Goal: Communication & Community: Share content

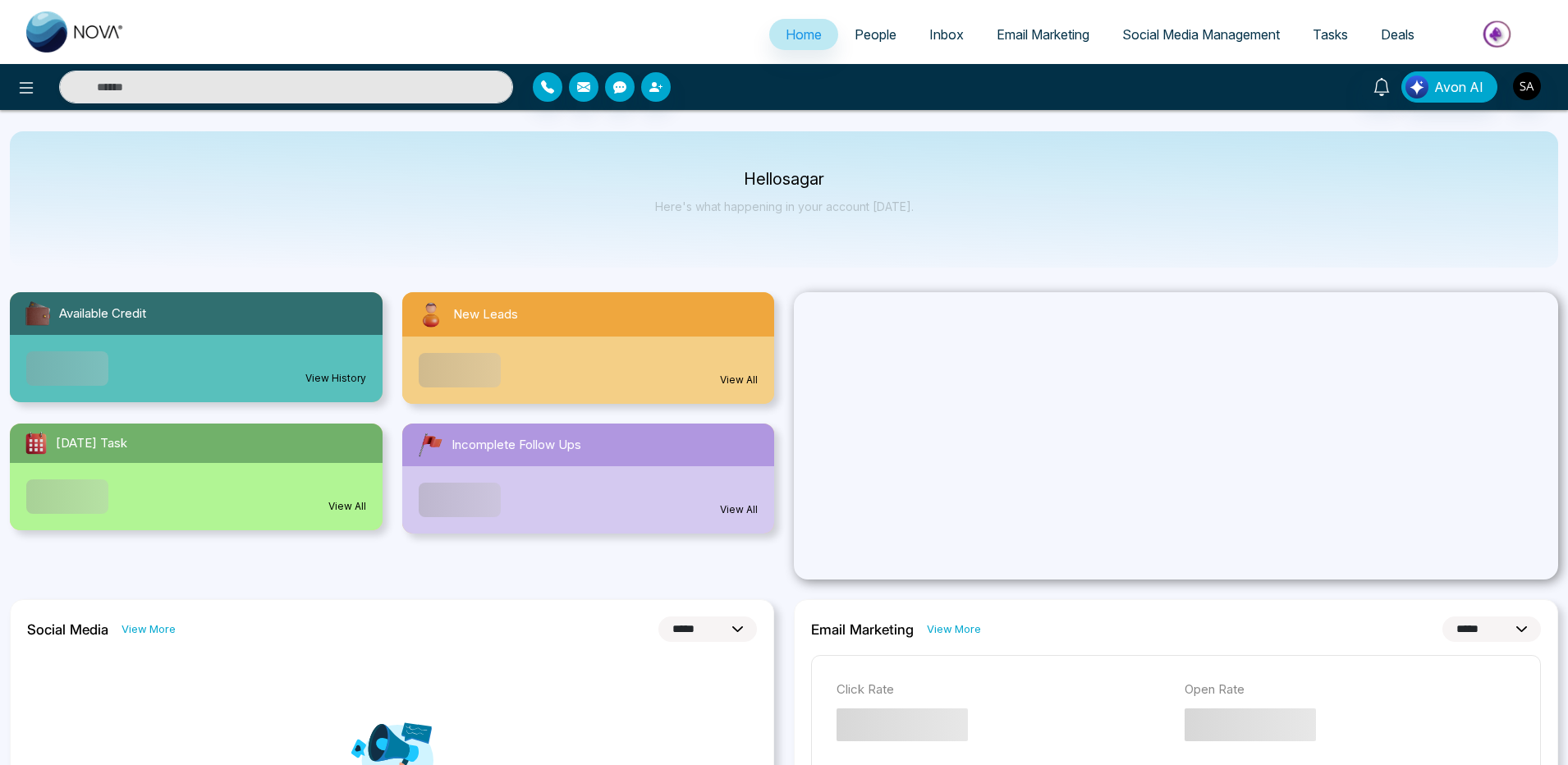
select select "*"
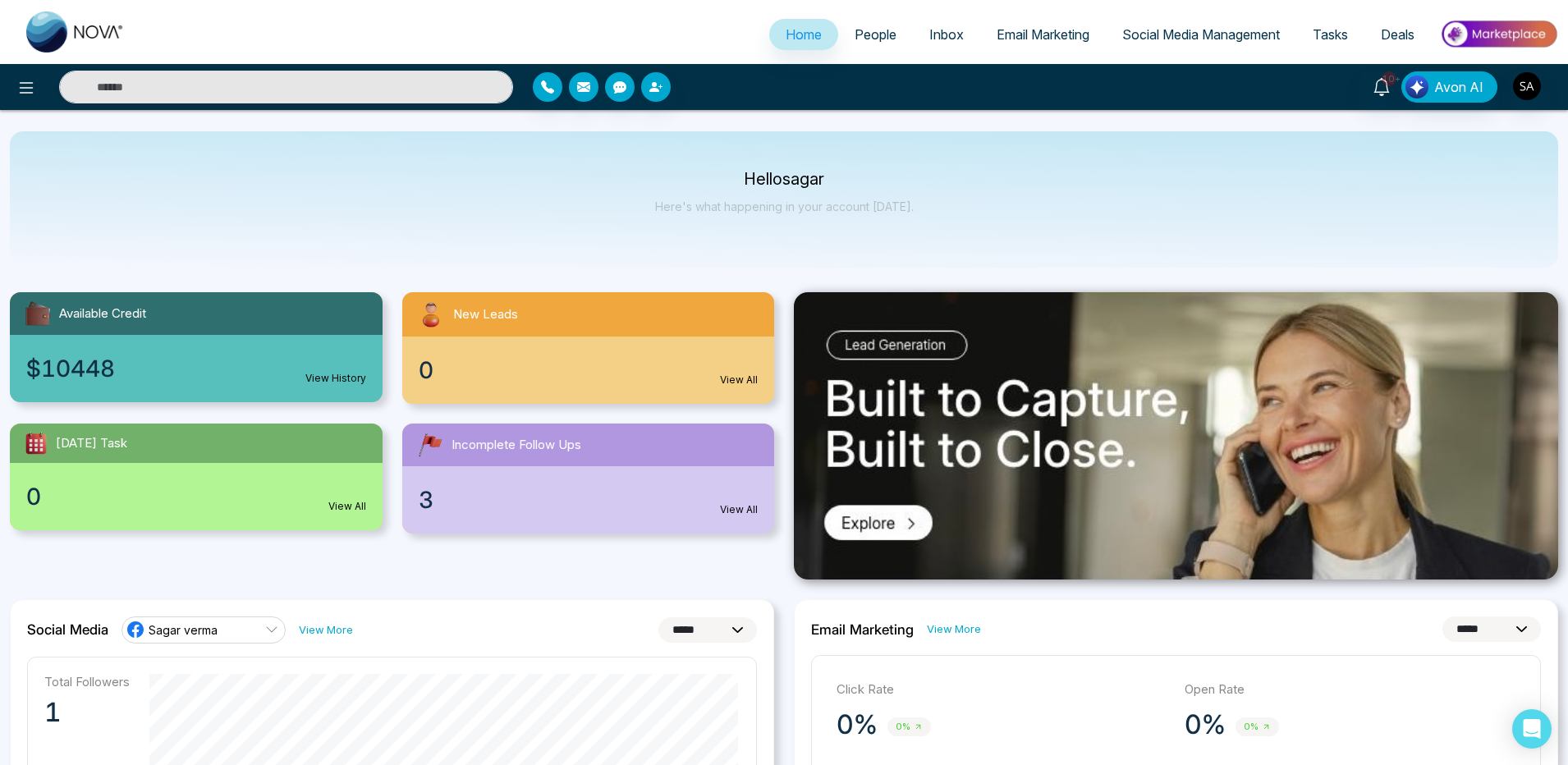
click at [839, 29] on link "People" at bounding box center [875, 34] width 74 height 31
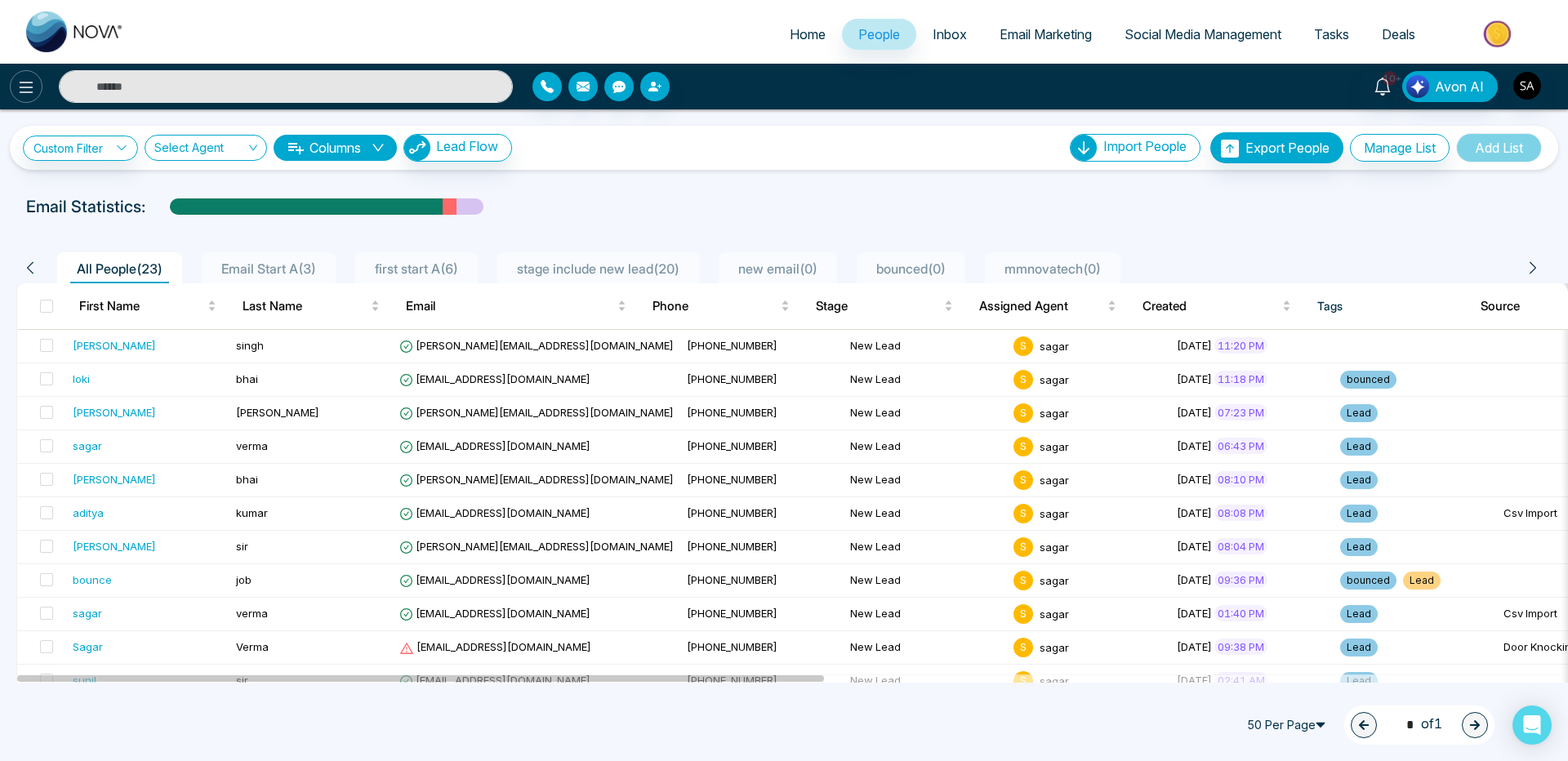
click at [40, 88] on button at bounding box center [26, 87] width 32 height 32
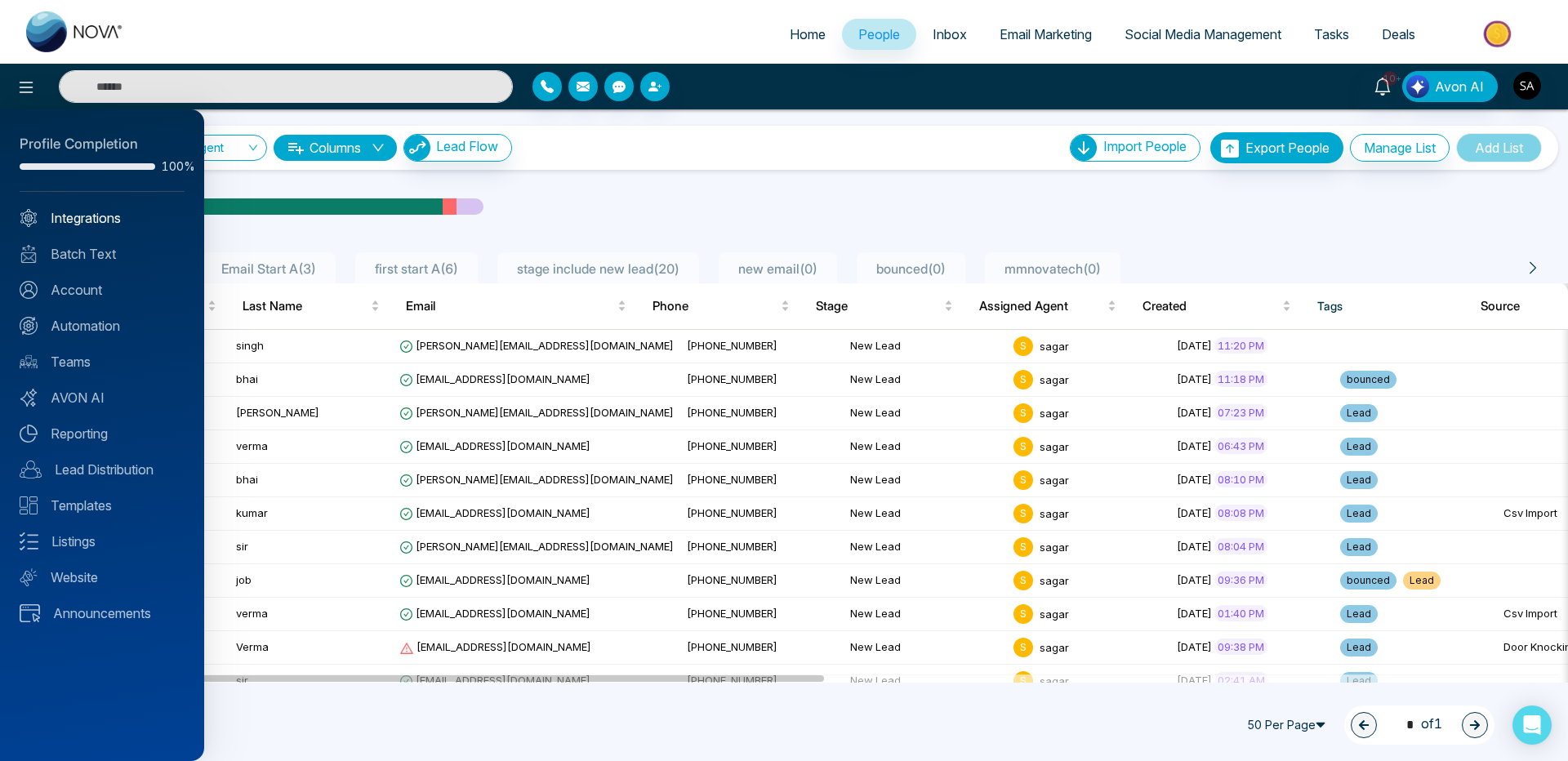
click at [81, 219] on link "Integrations" at bounding box center [102, 218] width 165 height 20
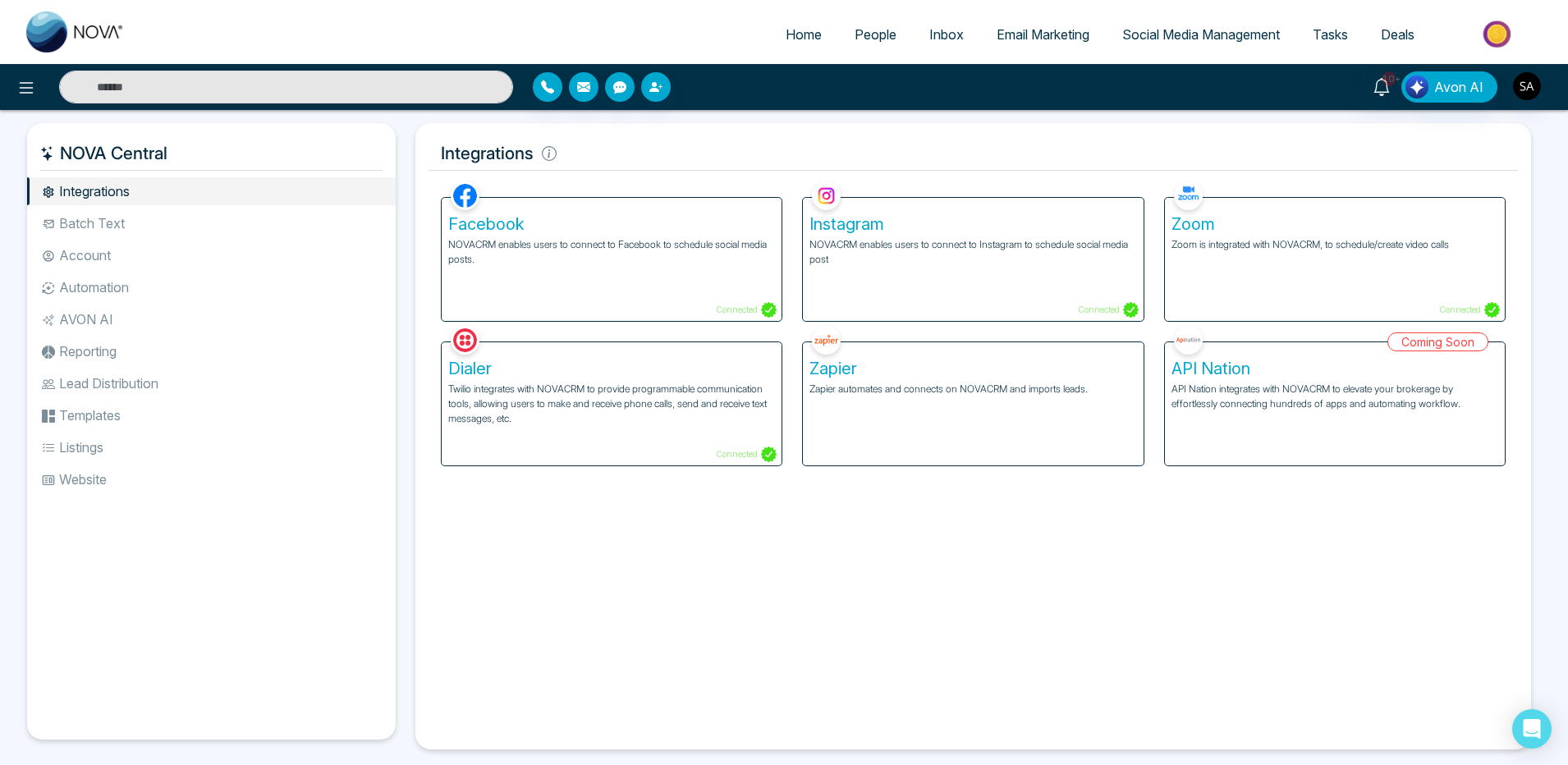
click at [1334, 278] on div "Zoom Zoom is integrated with NOVACRM, to schedule/create video calls Connected" at bounding box center [1334, 259] width 340 height 123
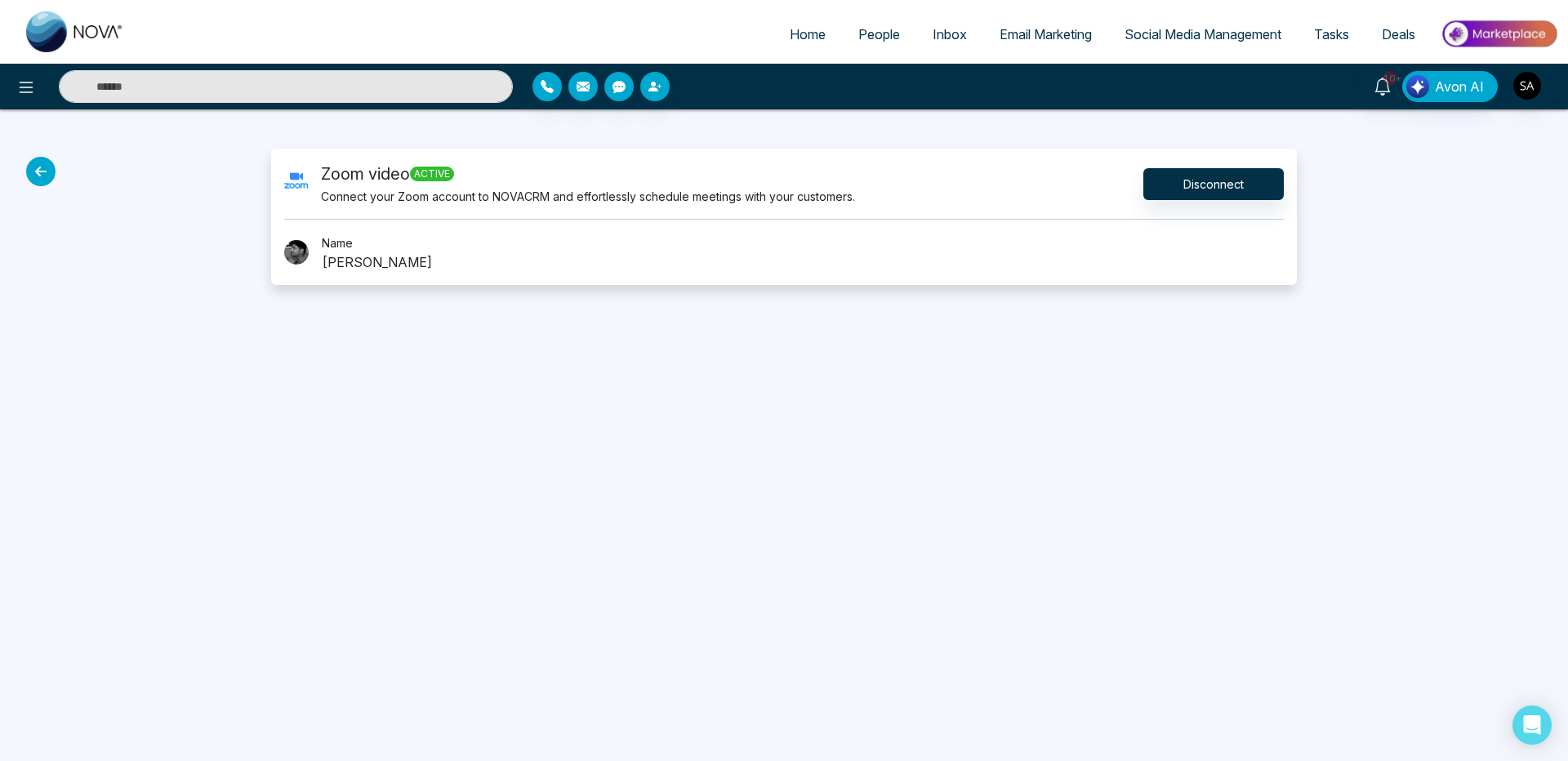
click at [37, 174] on icon at bounding box center [41, 171] width 30 height 30
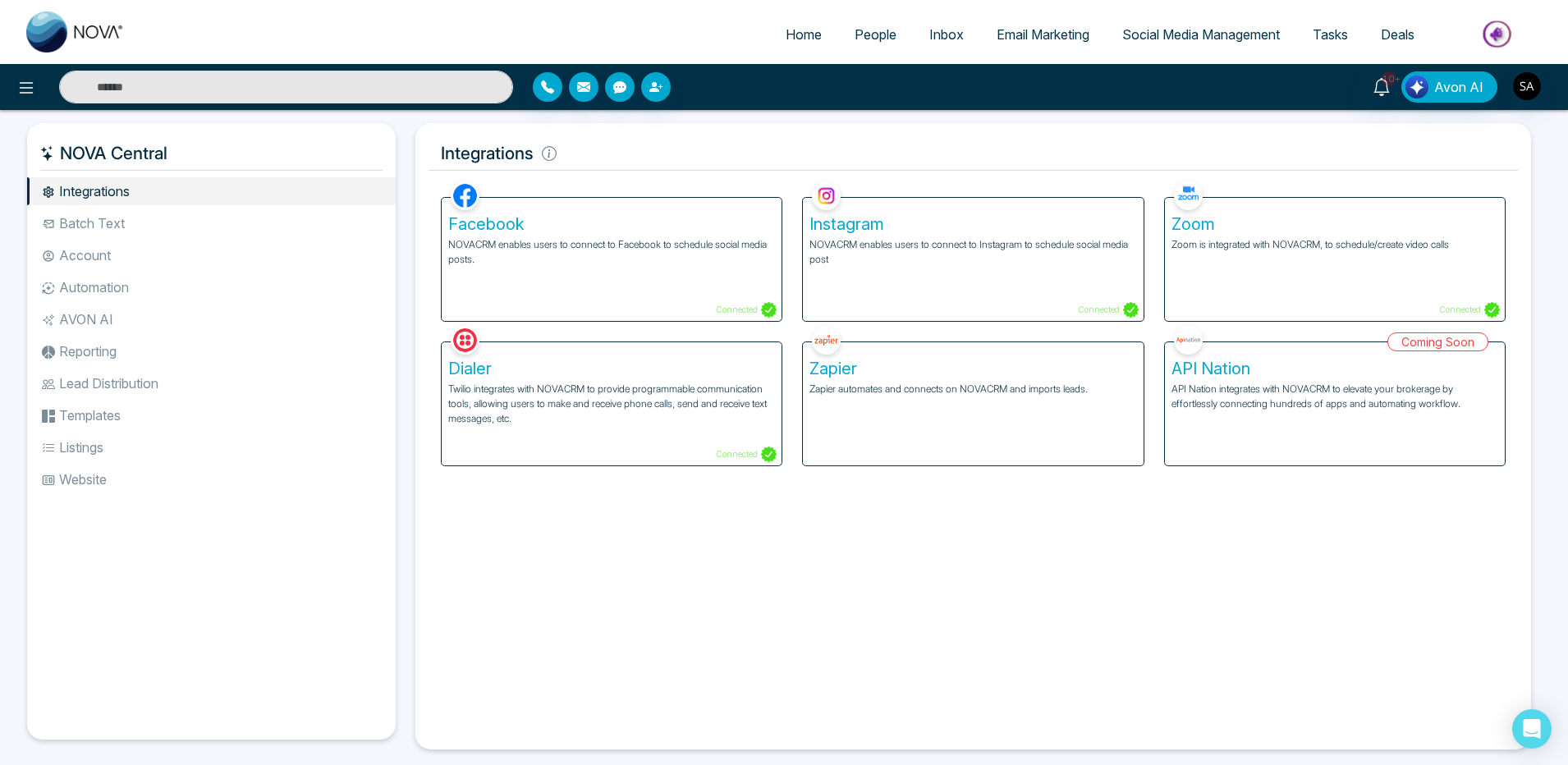
click at [550, 401] on p "Twilio integrates with NOVACRM to provide programmable communication tools, all…" at bounding box center [612, 404] width 327 height 44
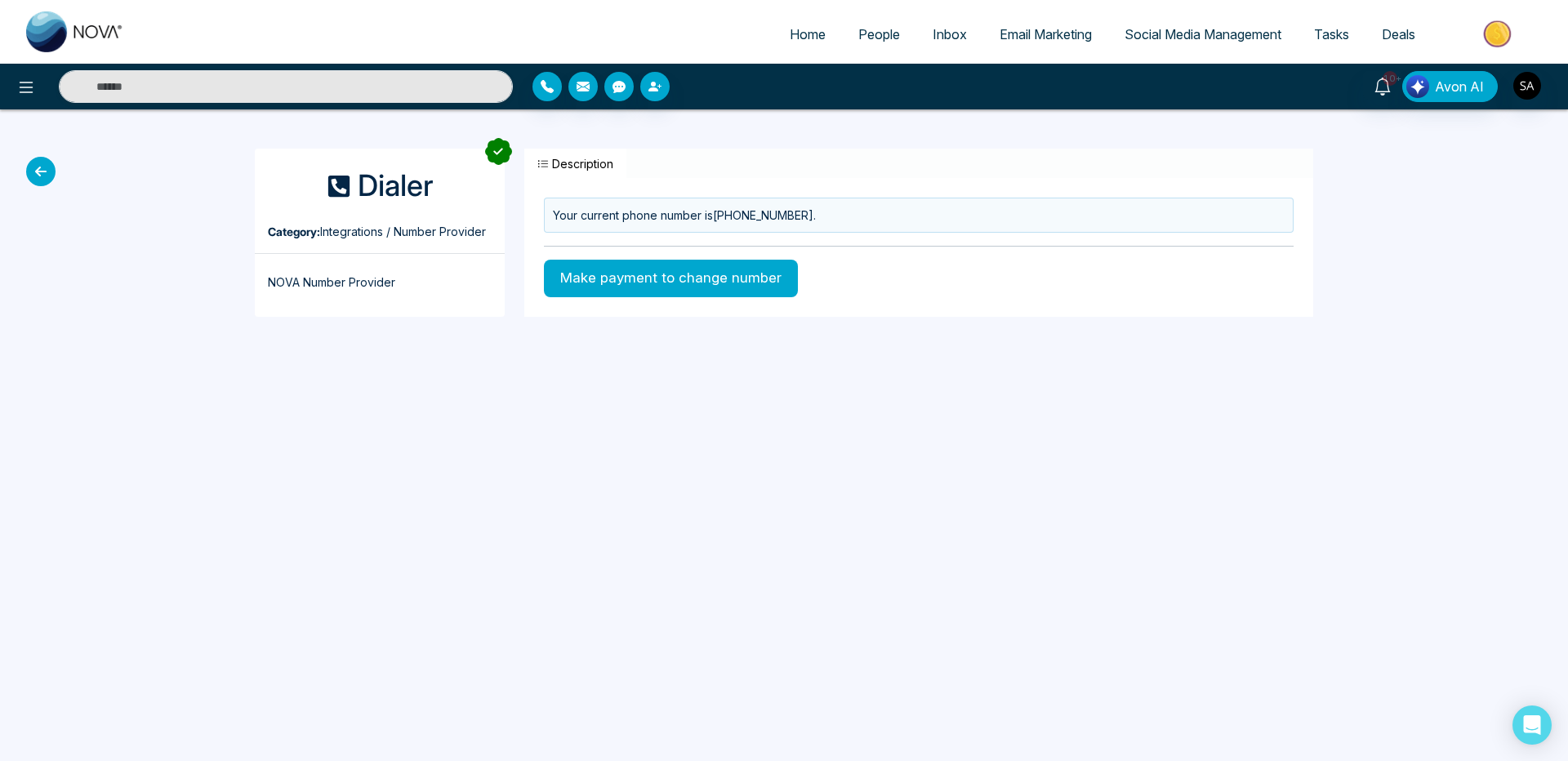
click at [858, 37] on span "People" at bounding box center [878, 34] width 42 height 16
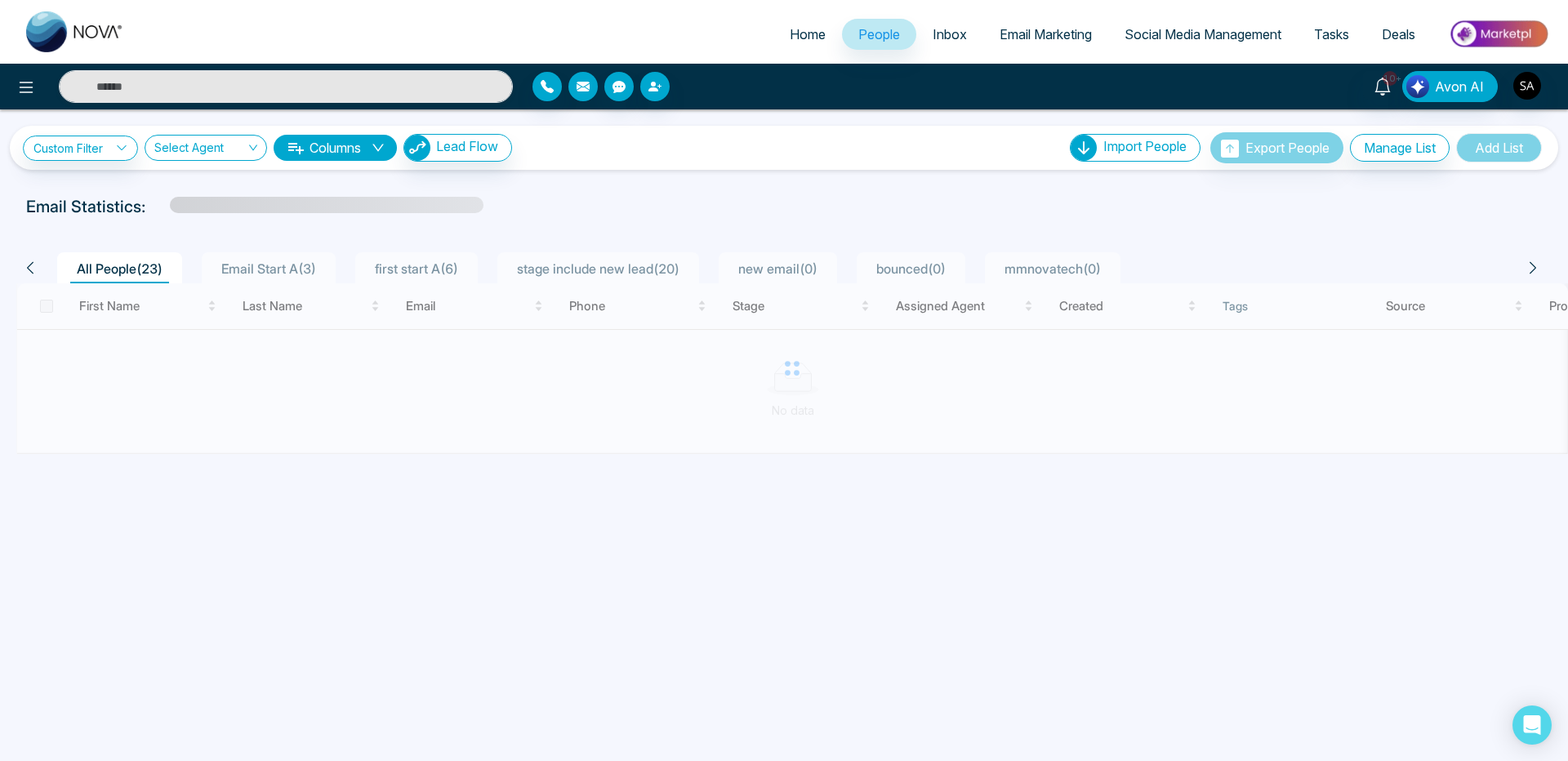
click at [580, 92] on icon "button" at bounding box center [582, 86] width 13 height 13
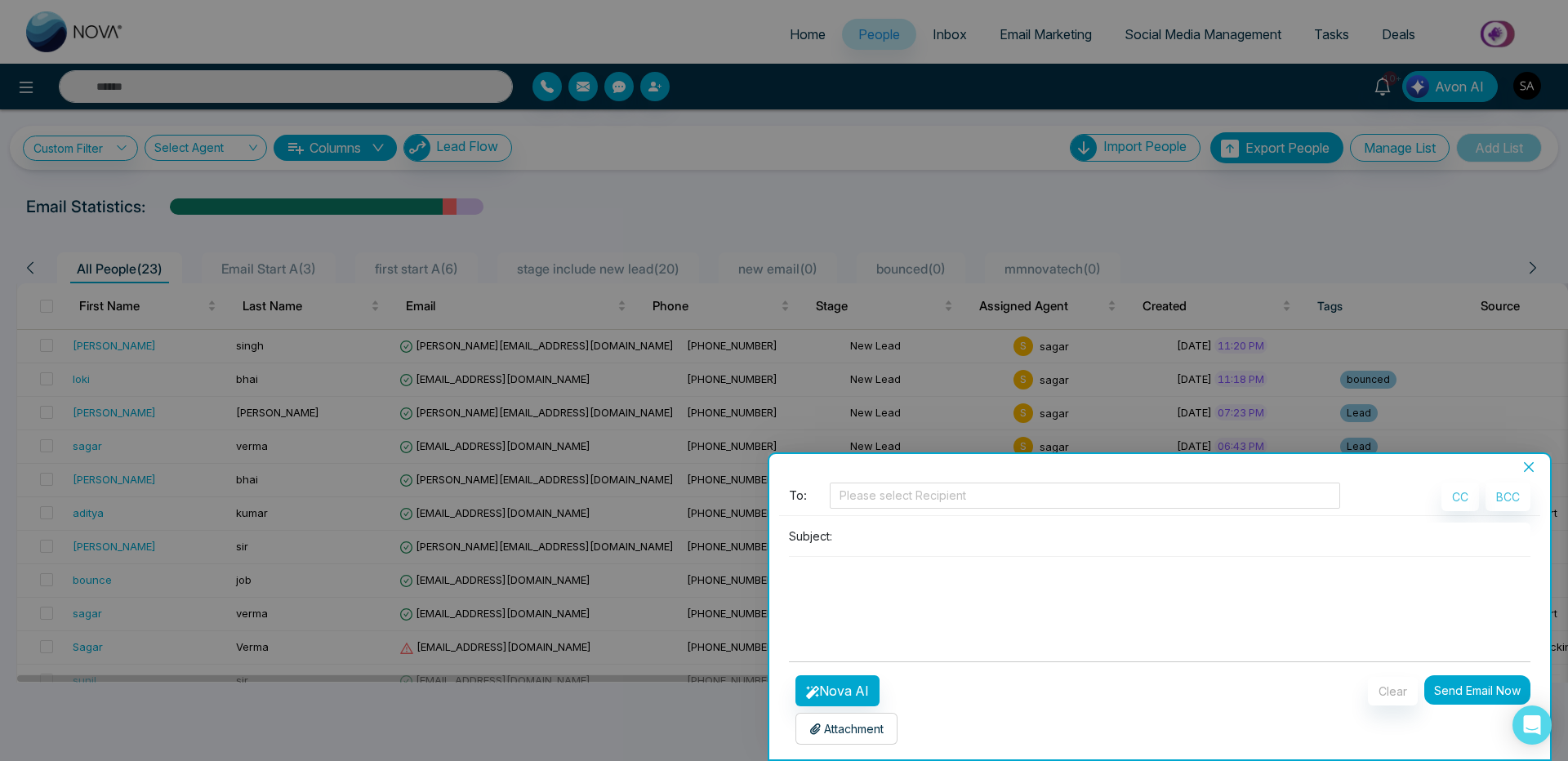
click at [1521, 465] on button "Close" at bounding box center [1529, 466] width 23 height 14
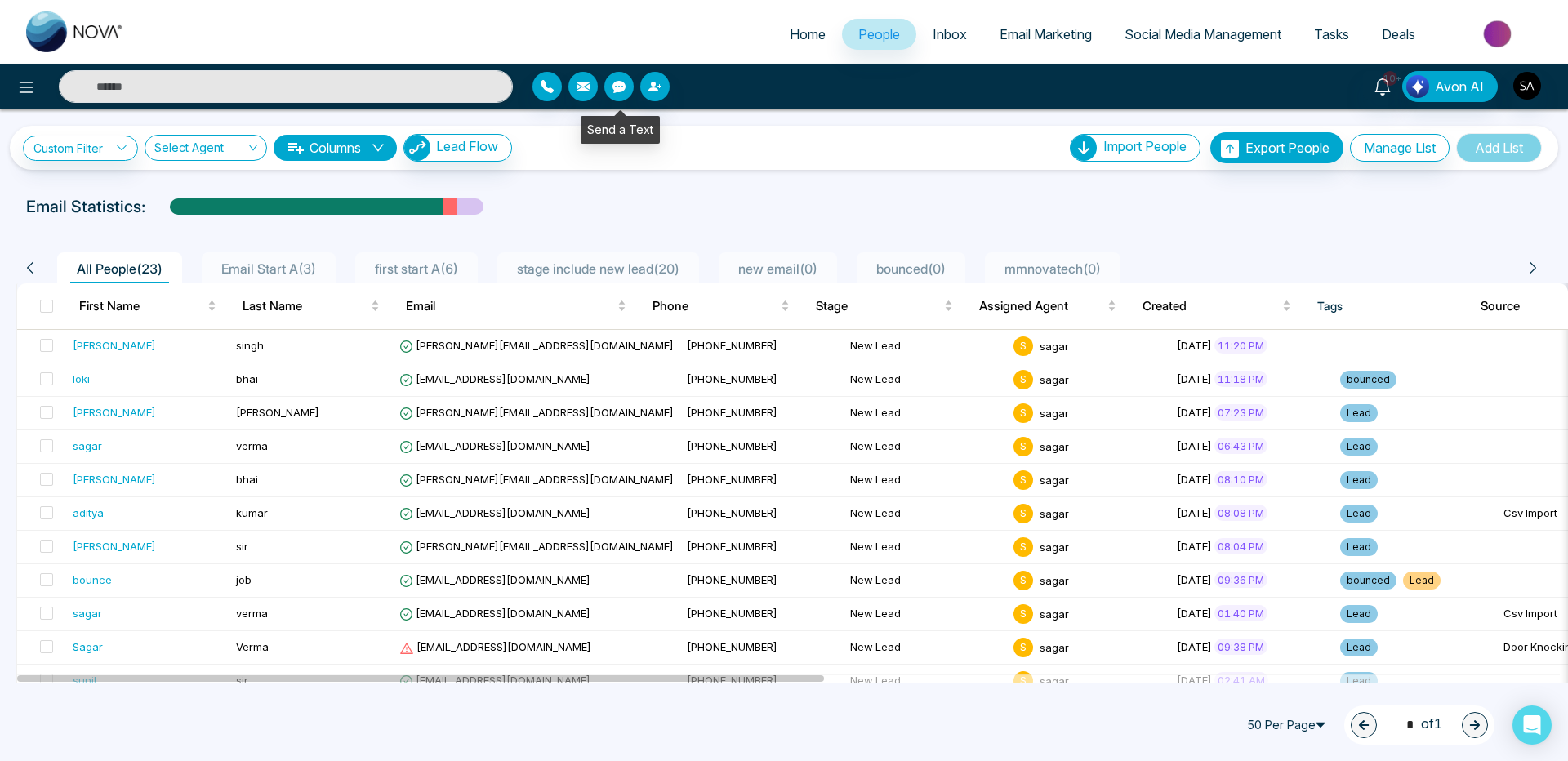
click at [622, 93] on button "button" at bounding box center [619, 86] width 30 height 30
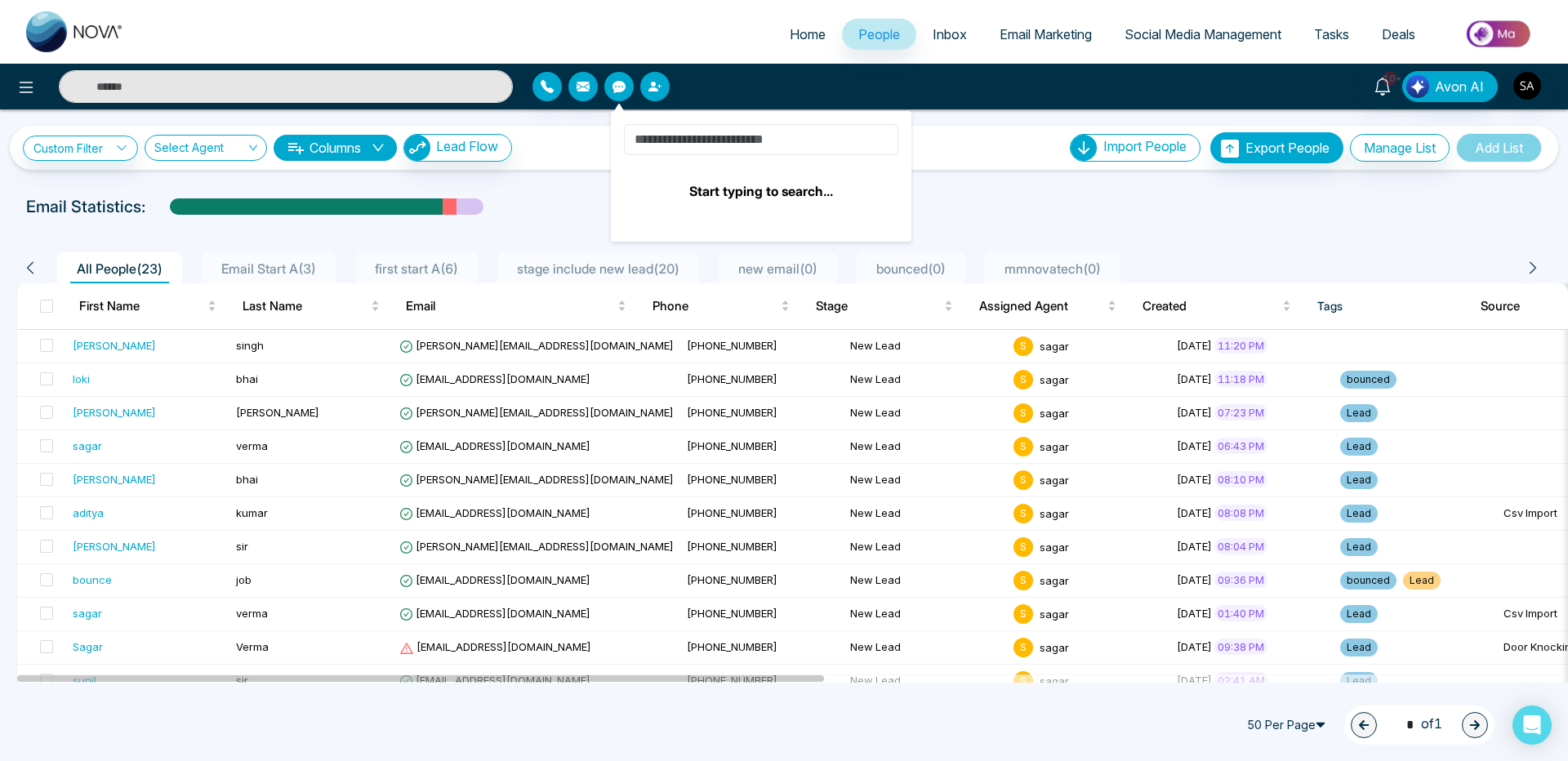
click at [723, 151] on input at bounding box center [761, 140] width 274 height 31
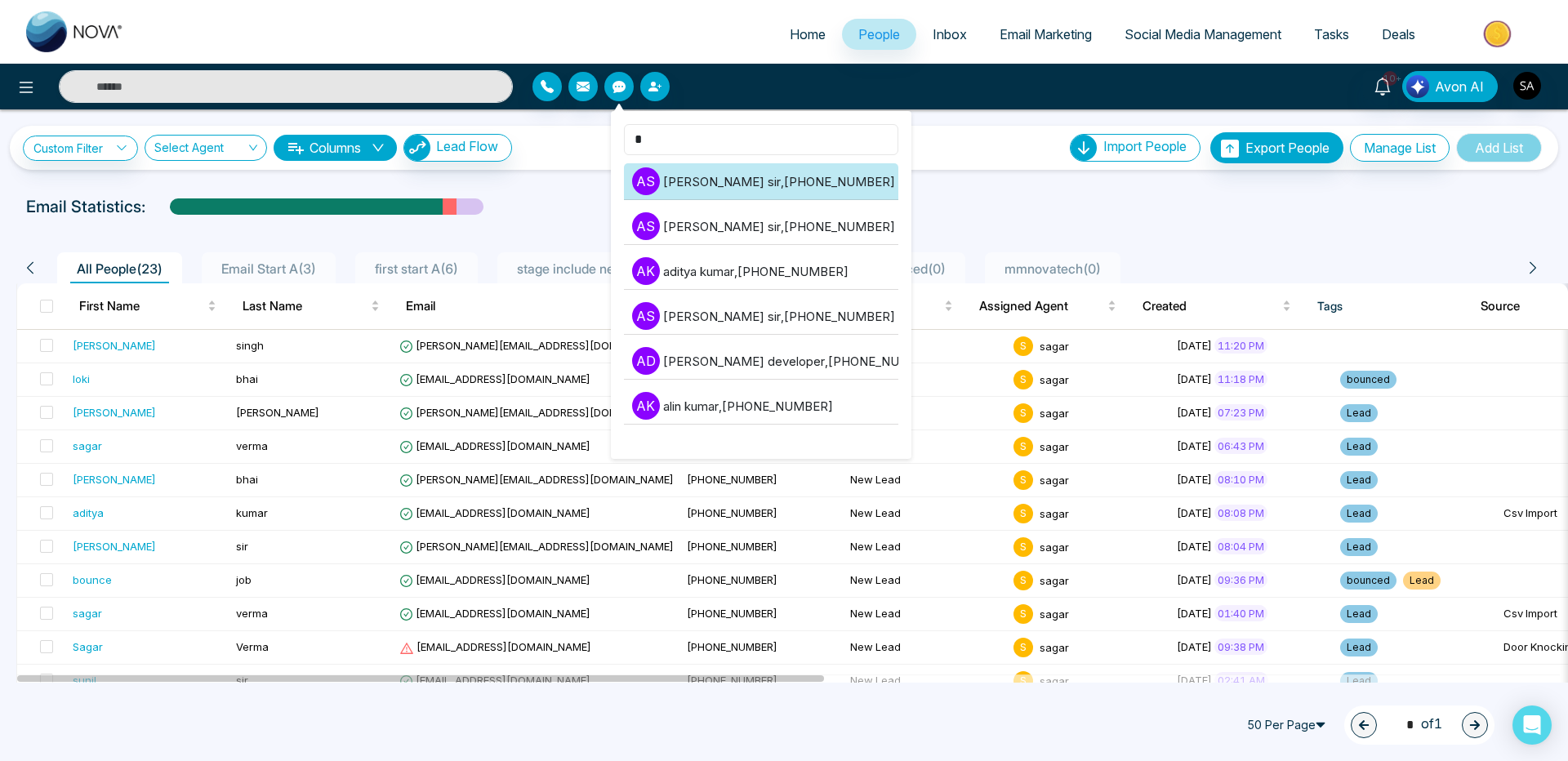
type input "*"
click at [724, 169] on li "a s adarsh sir , +919839339903" at bounding box center [761, 181] width 274 height 37
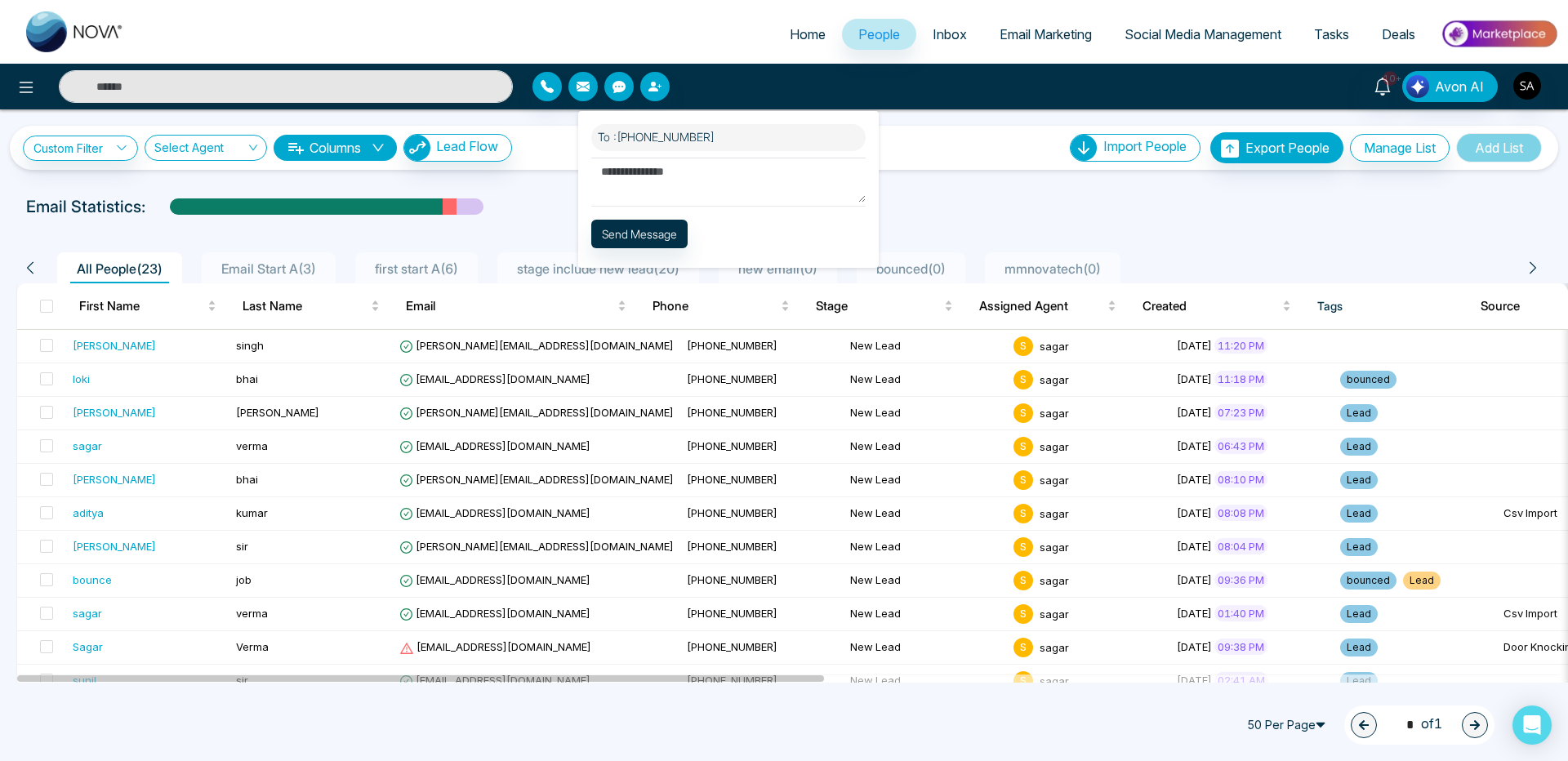
click at [1026, 184] on div "**********" at bounding box center [784, 397] width 1568 height 574
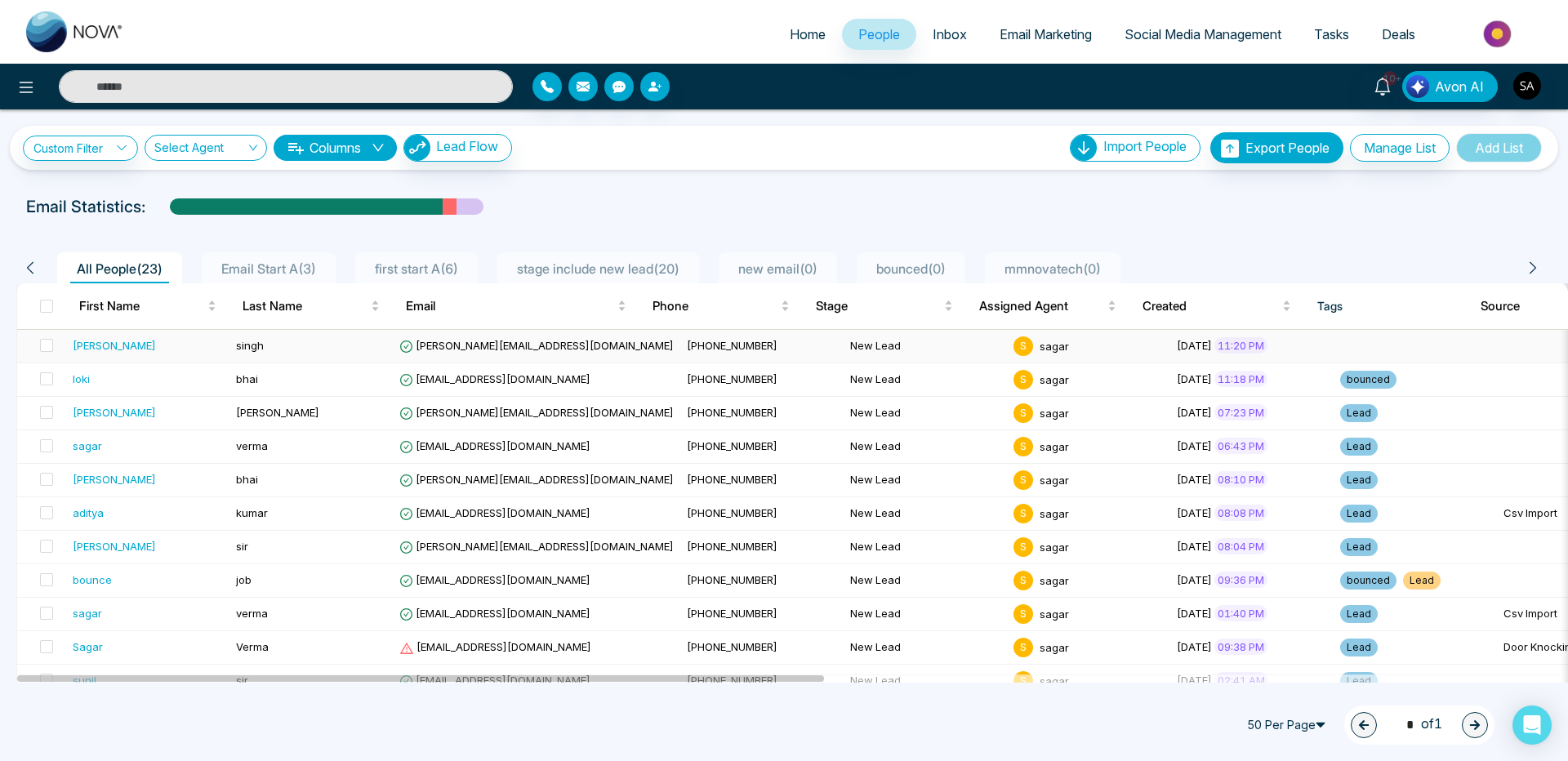
click at [99, 347] on div "ishmeet" at bounding box center [114, 345] width 83 height 16
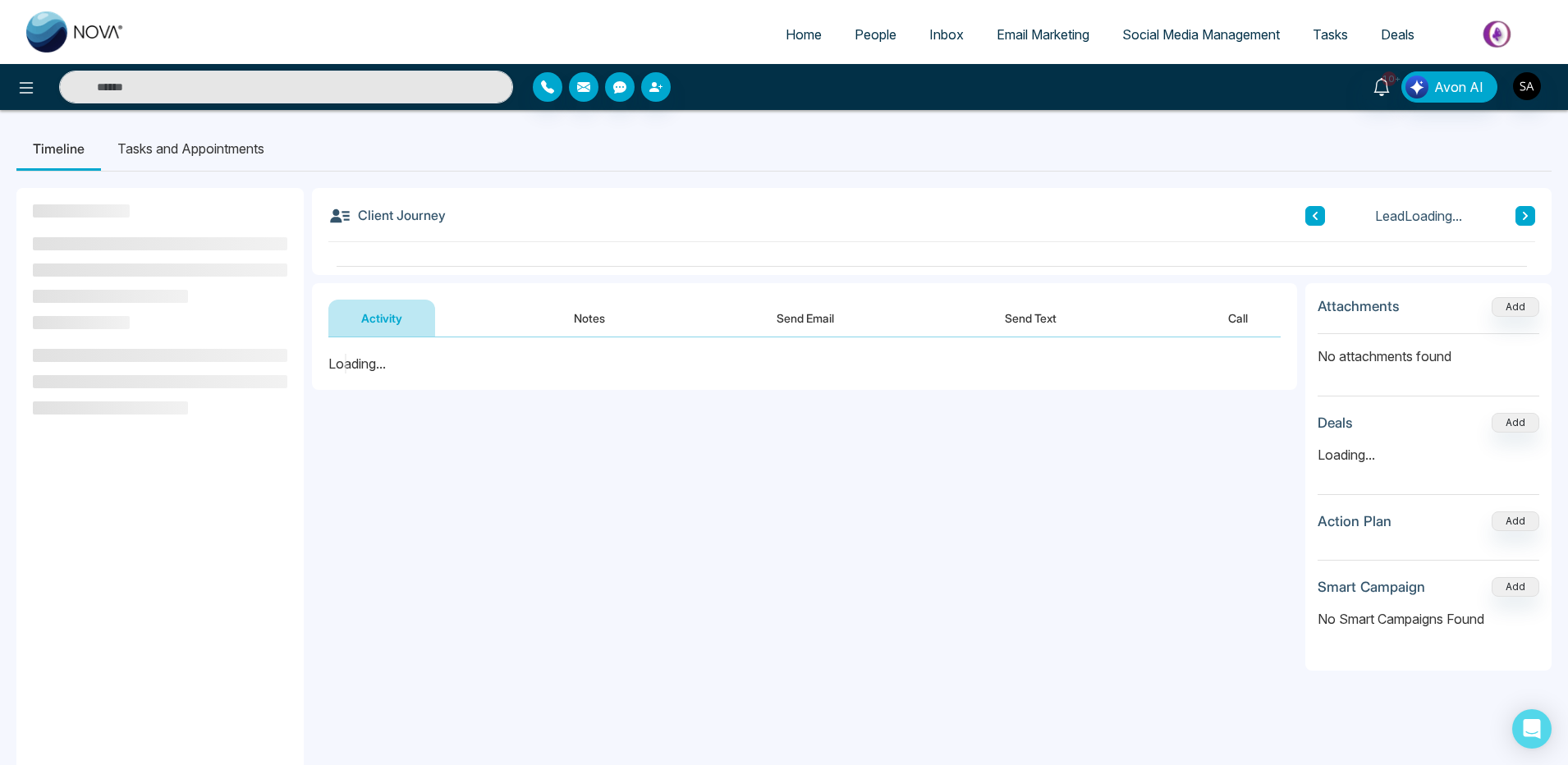
click at [1038, 321] on button "Send Text" at bounding box center [1030, 317] width 117 height 37
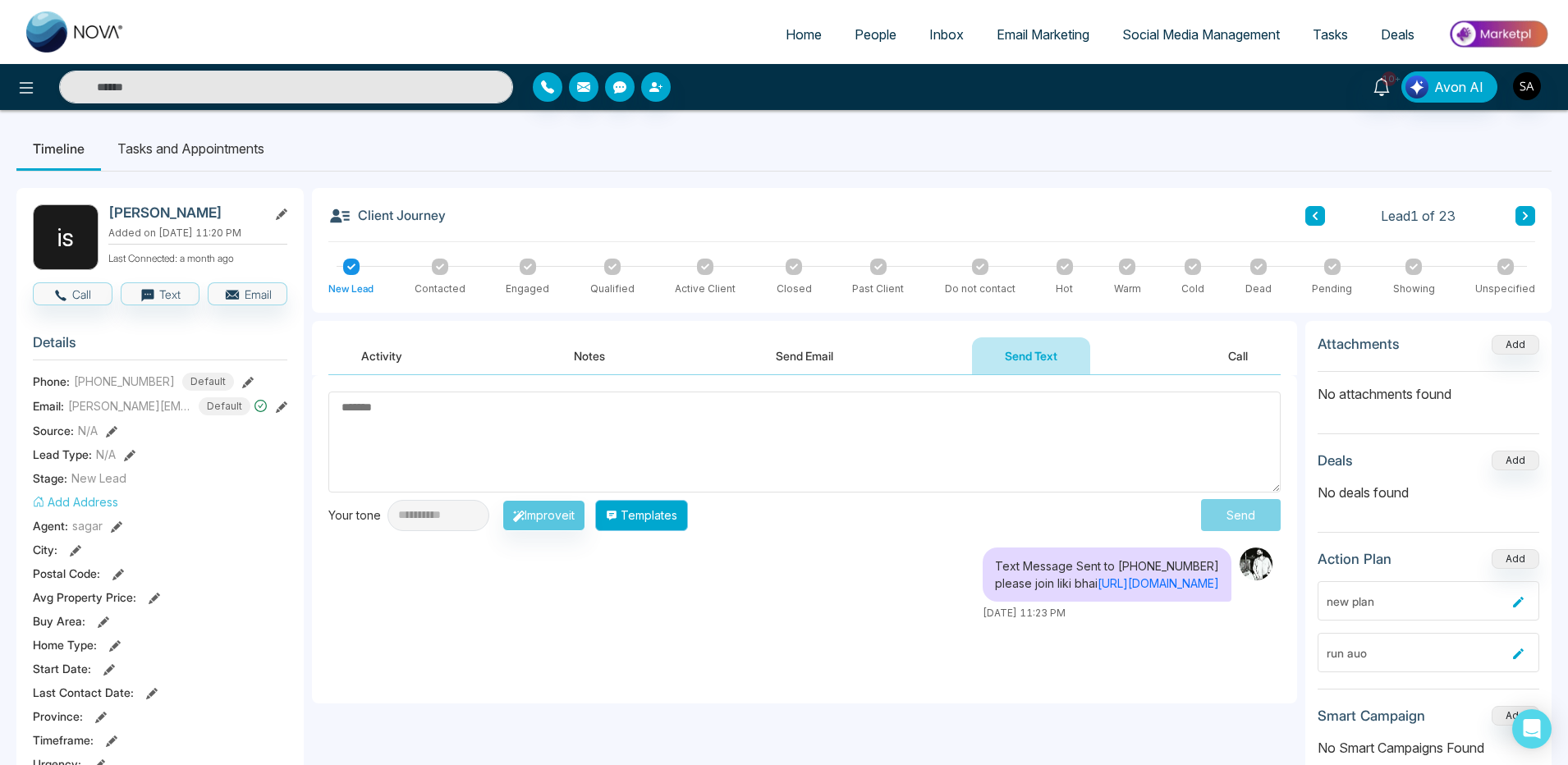
click at [688, 512] on button "Templates" at bounding box center [642, 515] width 92 height 31
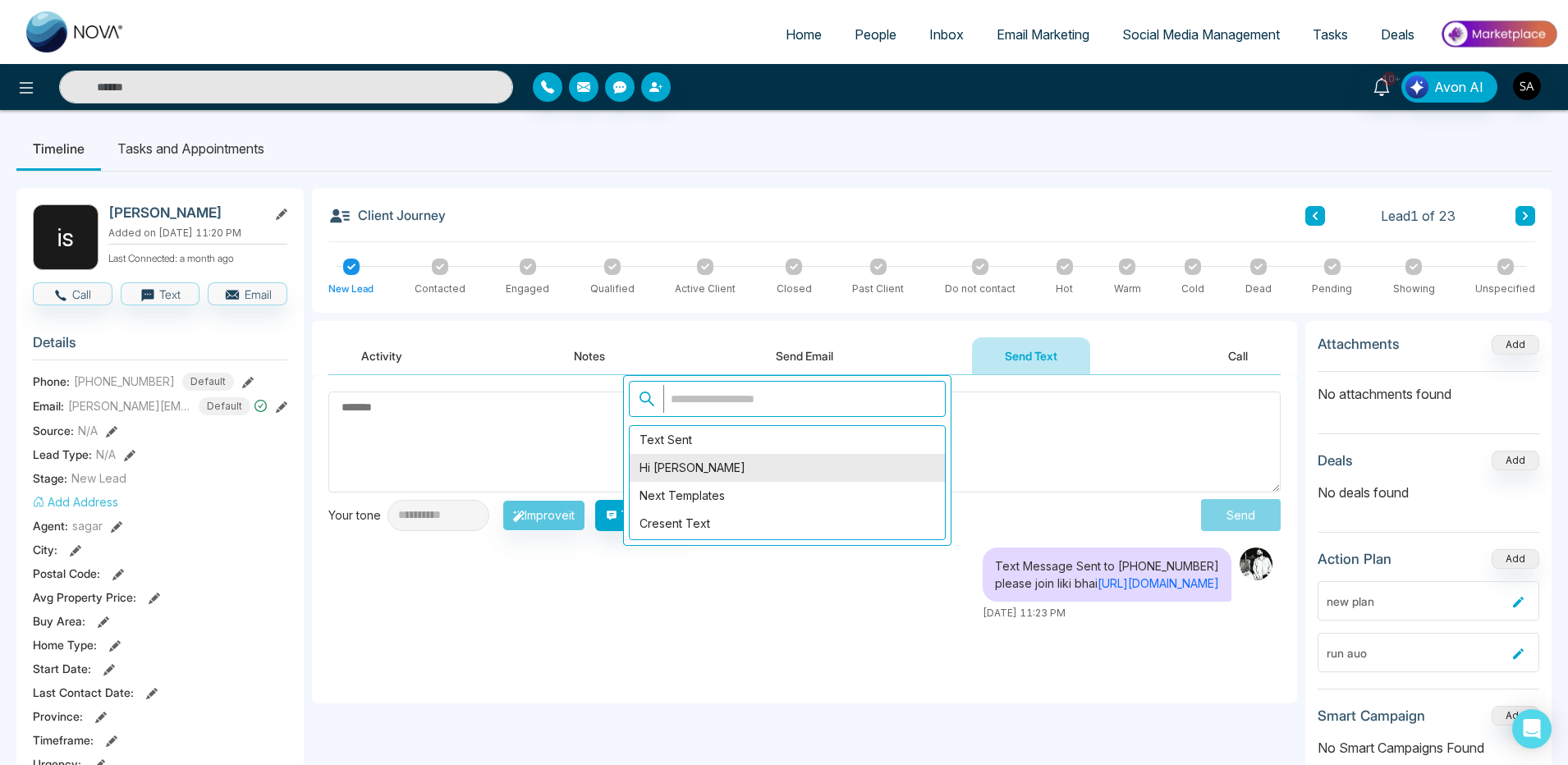
click at [694, 478] on div "hi voilin" at bounding box center [787, 468] width 315 height 28
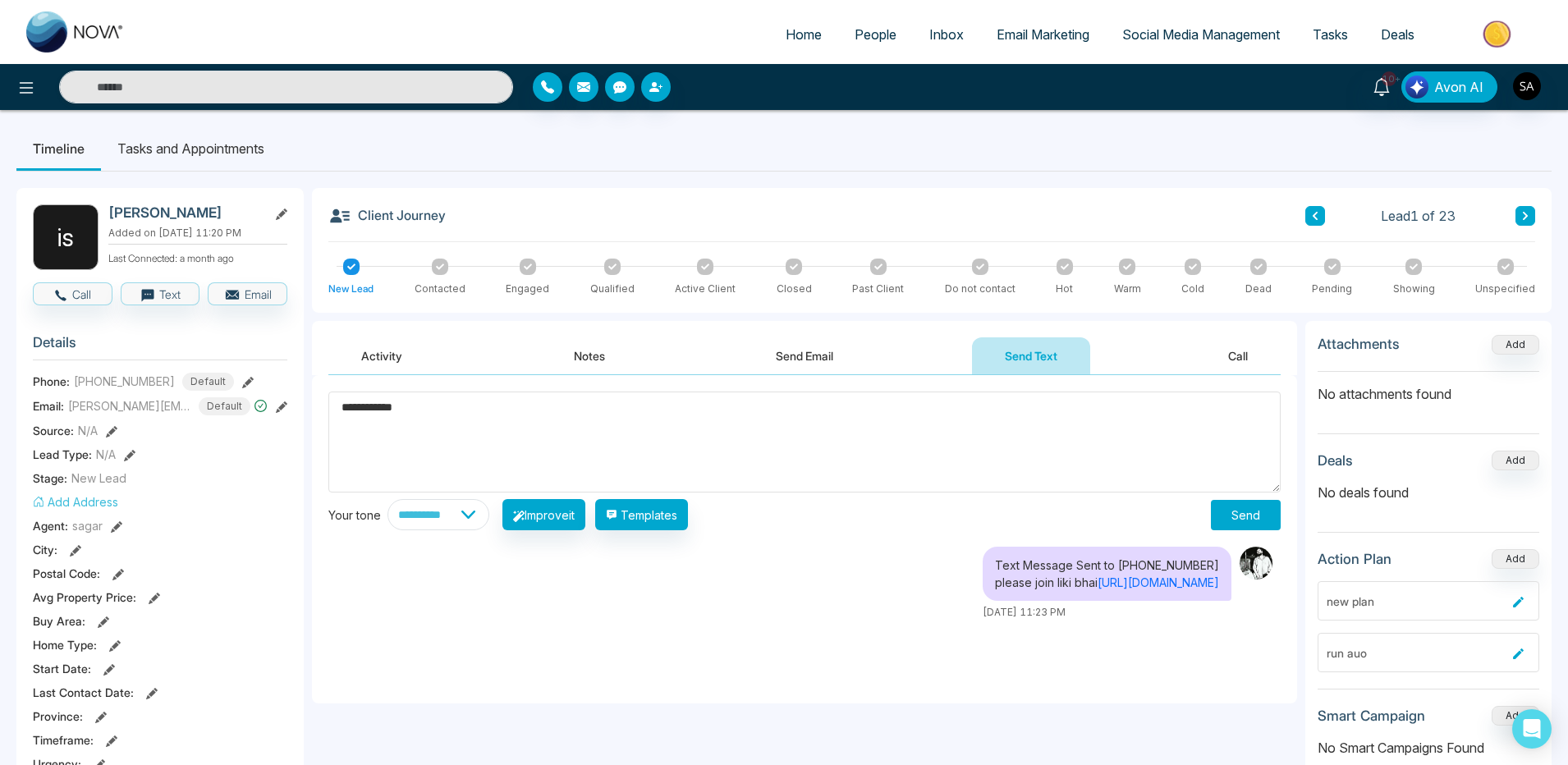
click at [459, 427] on textarea "**********" at bounding box center [804, 442] width 952 height 101
click at [659, 521] on button "Templates" at bounding box center [642, 514] width 92 height 31
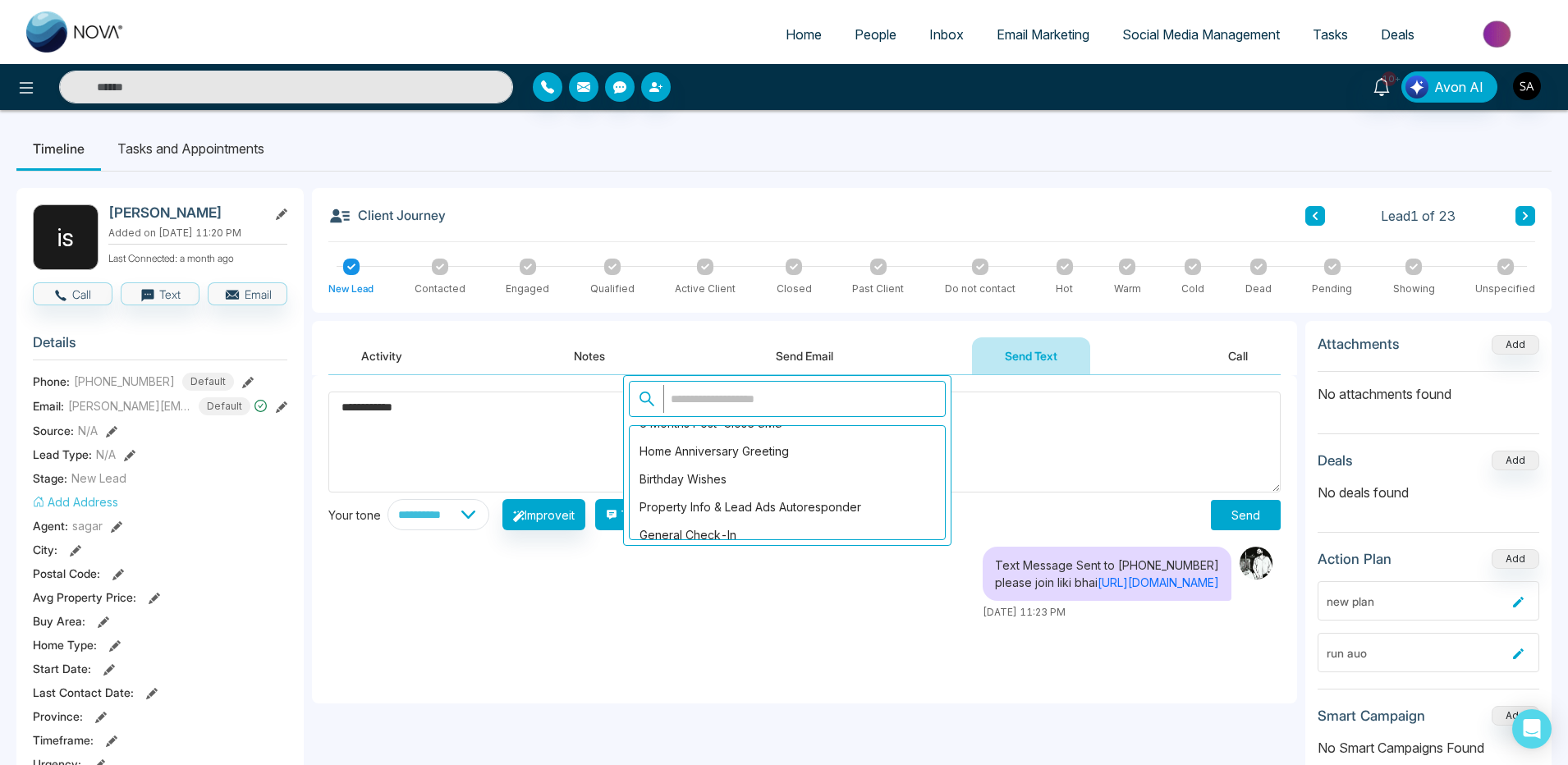
scroll to position [493, 0]
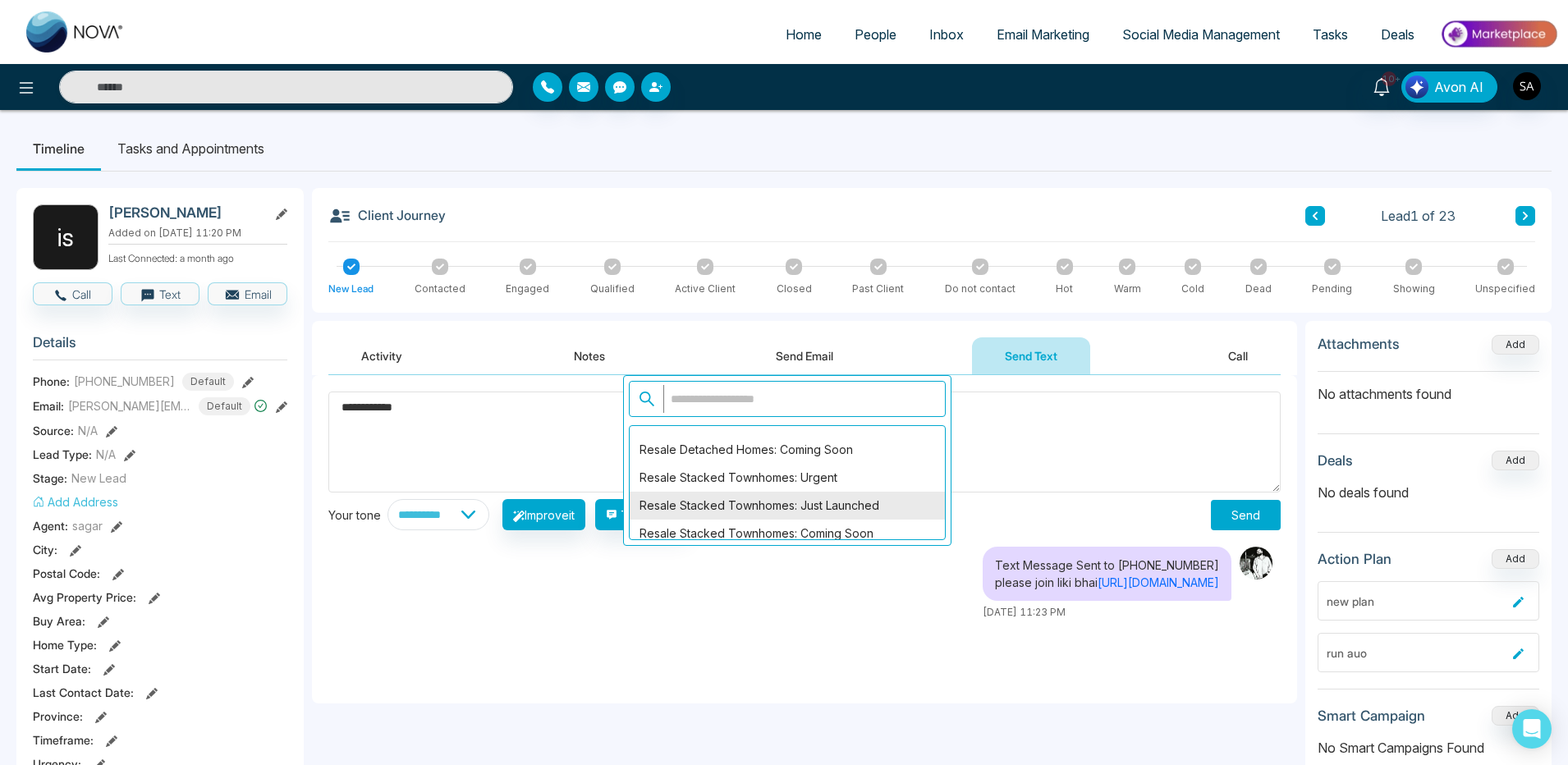
click at [679, 495] on div "Resale Stacked Townhomes: Just Launched" at bounding box center [787, 506] width 315 height 28
type textarea "**********"
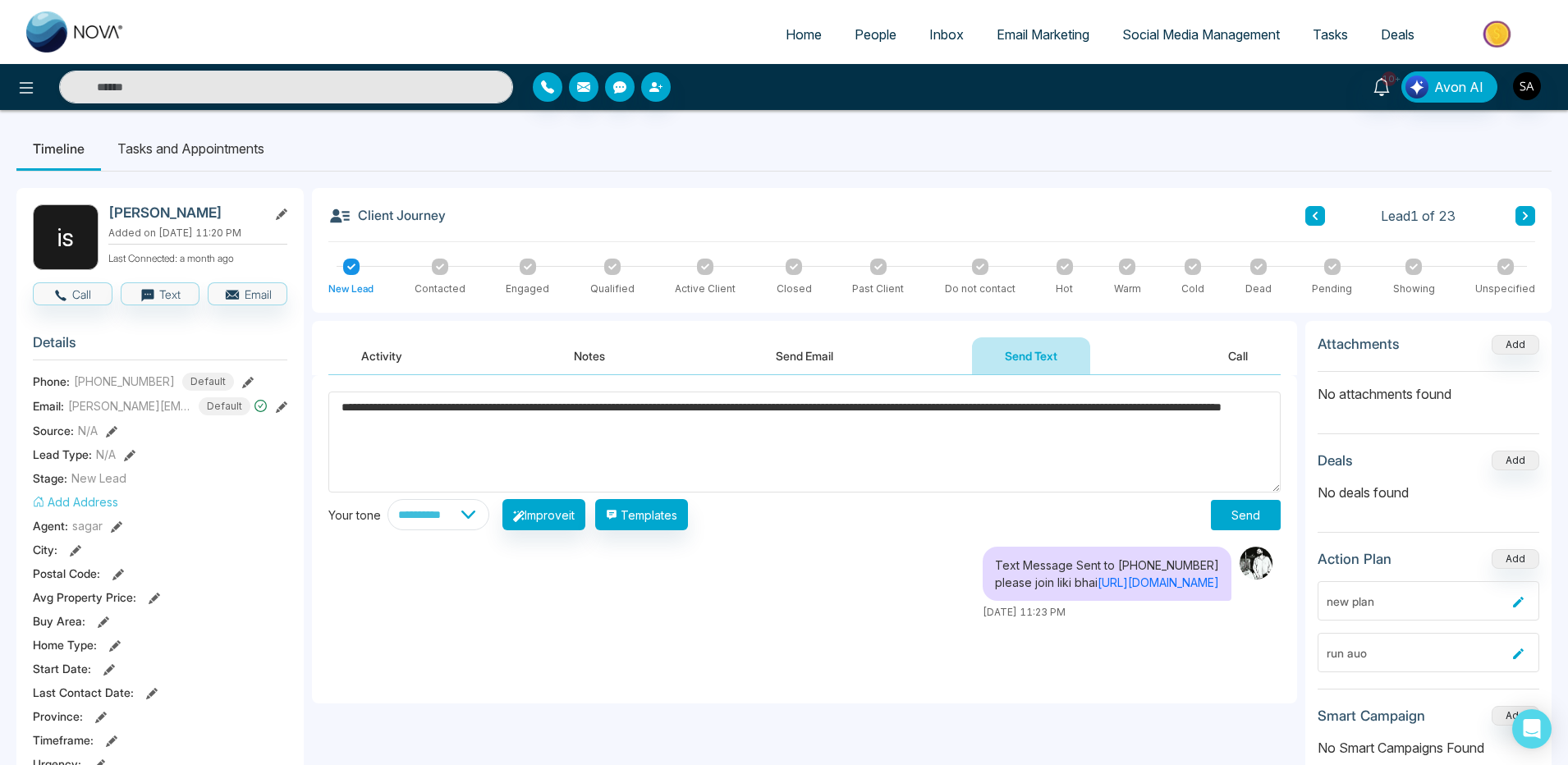
click at [429, 442] on textarea "**********" at bounding box center [804, 442] width 952 height 101
click at [489, 520] on select "**********" at bounding box center [438, 514] width 102 height 31
click at [855, 37] on span "People" at bounding box center [875, 34] width 42 height 16
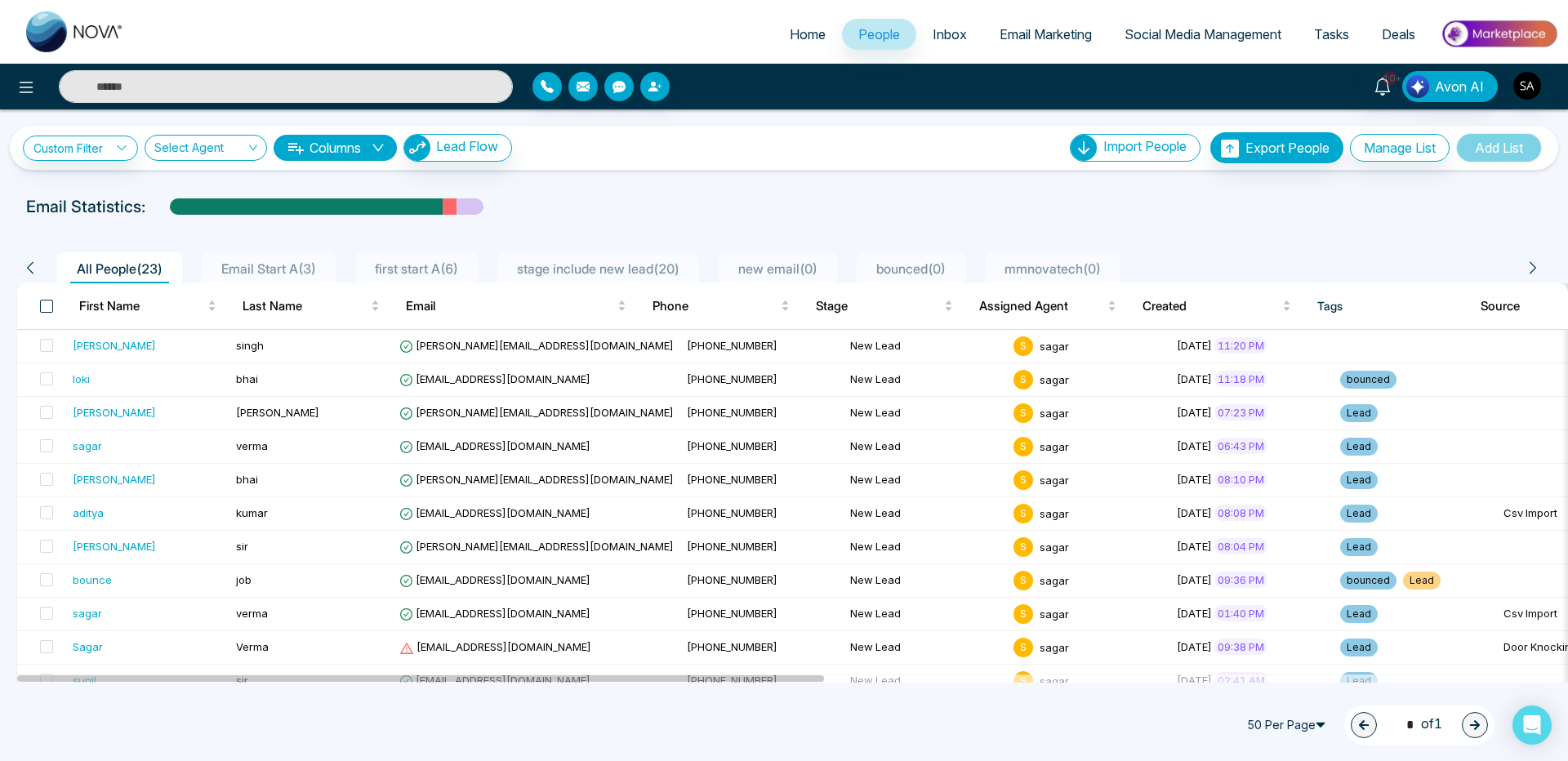
click at [40, 304] on span at bounding box center [46, 306] width 13 height 13
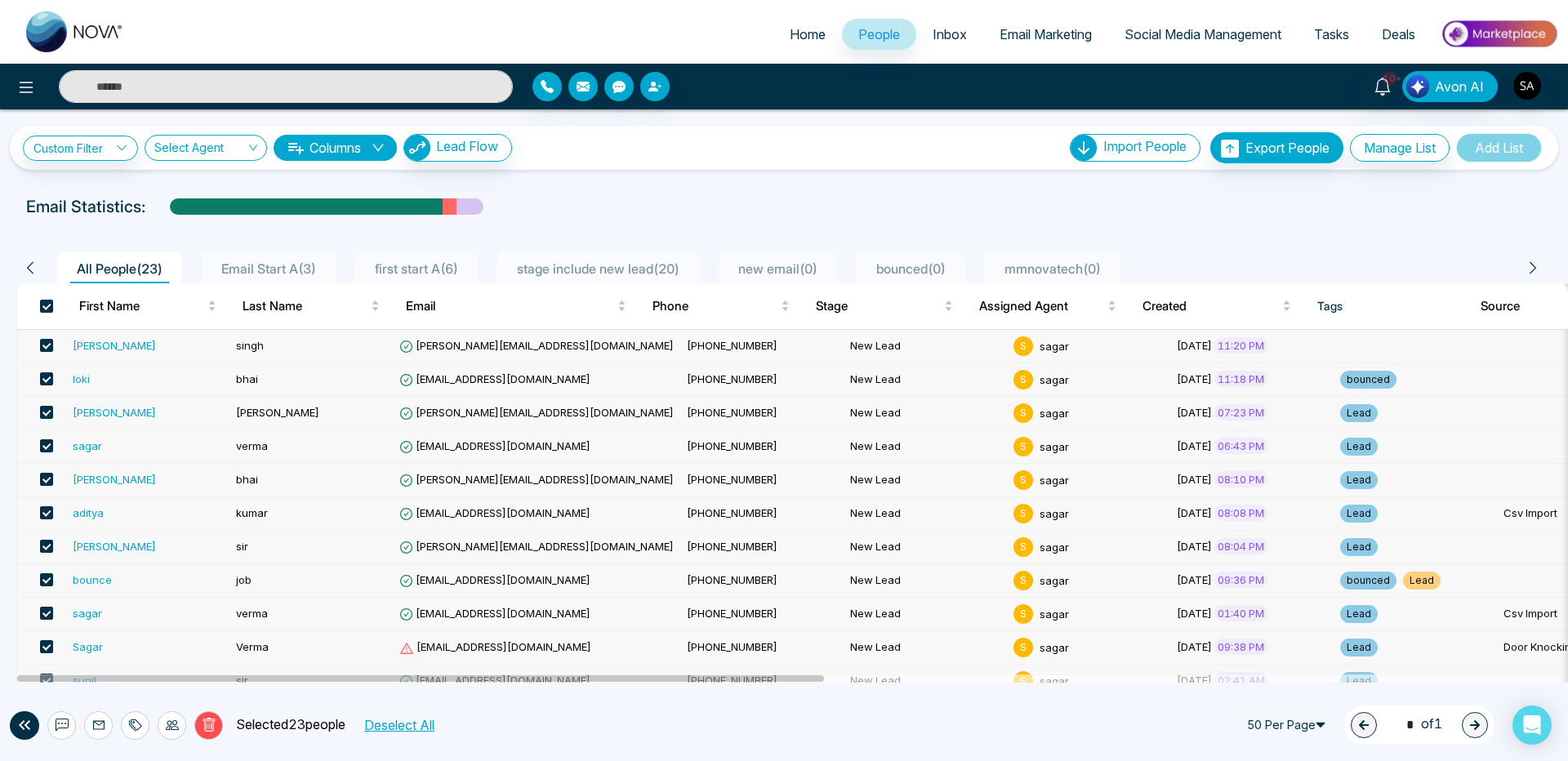
click at [65, 724] on icon at bounding box center [62, 724] width 9 height 2
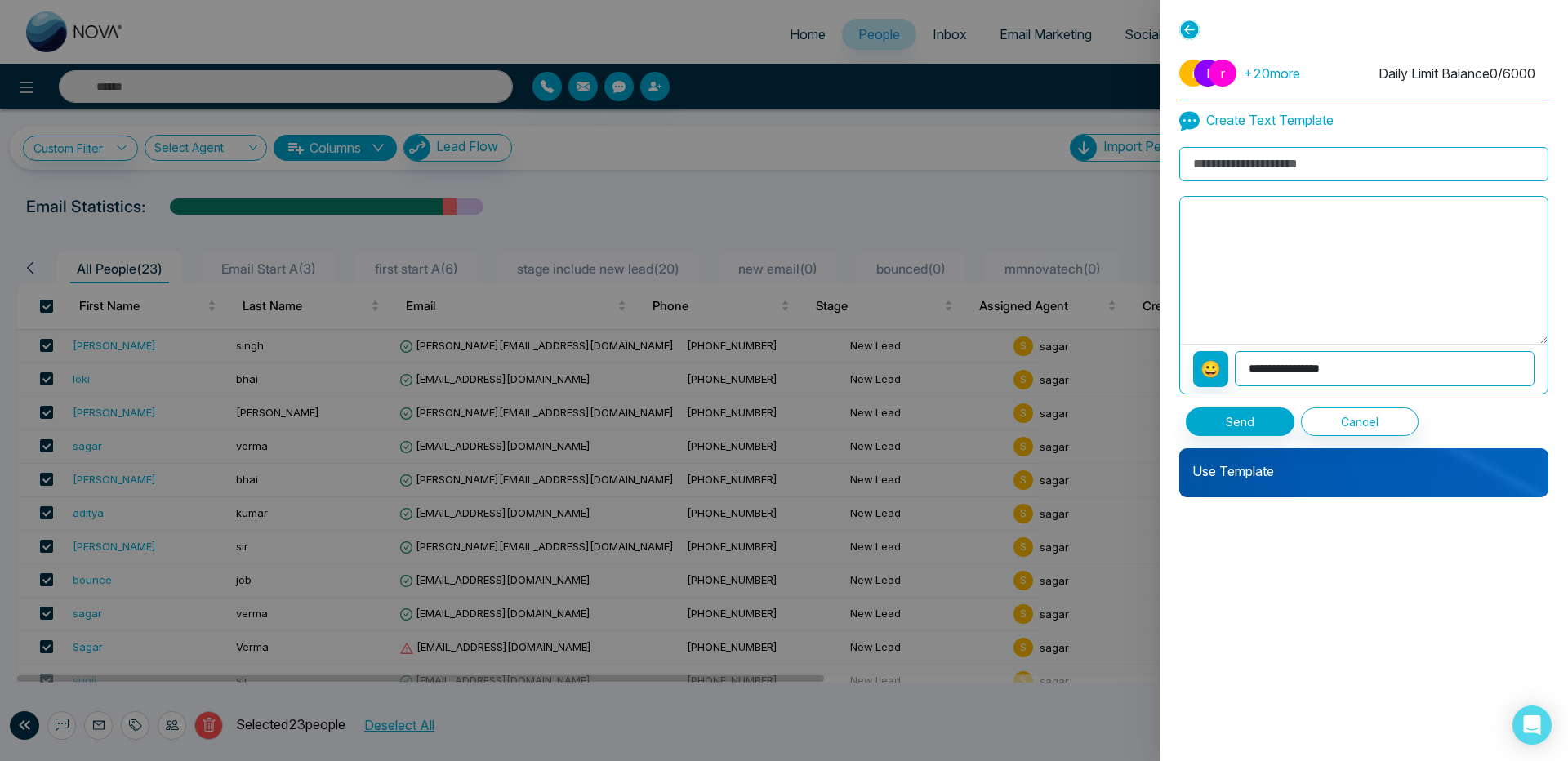
select select "**********"
click at [1235, 352] on select "**********" at bounding box center [1385, 369] width 300 height 35
type textarea "**********"
select select "**********"
click at [1235, 352] on select "**********" at bounding box center [1385, 369] width 300 height 35
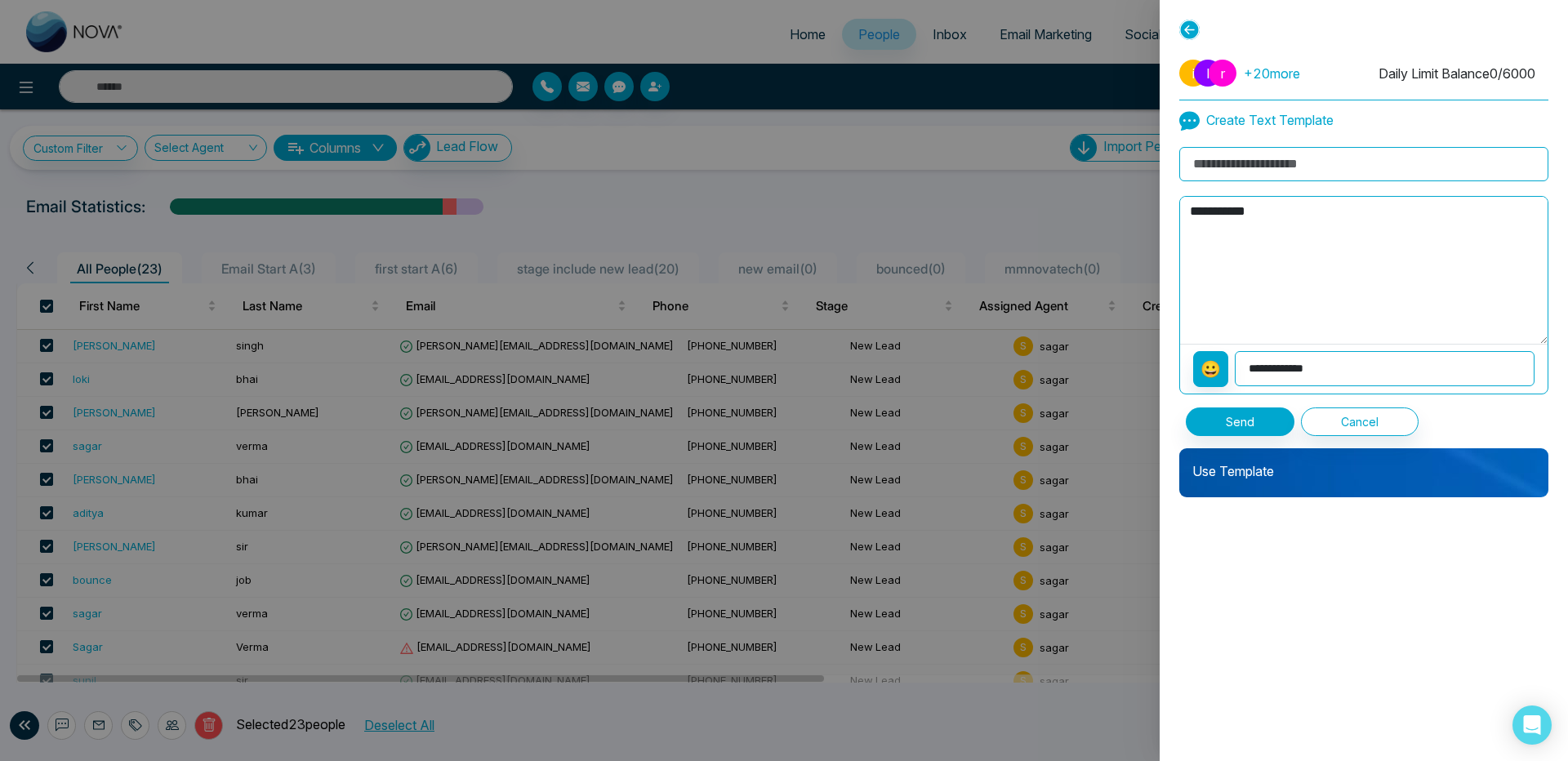
type textarea "**********"
click at [1179, 32] on icon at bounding box center [1189, 30] width 20 height 20
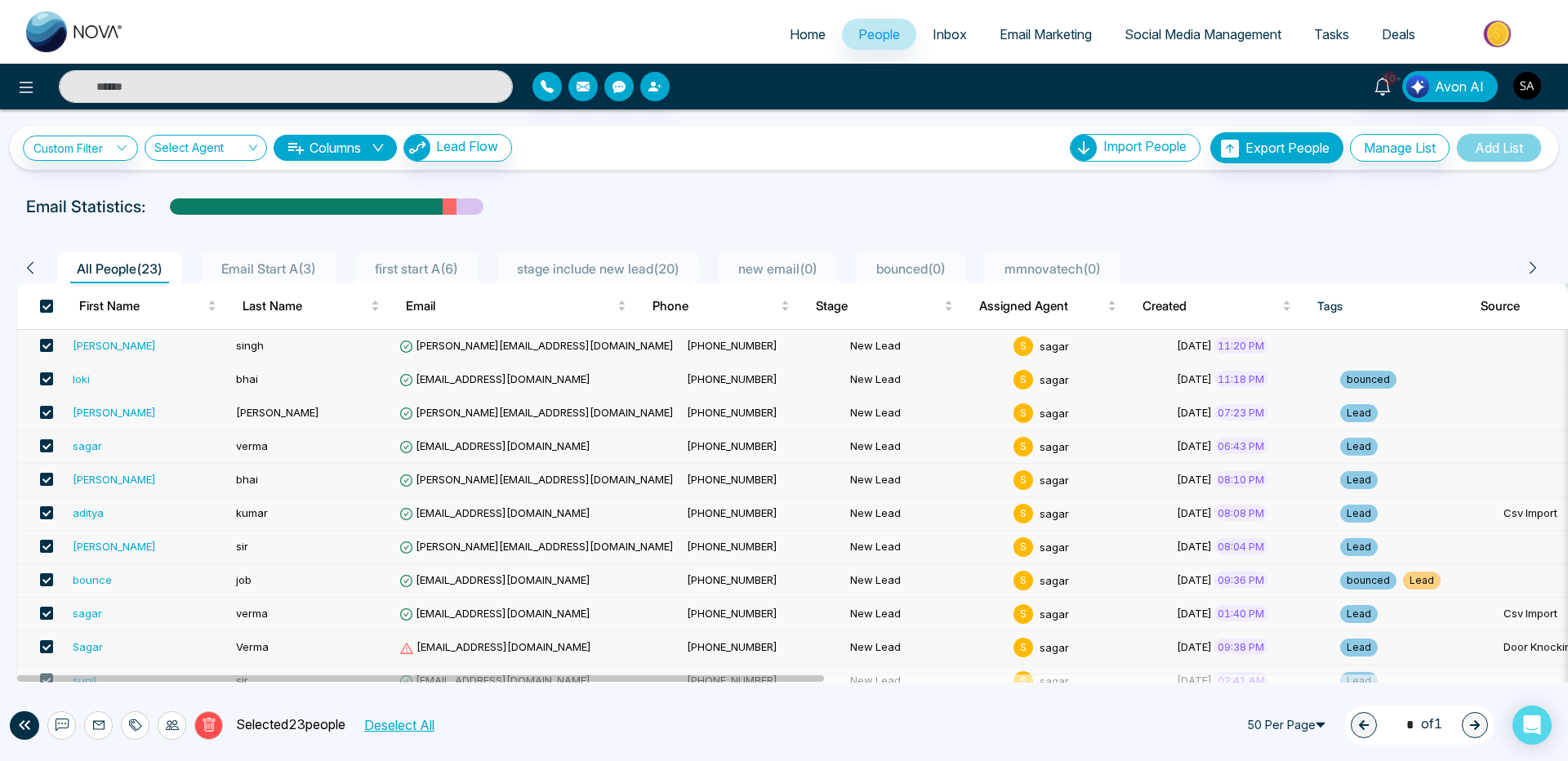
click at [72, 34] on img at bounding box center [75, 31] width 98 height 41
select select "*"
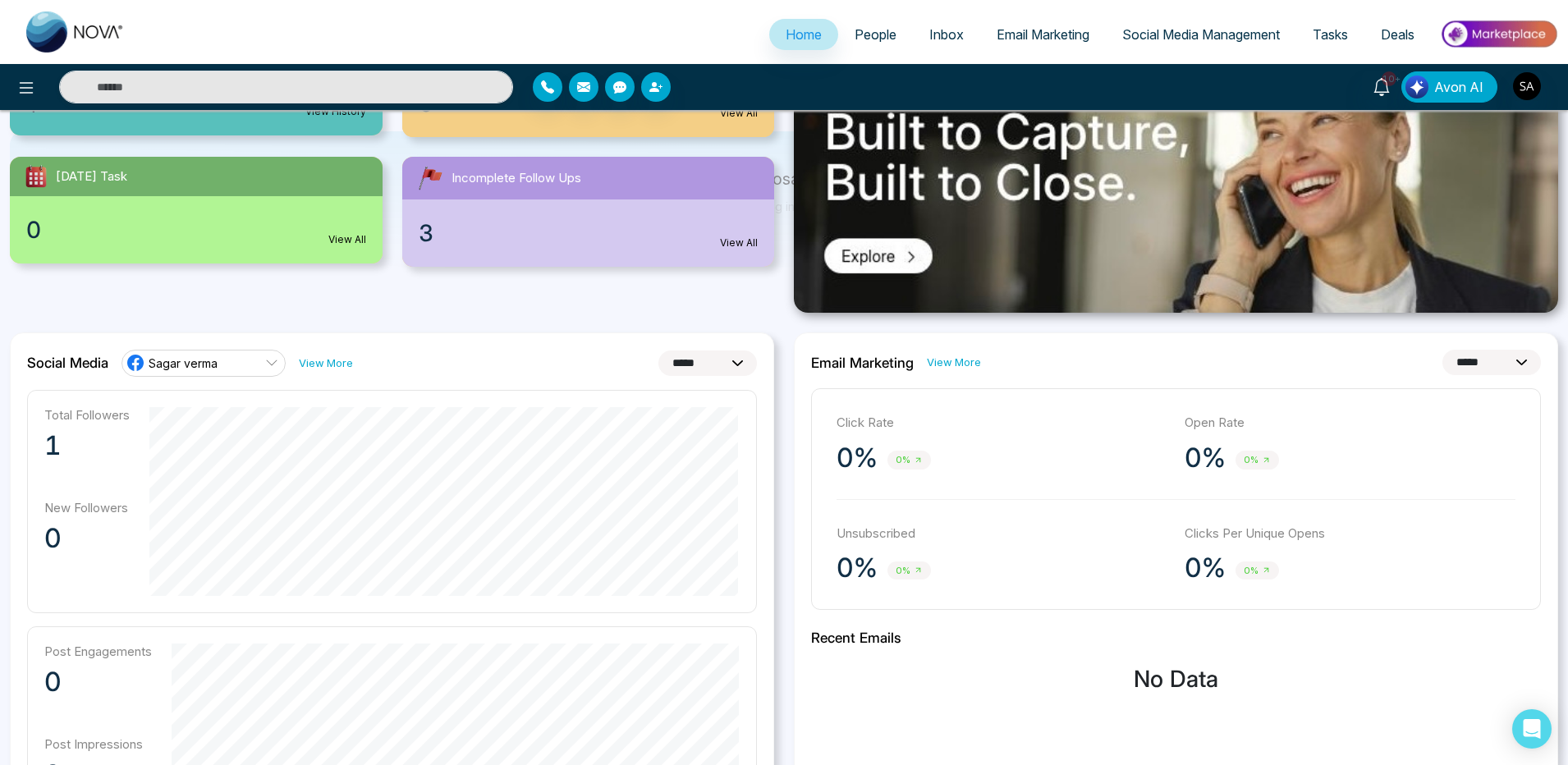
scroll to position [98, 0]
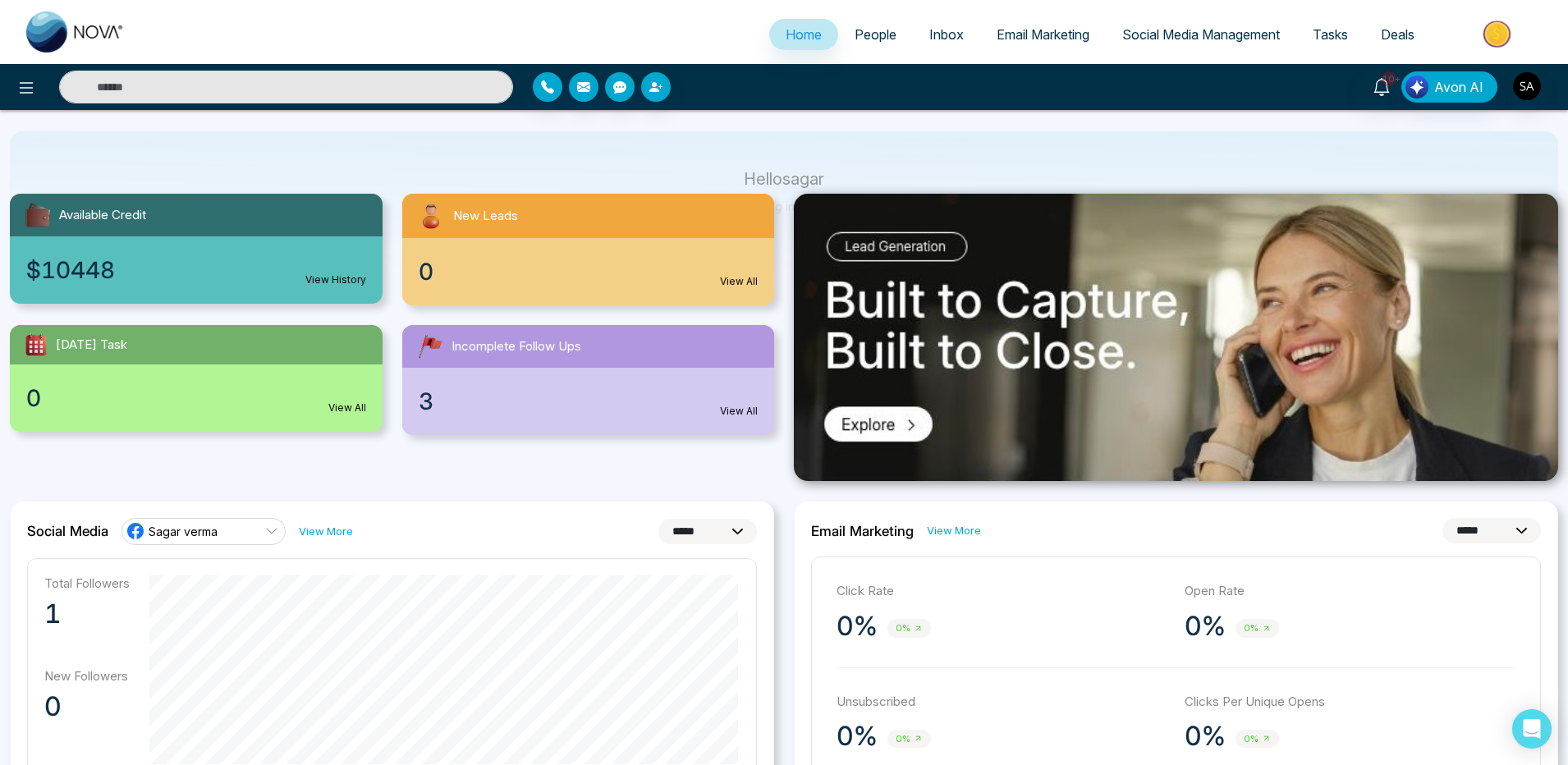
click at [1442, 518] on select "**********" at bounding box center [1491, 531] width 98 height 26
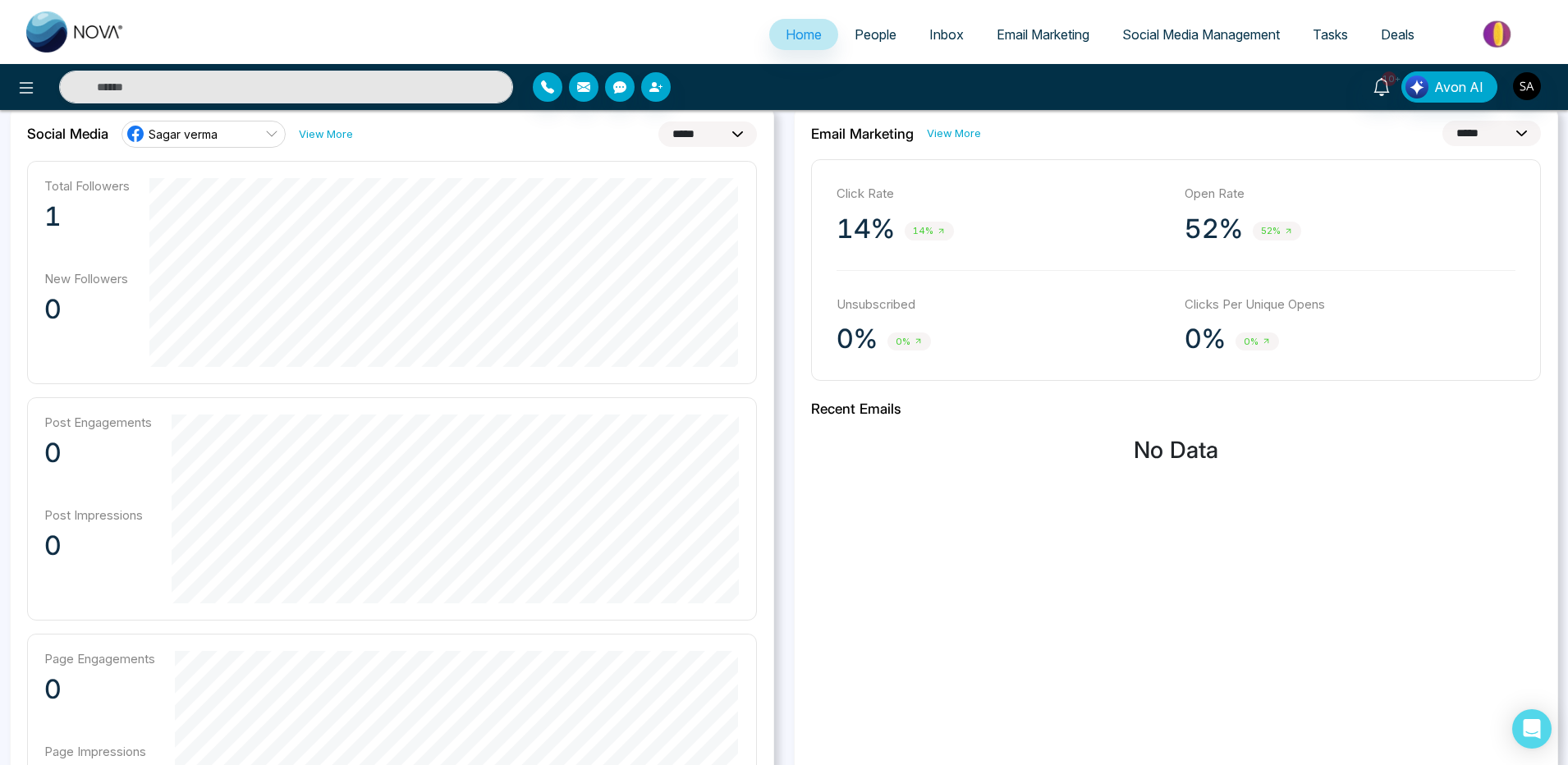
scroll to position [493, 0]
click at [1263, 454] on h3 "No Data" at bounding box center [1175, 454] width 730 height 28
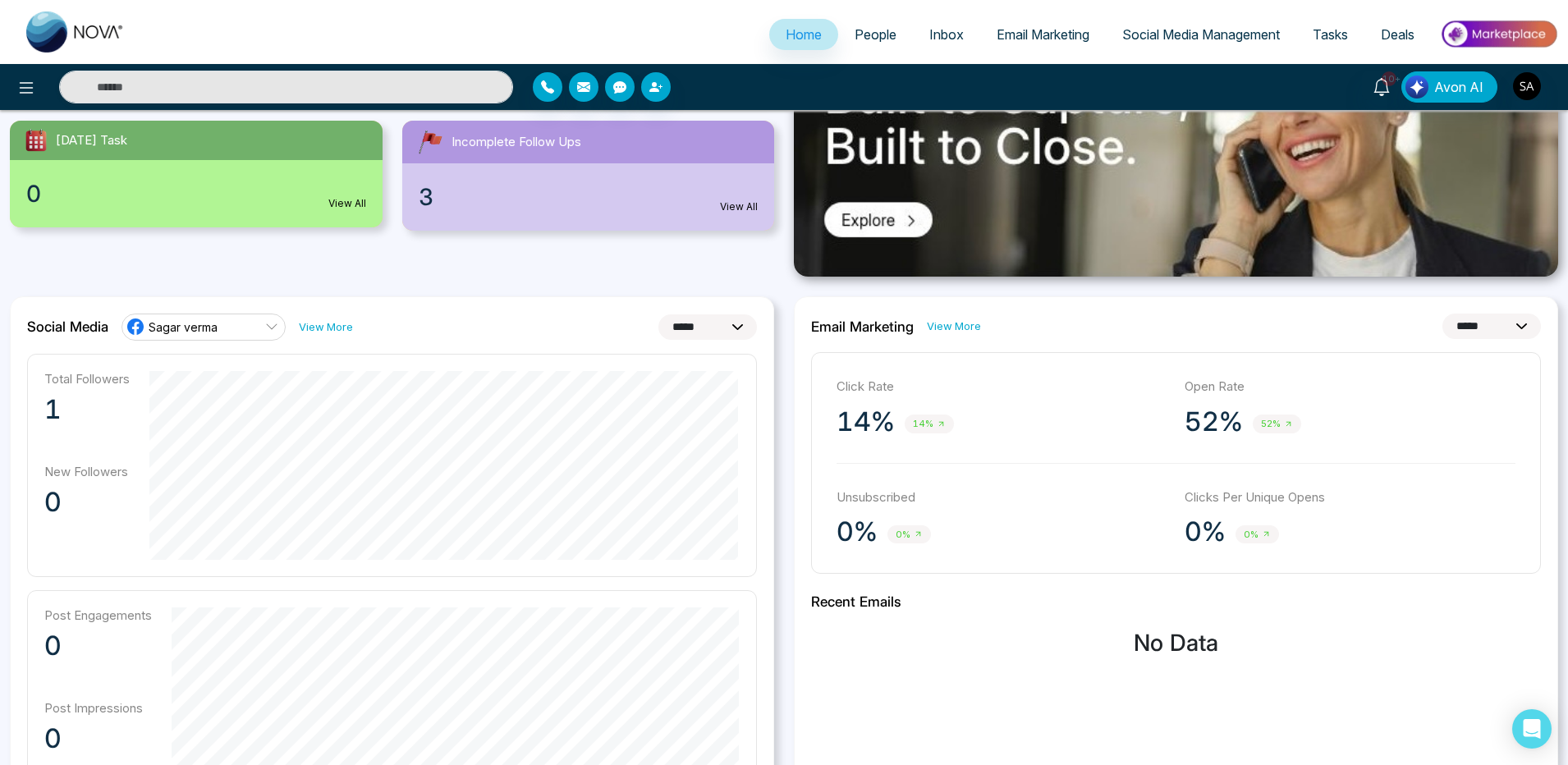
scroll to position [295, 0]
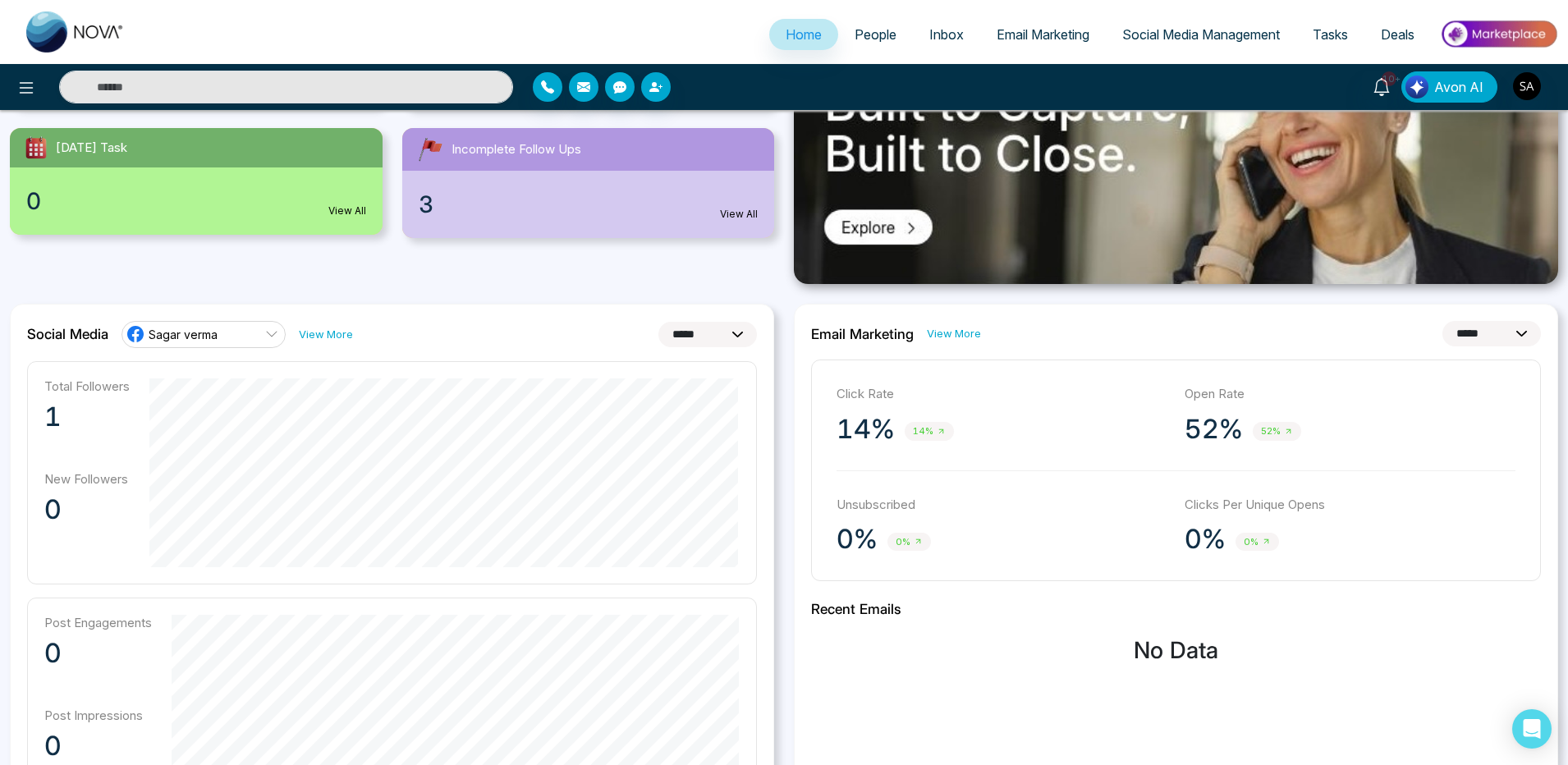
click at [1442, 321] on select "**********" at bounding box center [1491, 334] width 98 height 26
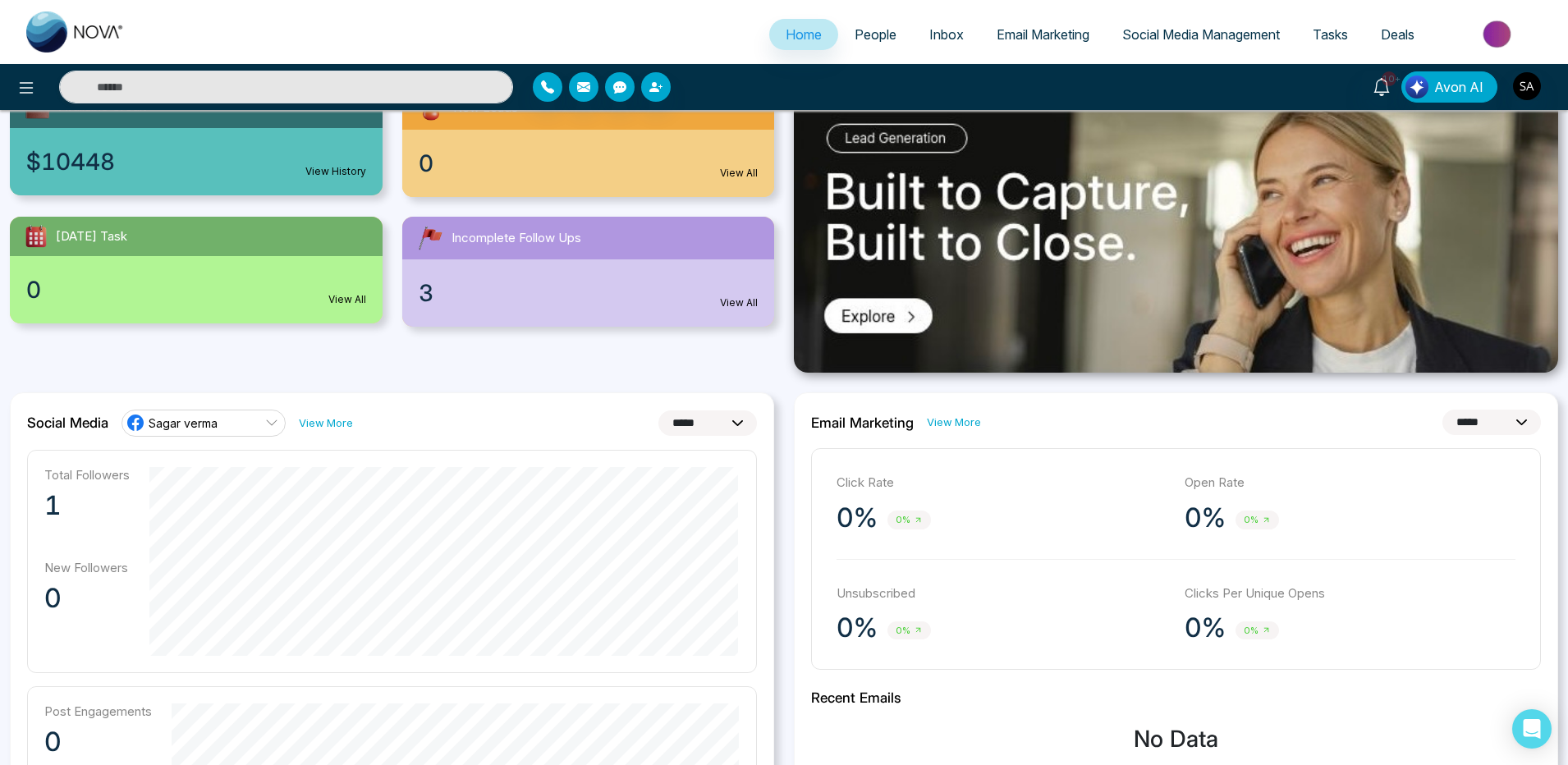
scroll to position [197, 0]
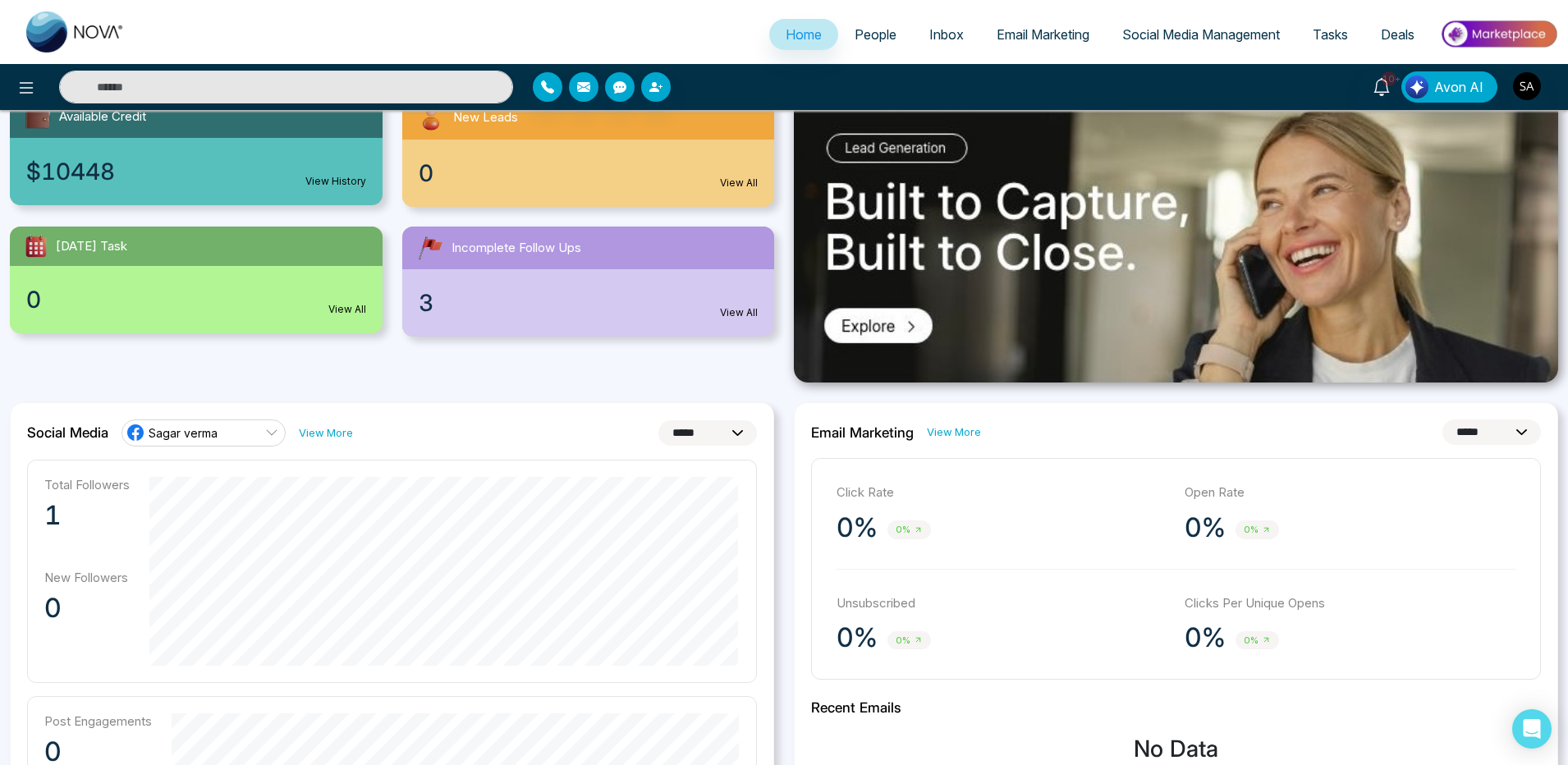
click at [1442, 419] on select "**********" at bounding box center [1491, 432] width 98 height 26
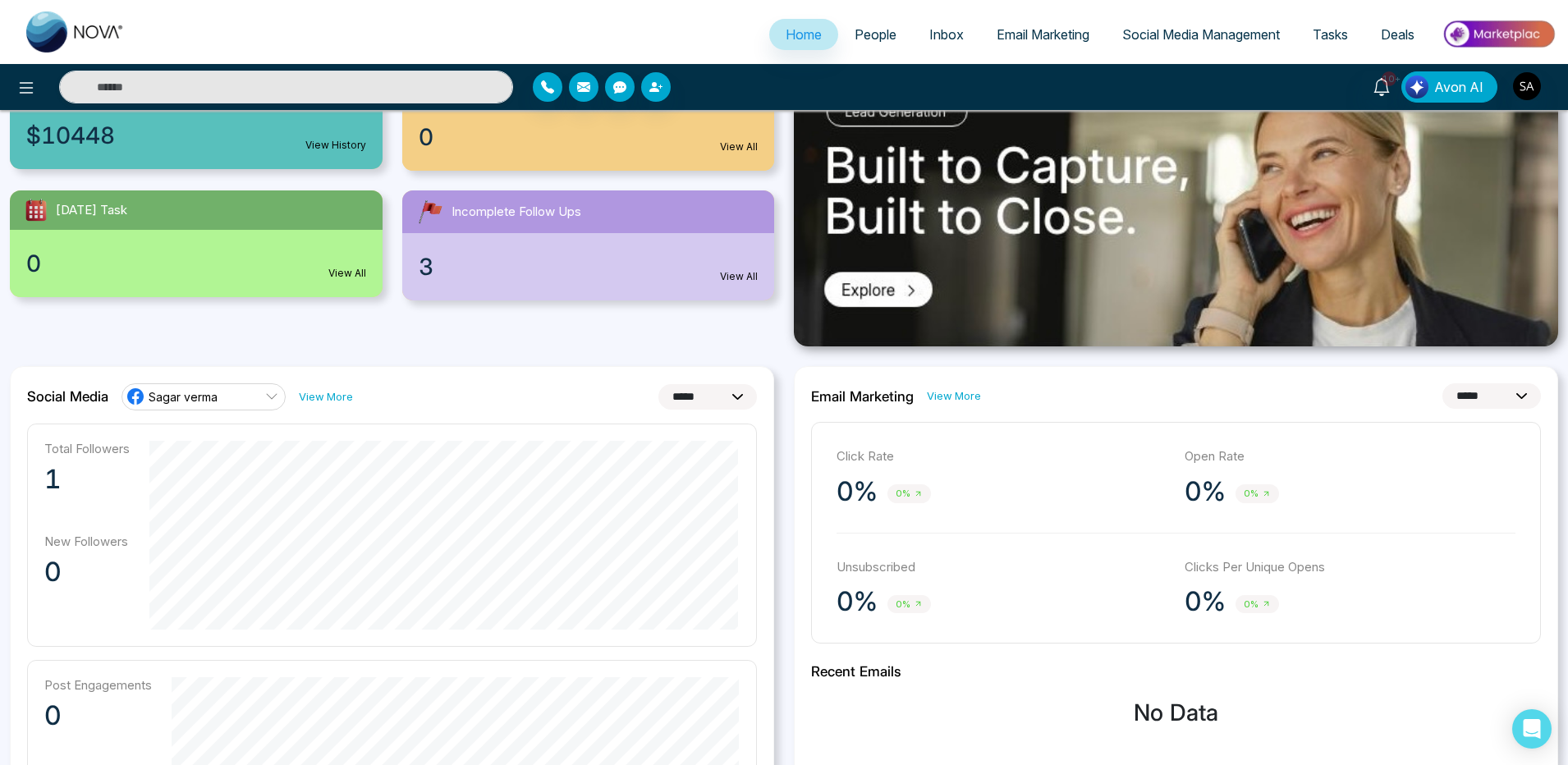
scroll to position [295, 0]
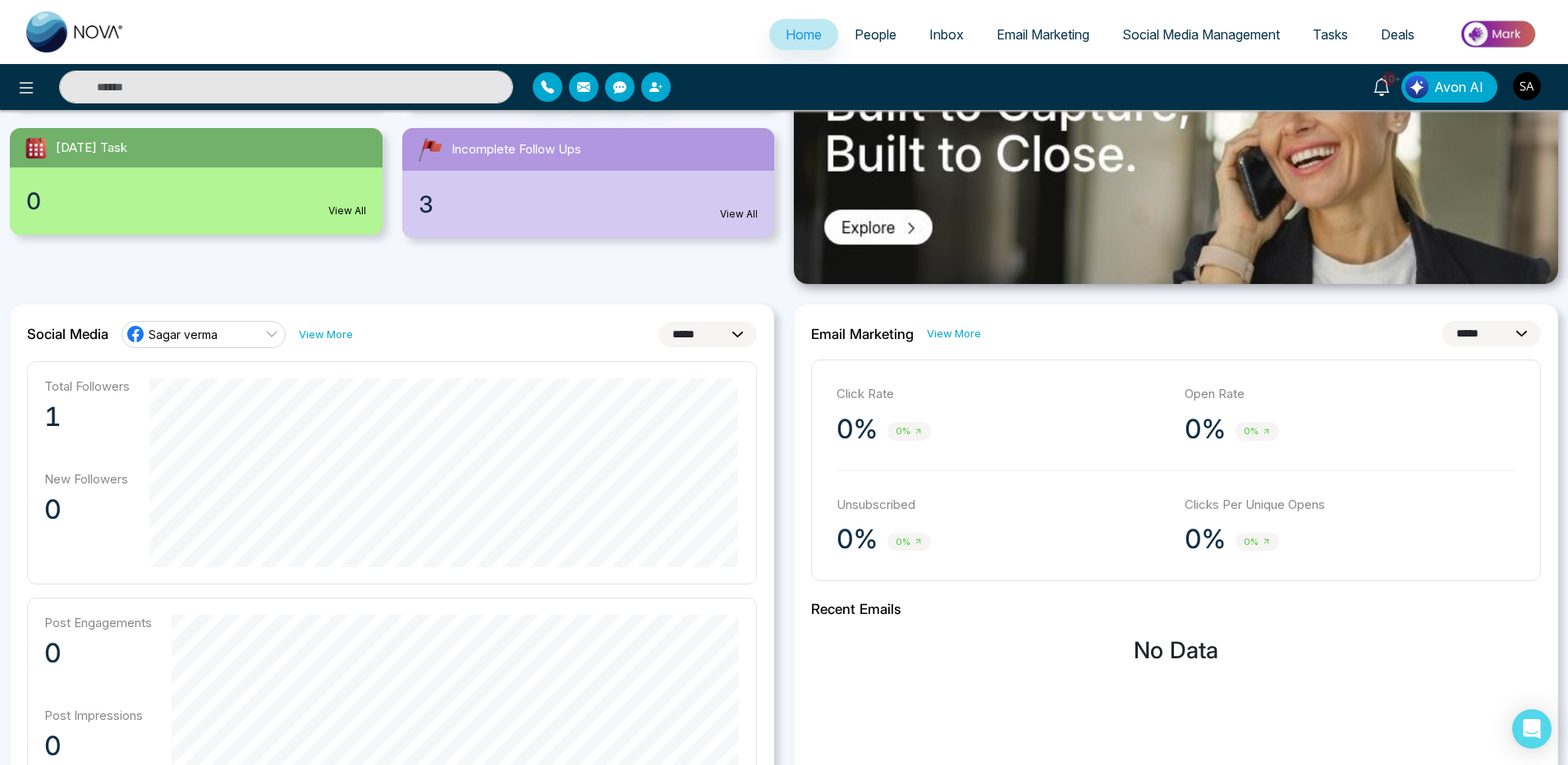
click at [1442, 321] on select "**********" at bounding box center [1491, 334] width 98 height 26
select select "**"
click at [1442, 321] on select "**********" at bounding box center [1491, 334] width 98 height 26
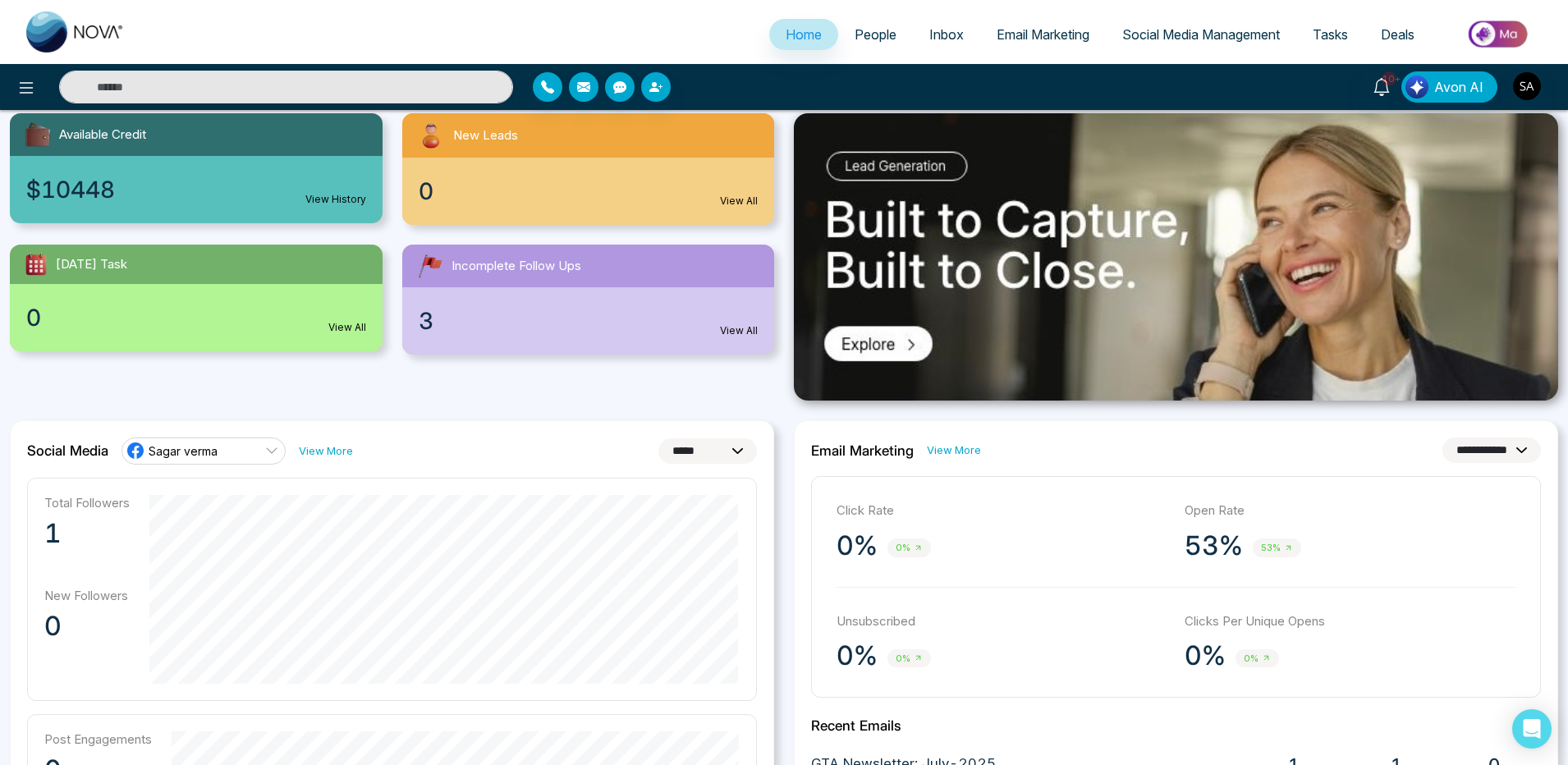
scroll to position [172, 0]
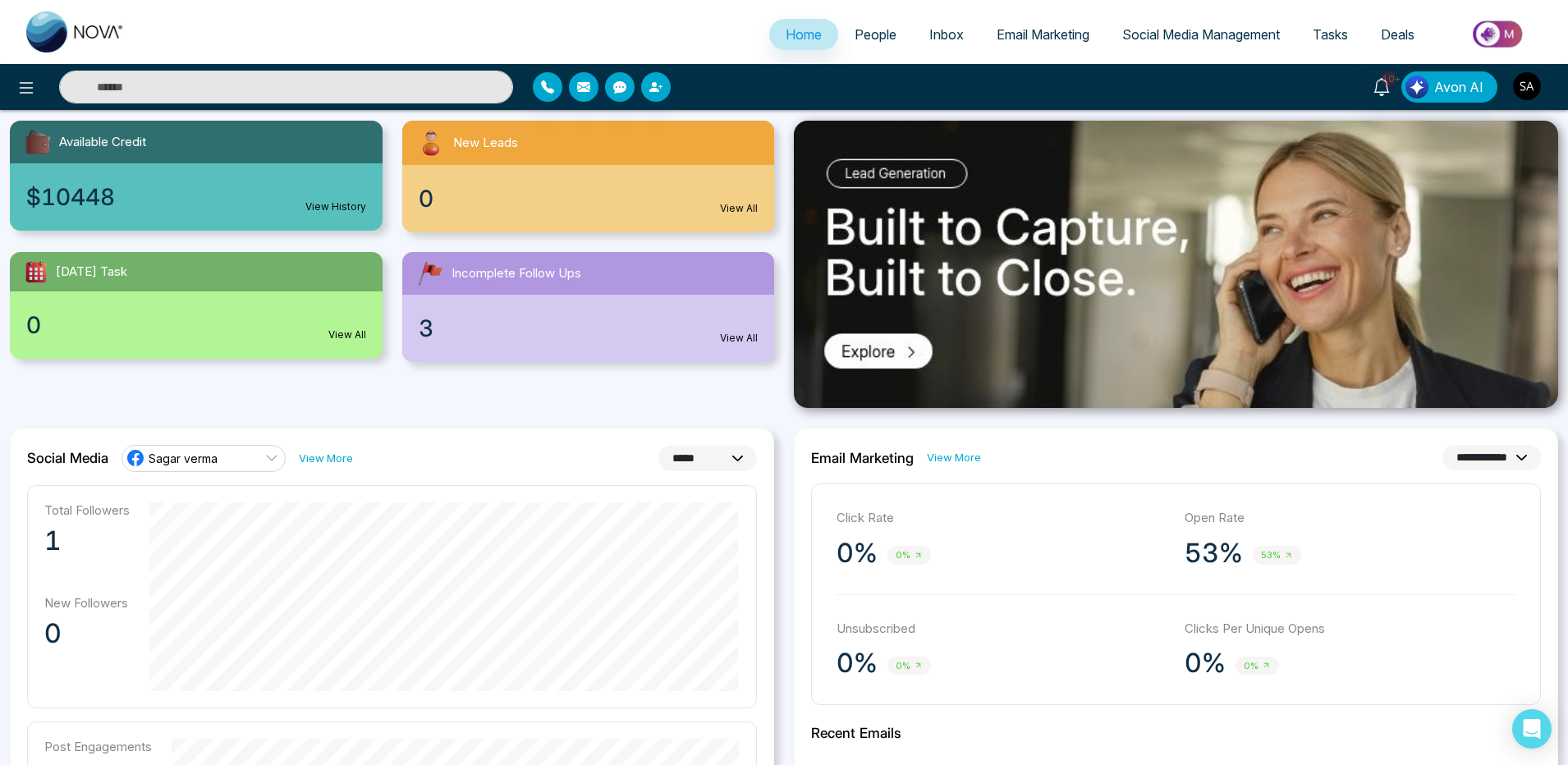
click at [868, 39] on span "People" at bounding box center [875, 34] width 42 height 16
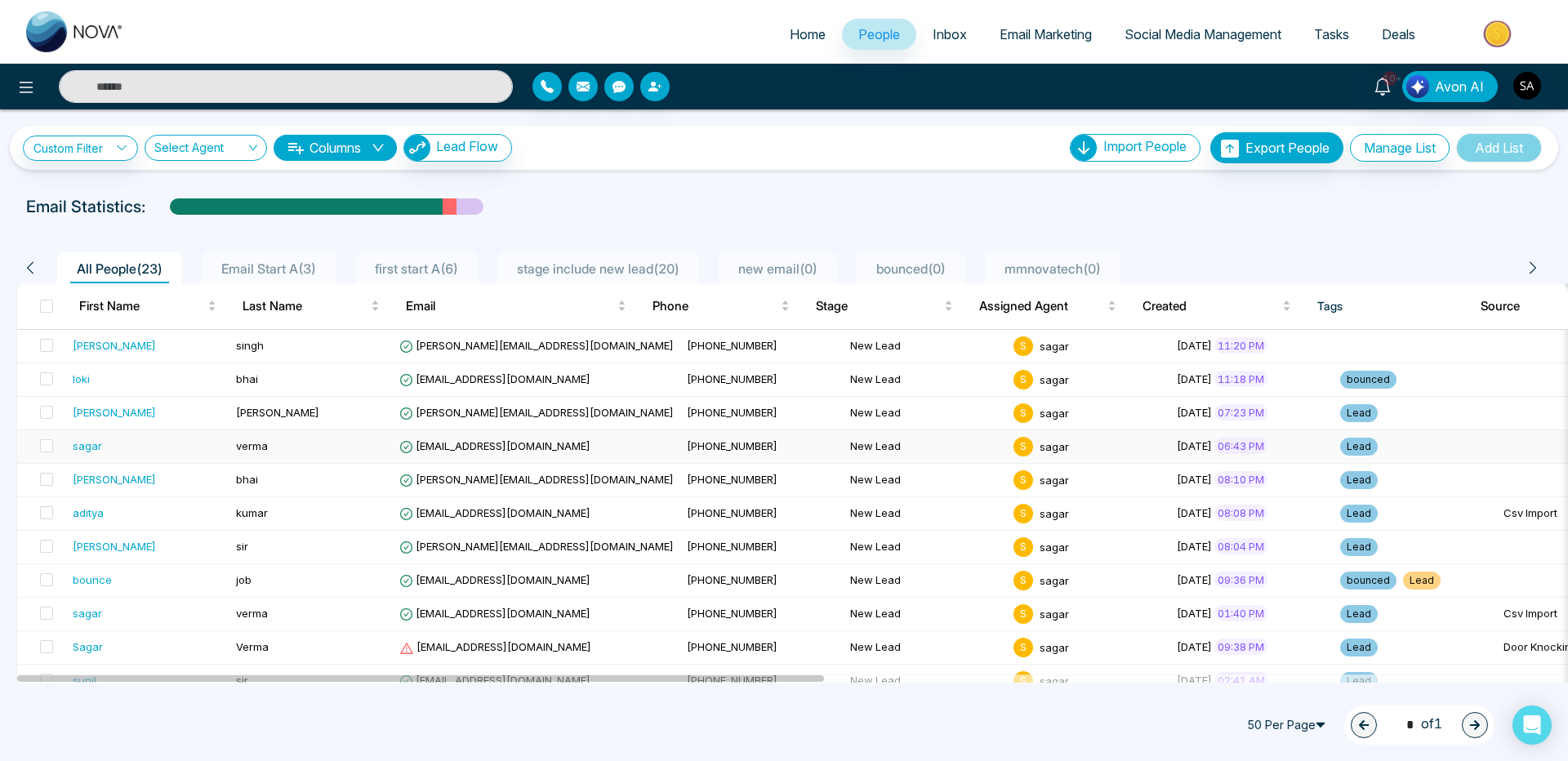
click at [93, 449] on div "sagar" at bounding box center [87, 445] width 30 height 16
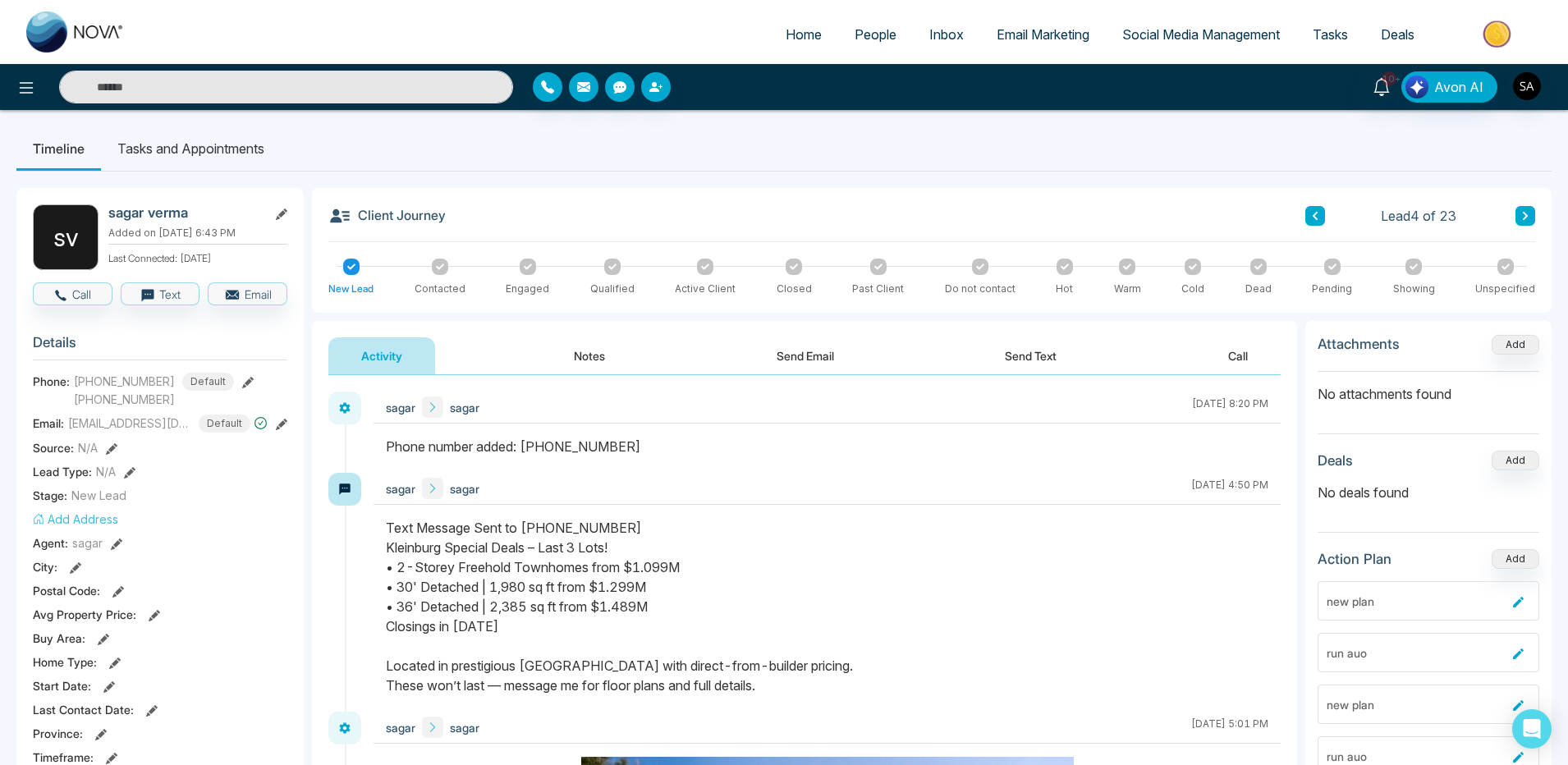
click at [772, 353] on button "Send Email" at bounding box center [805, 355] width 123 height 37
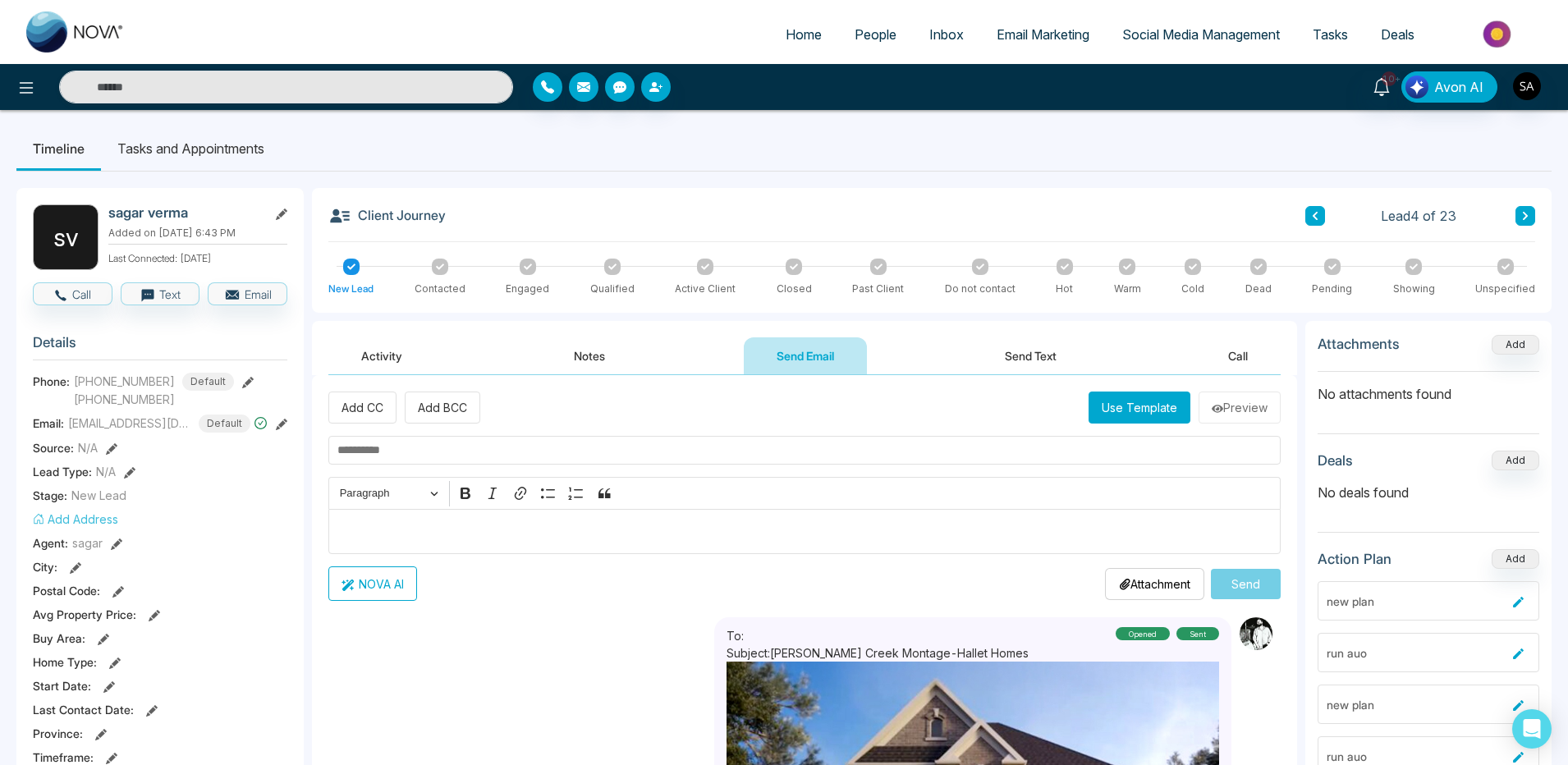
click at [1098, 412] on button "Use Template" at bounding box center [1139, 407] width 102 height 32
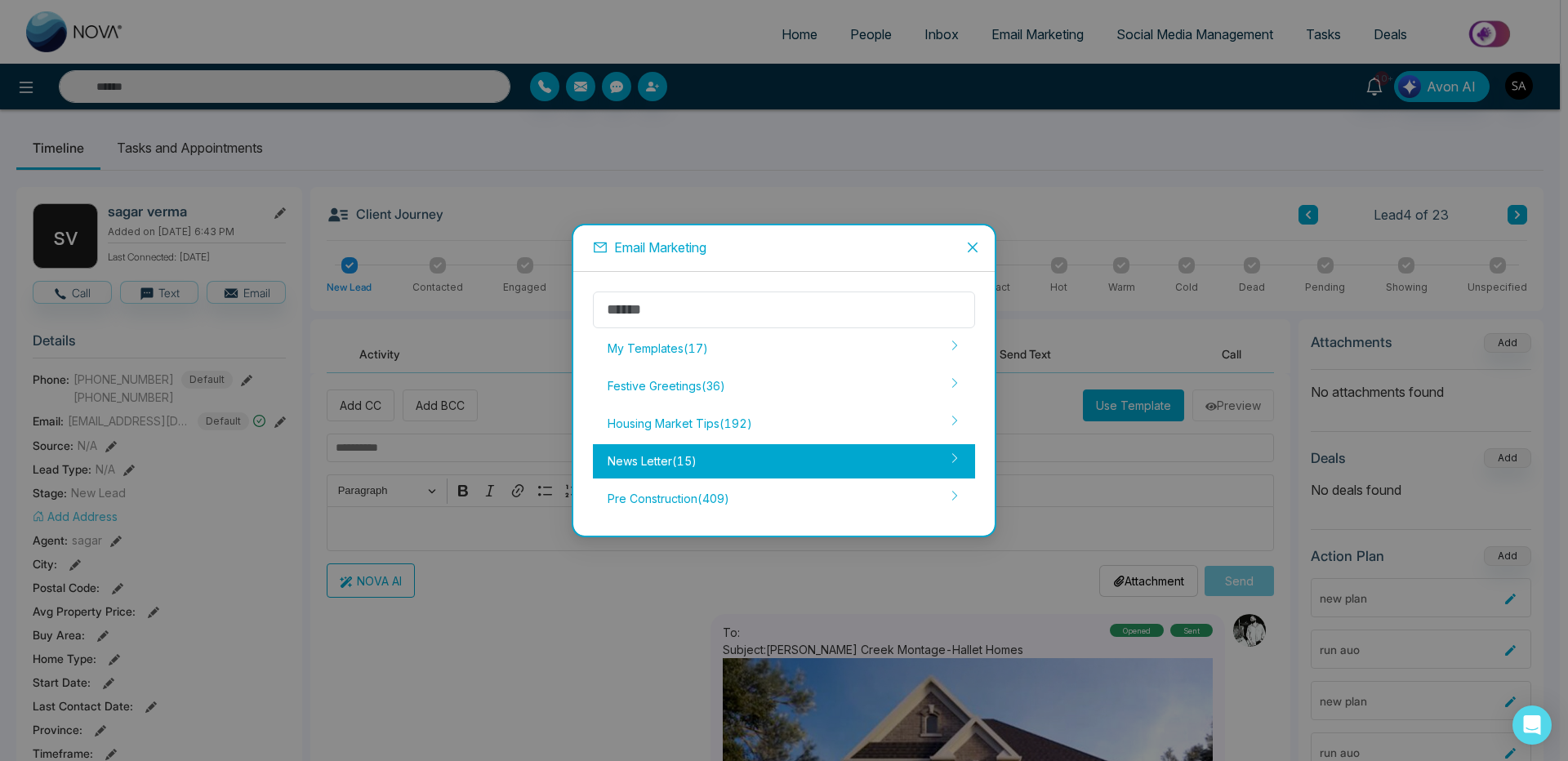
click at [704, 454] on div "News Letter ( 15 )" at bounding box center [784, 461] width 382 height 34
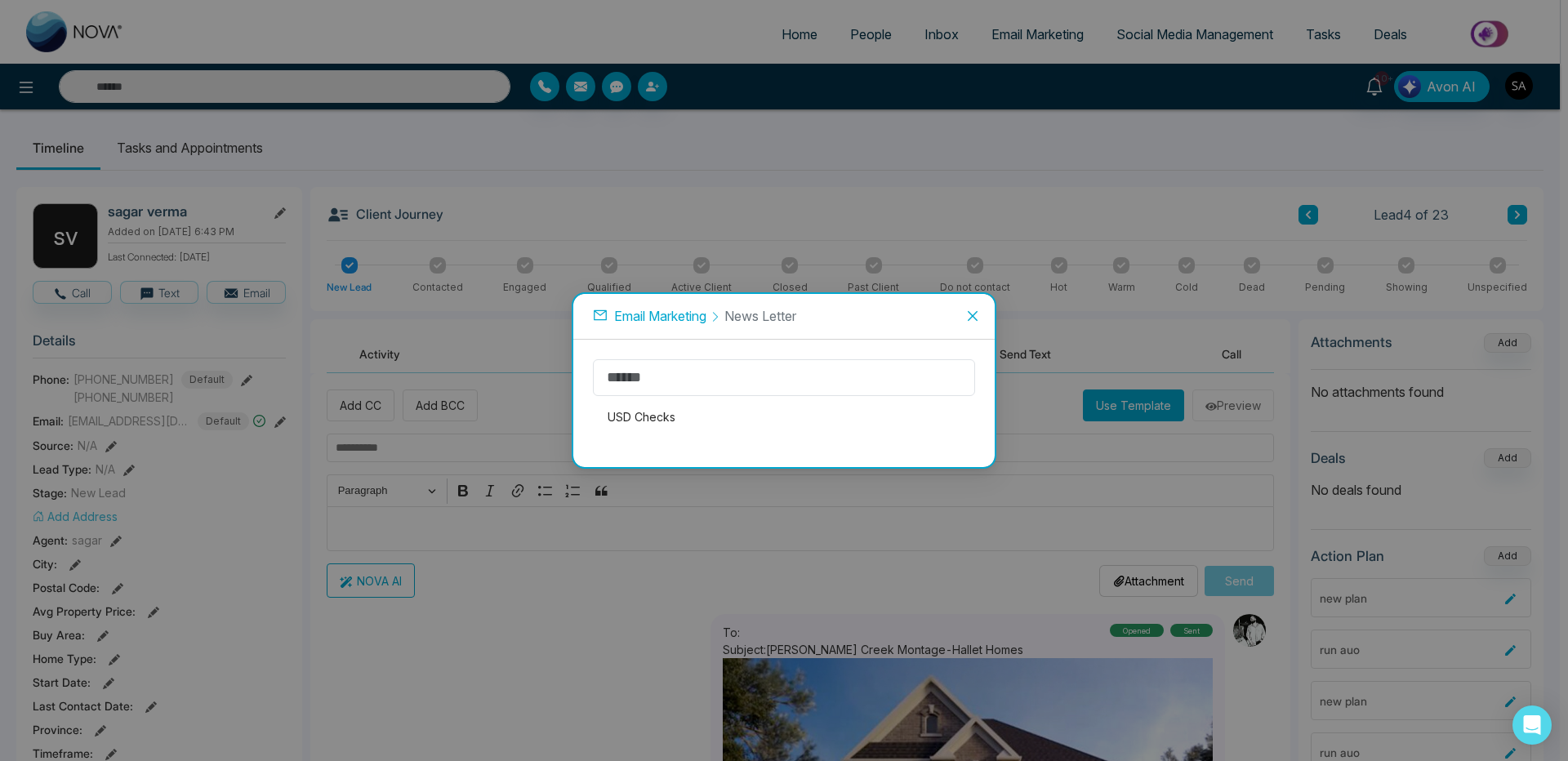
click at [973, 318] on icon "close" at bounding box center [972, 316] width 13 height 13
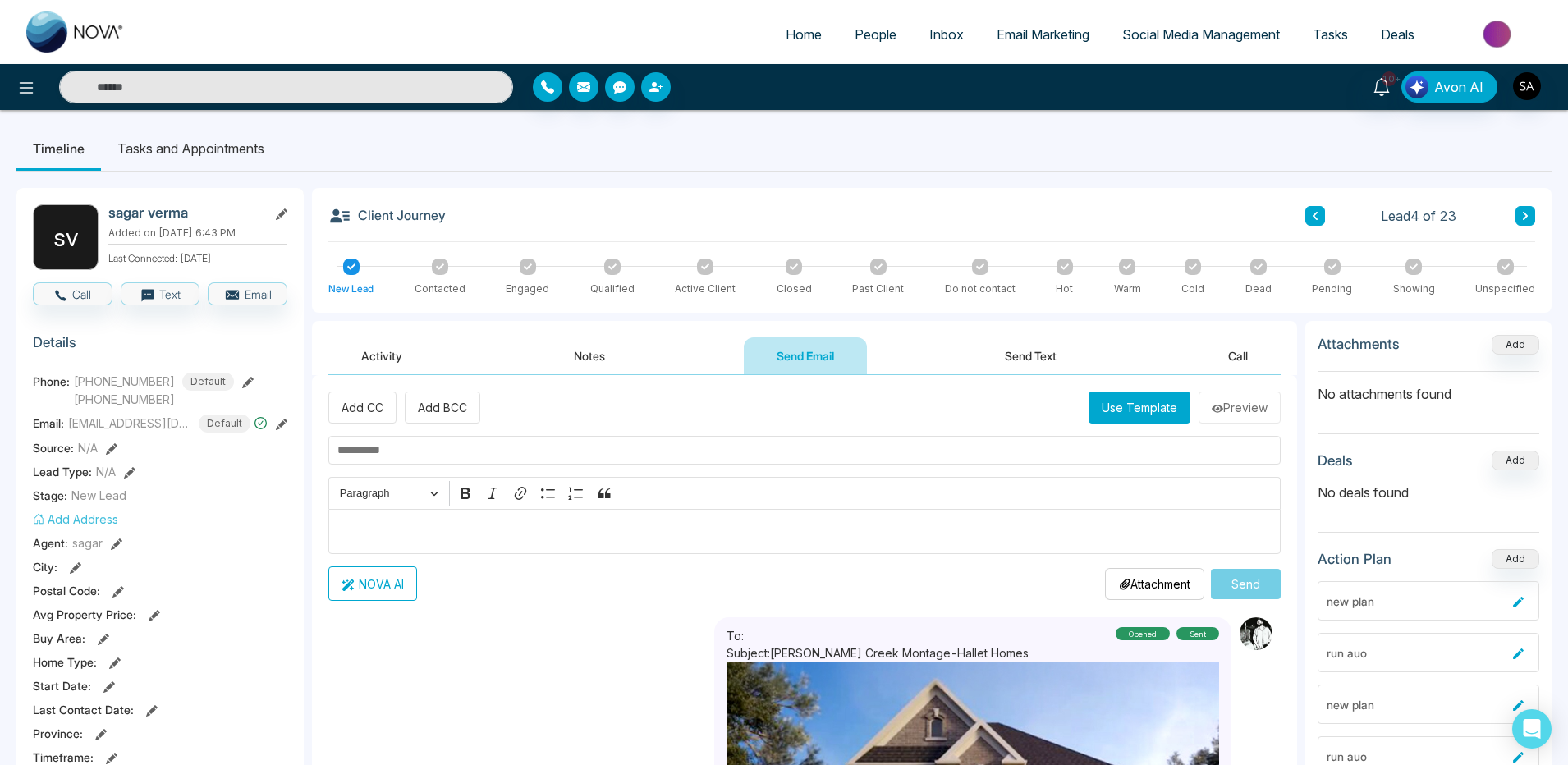
click at [1133, 409] on button "Use Template" at bounding box center [1139, 407] width 102 height 32
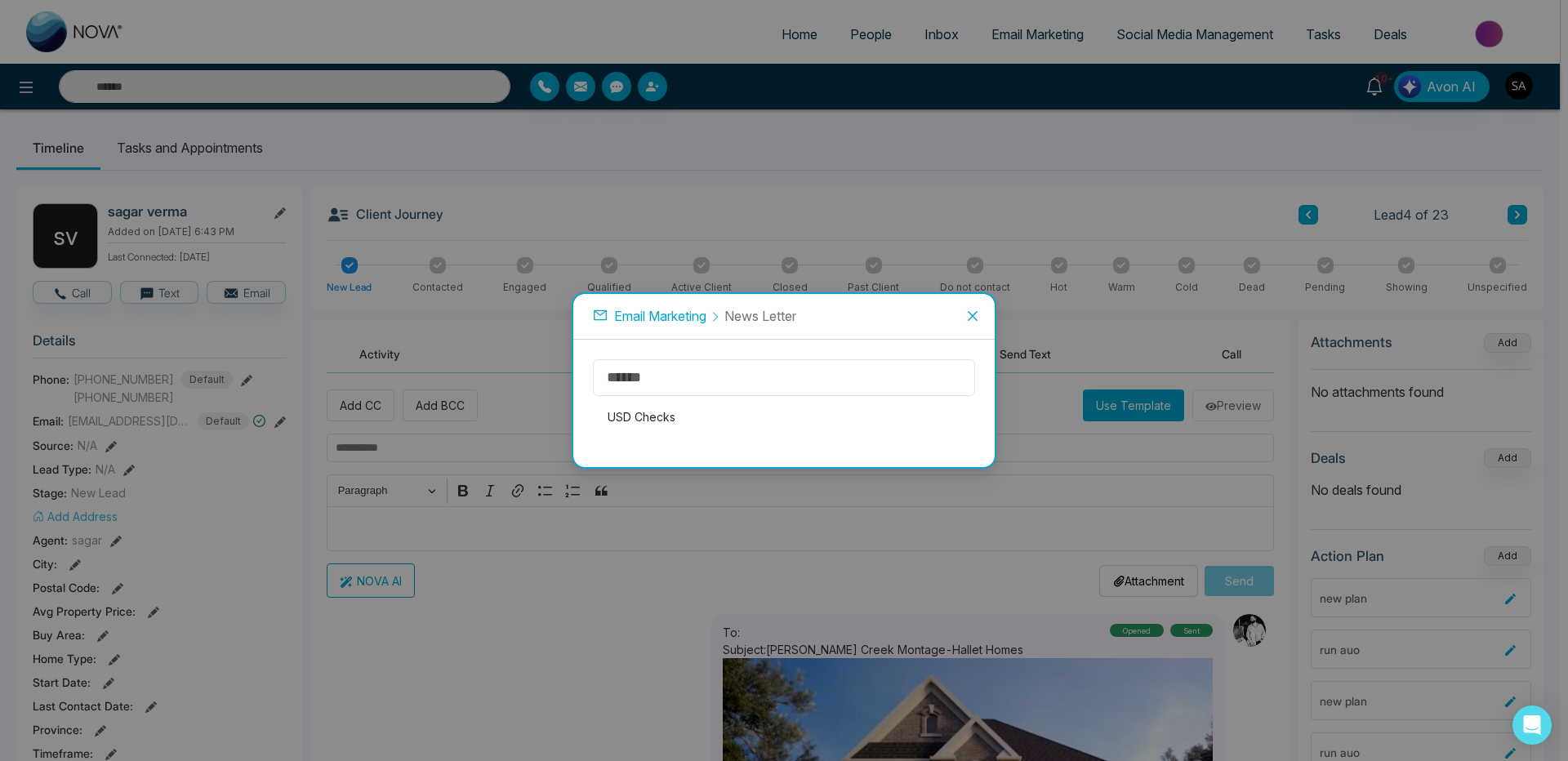
click at [644, 323] on span "Email Marketing" at bounding box center [661, 316] width 92 height 16
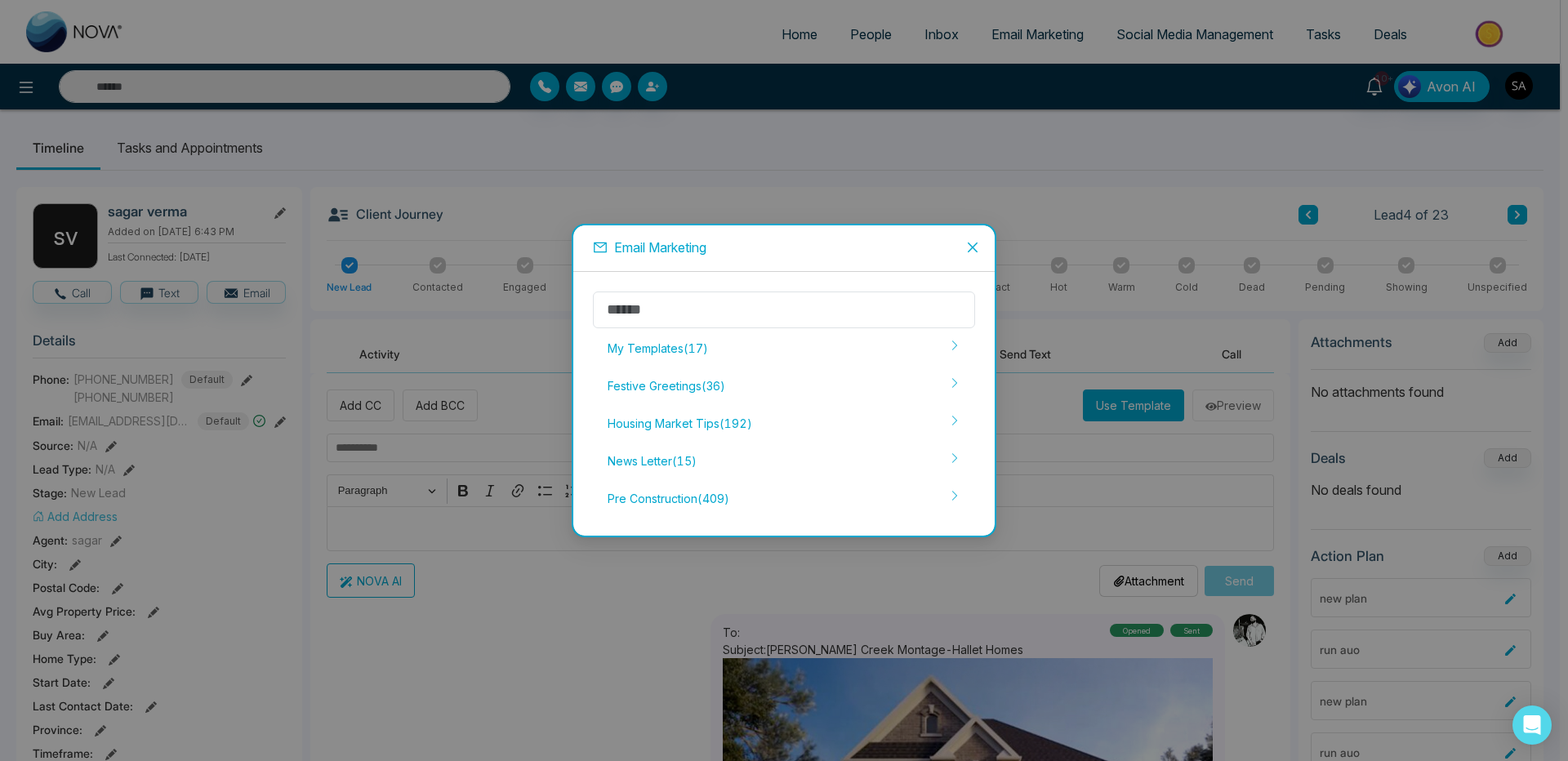
click at [859, 169] on div "Email Marketing My Templates ( 17 ) Festive Greetings ( 36 ) Housing Market Tip…" at bounding box center [784, 380] width 1568 height 761
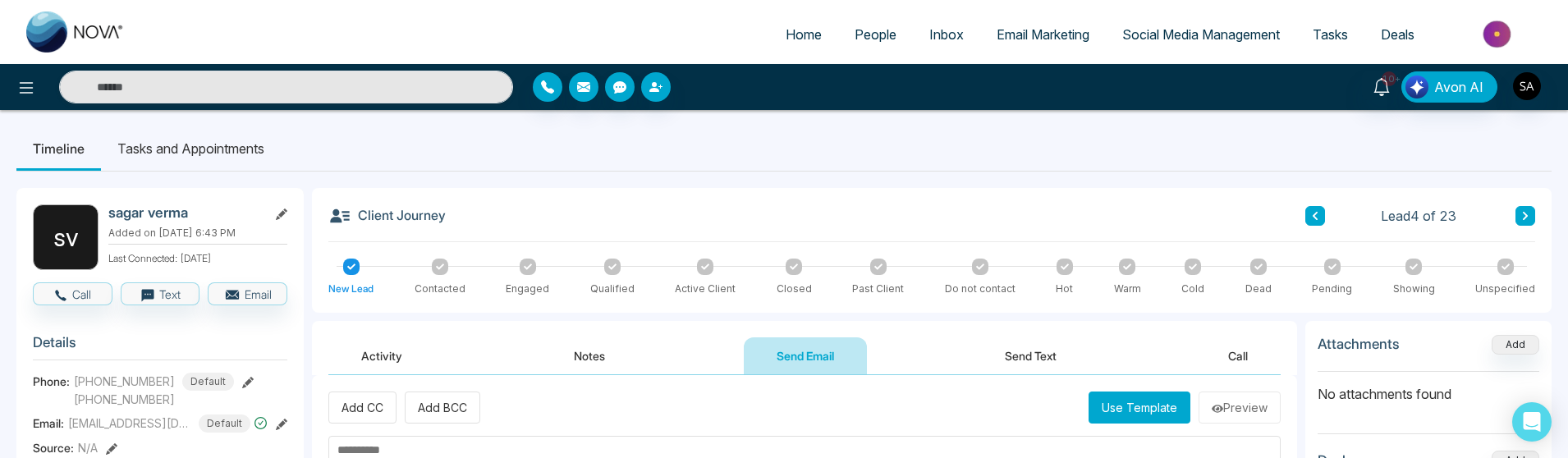
click at [1148, 414] on button "Use Template" at bounding box center [1139, 407] width 102 height 32
click at [1108, 401] on button "Use Template" at bounding box center [1139, 407] width 102 height 32
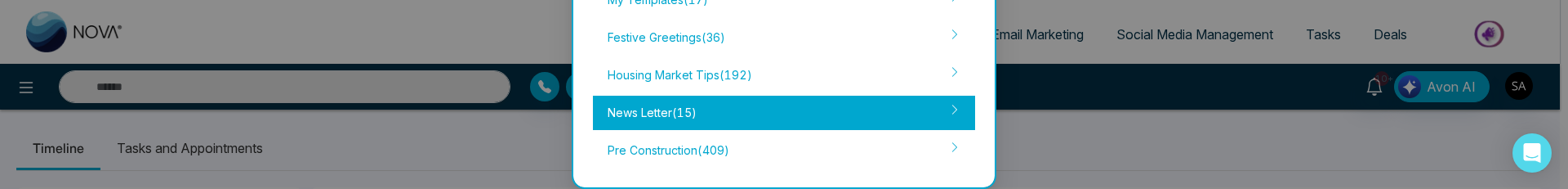
click at [680, 114] on div "News Letter ( 15 )" at bounding box center [784, 112] width 382 height 34
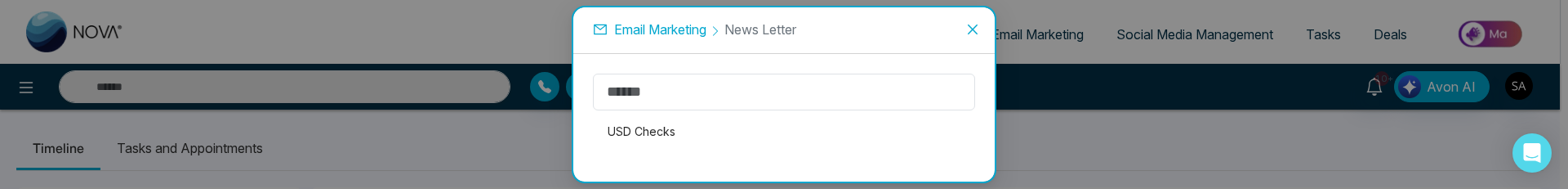
click at [970, 29] on icon "close" at bounding box center [972, 29] width 13 height 13
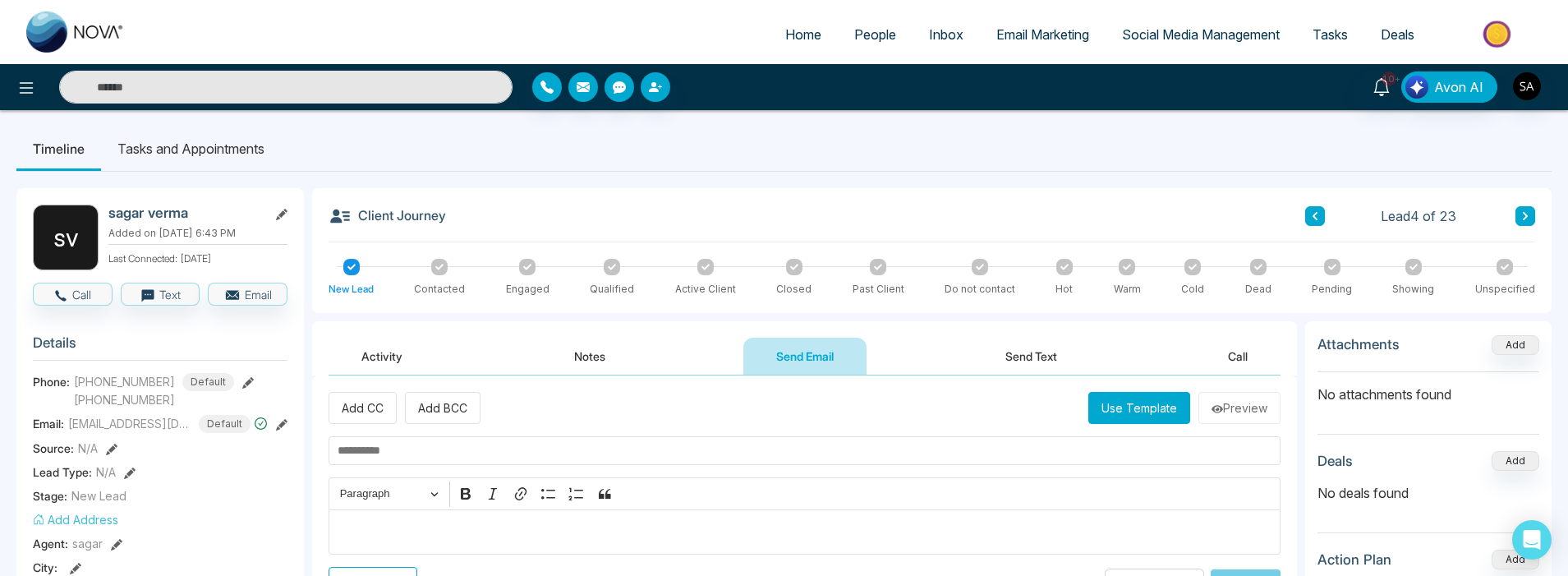
click at [1109, 413] on button "Use Template" at bounding box center [1138, 407] width 102 height 32
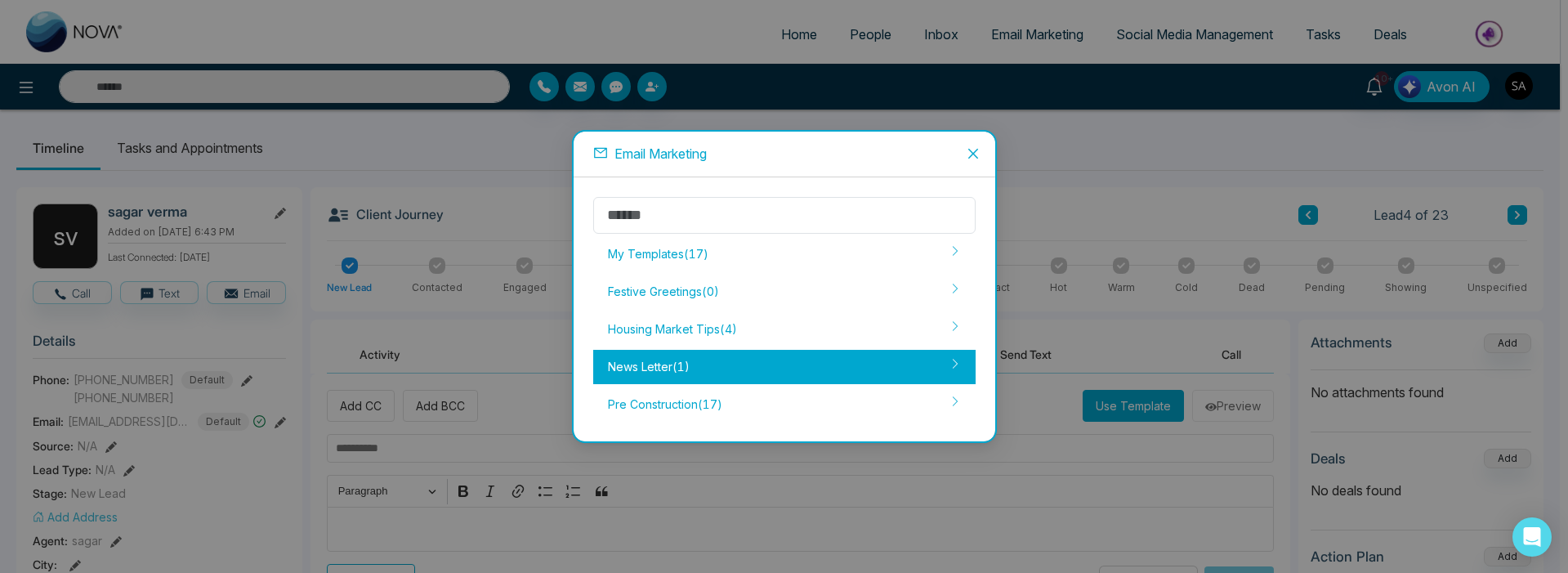
click at [677, 368] on div "News Letter ( 1 )" at bounding box center [784, 367] width 382 height 34
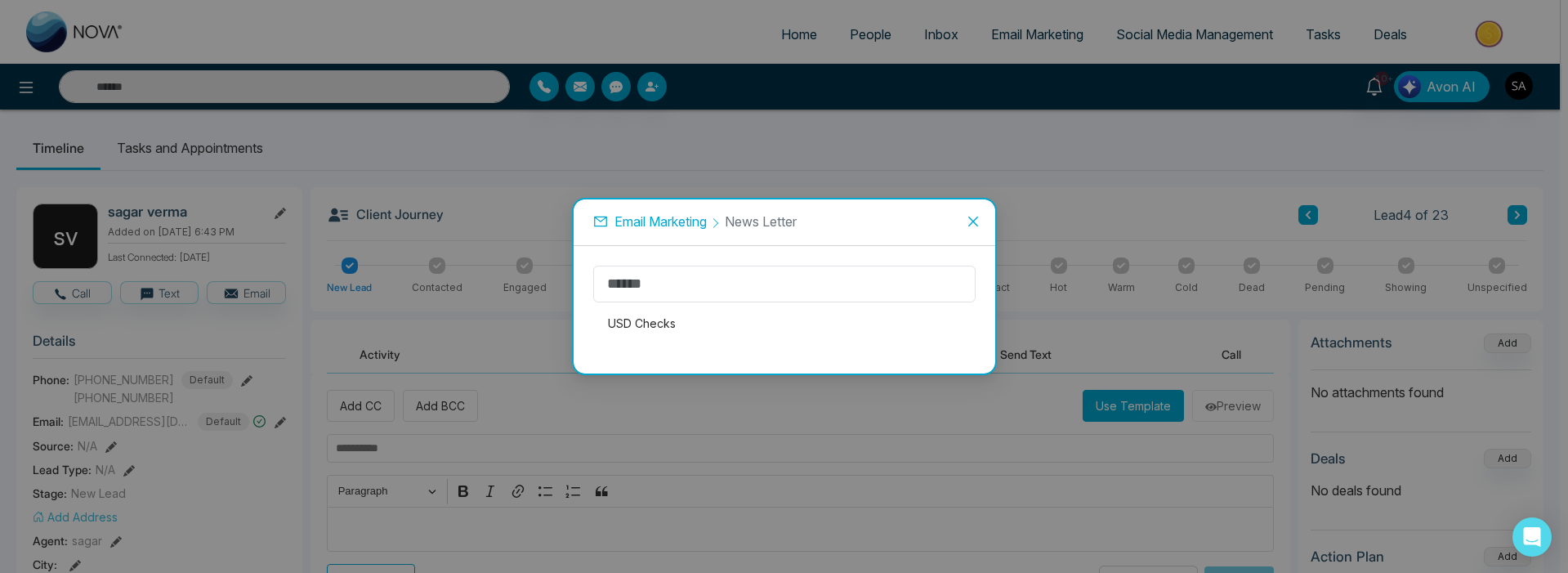
click at [671, 222] on span "Email Marketing" at bounding box center [661, 221] width 92 height 16
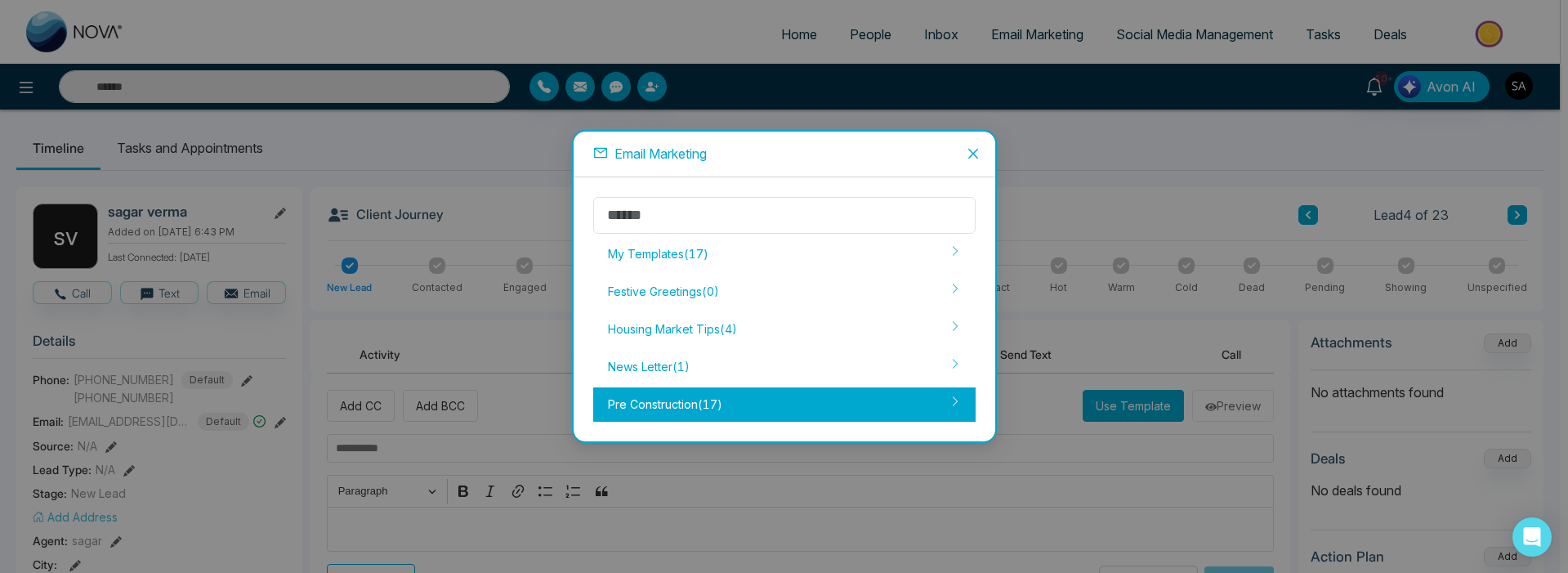
click at [699, 402] on div "Pre Construction ( 17 )" at bounding box center [784, 404] width 382 height 34
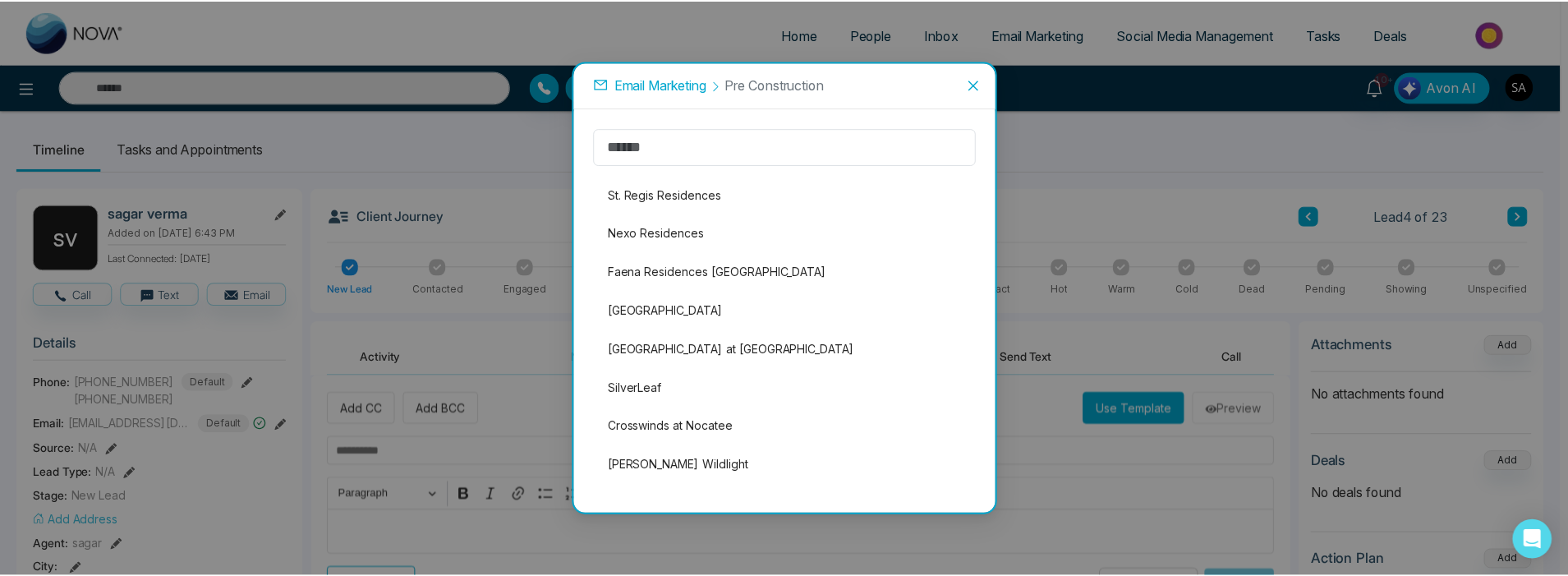
scroll to position [144, 0]
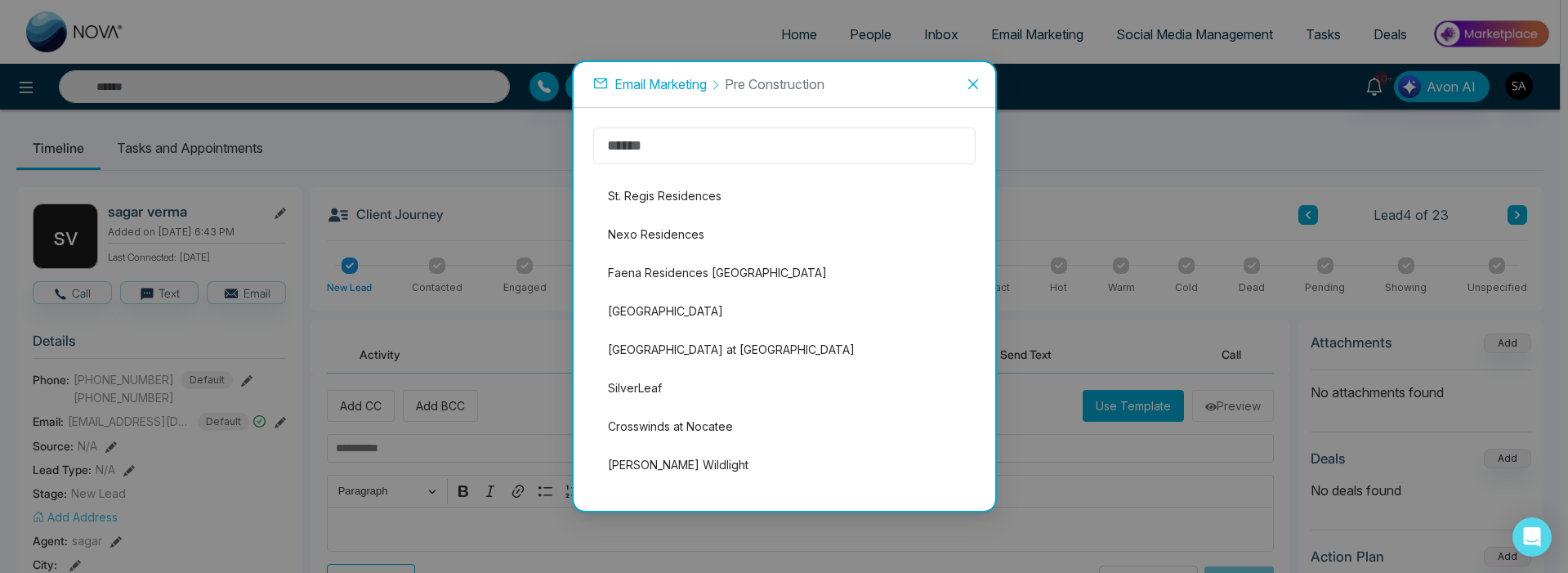
click at [668, 82] on span "Email Marketing" at bounding box center [661, 83] width 92 height 16
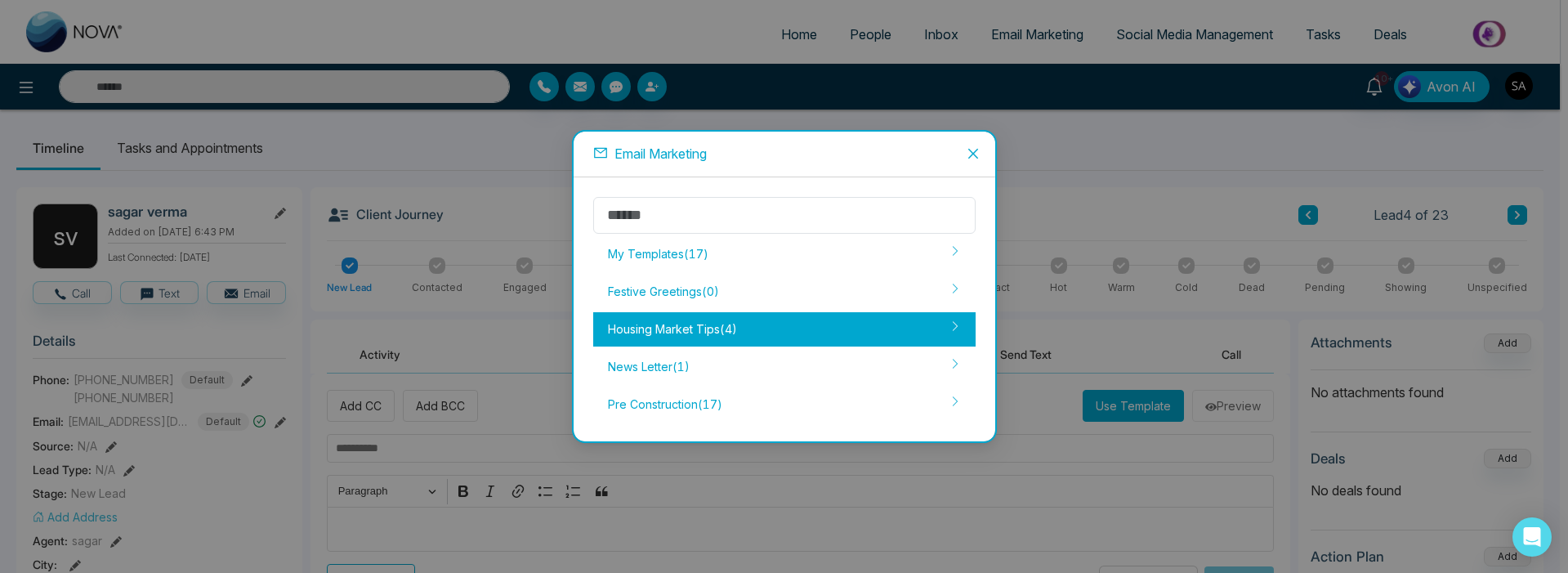
click at [676, 334] on div "Housing Market Tips ( 4 )" at bounding box center [784, 329] width 382 height 34
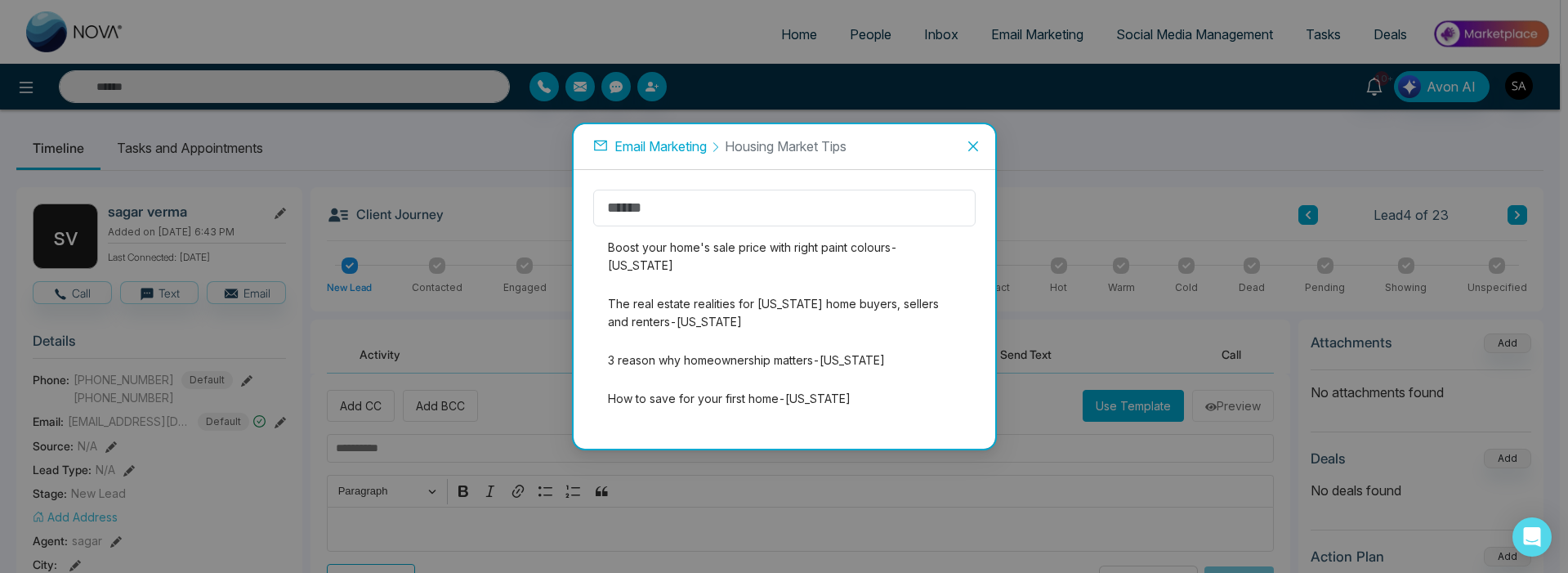
click at [675, 153] on span "Email Marketing" at bounding box center [661, 146] width 92 height 16
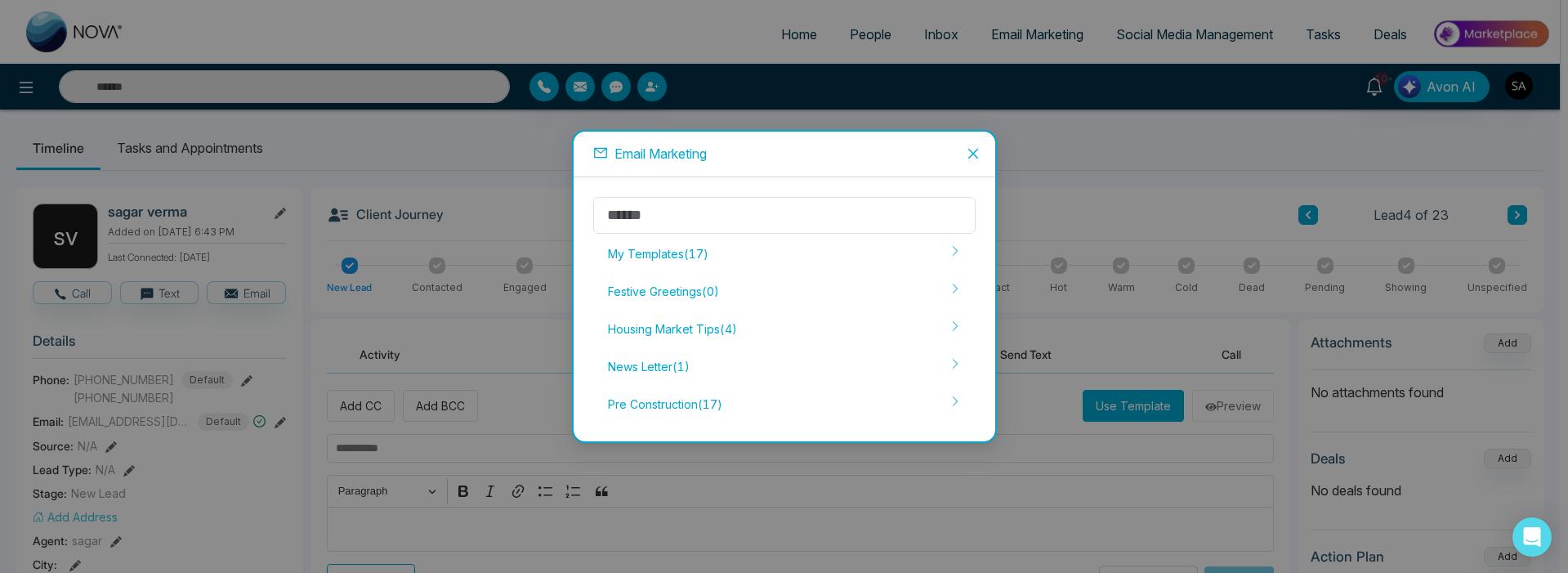
click at [978, 159] on icon "close" at bounding box center [973, 153] width 13 height 13
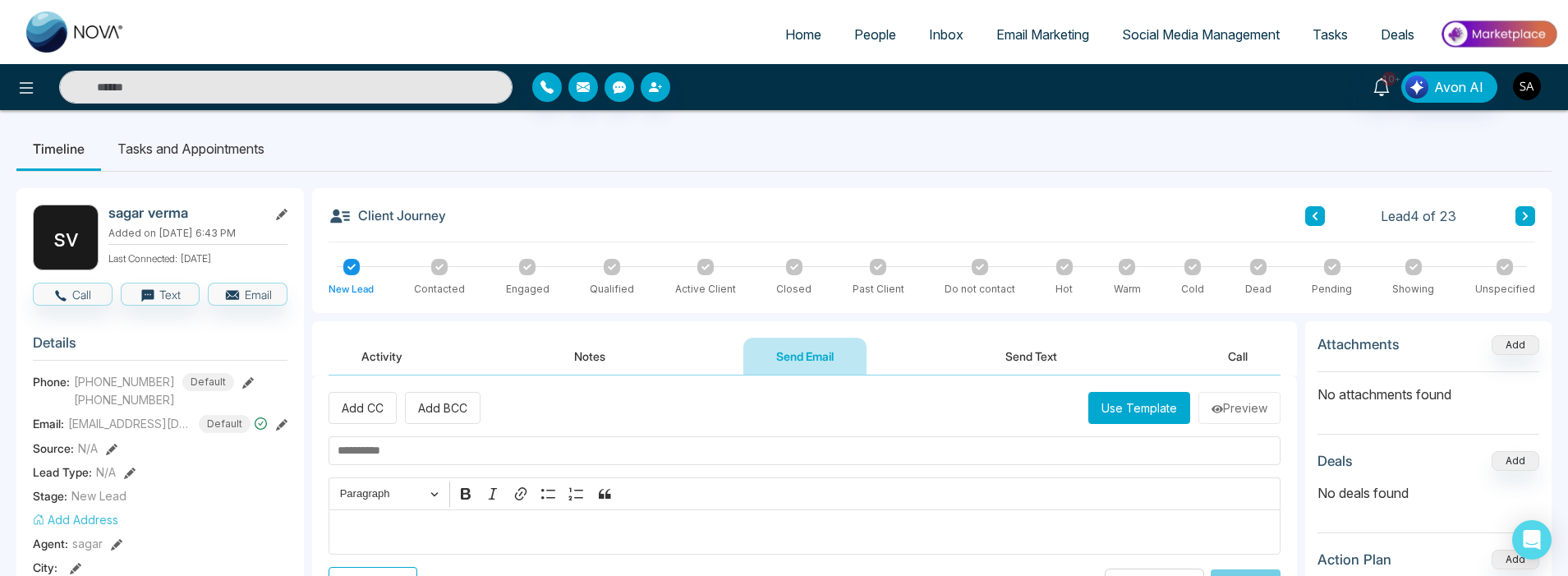
click at [1529, 93] on img "button" at bounding box center [1526, 86] width 28 height 28
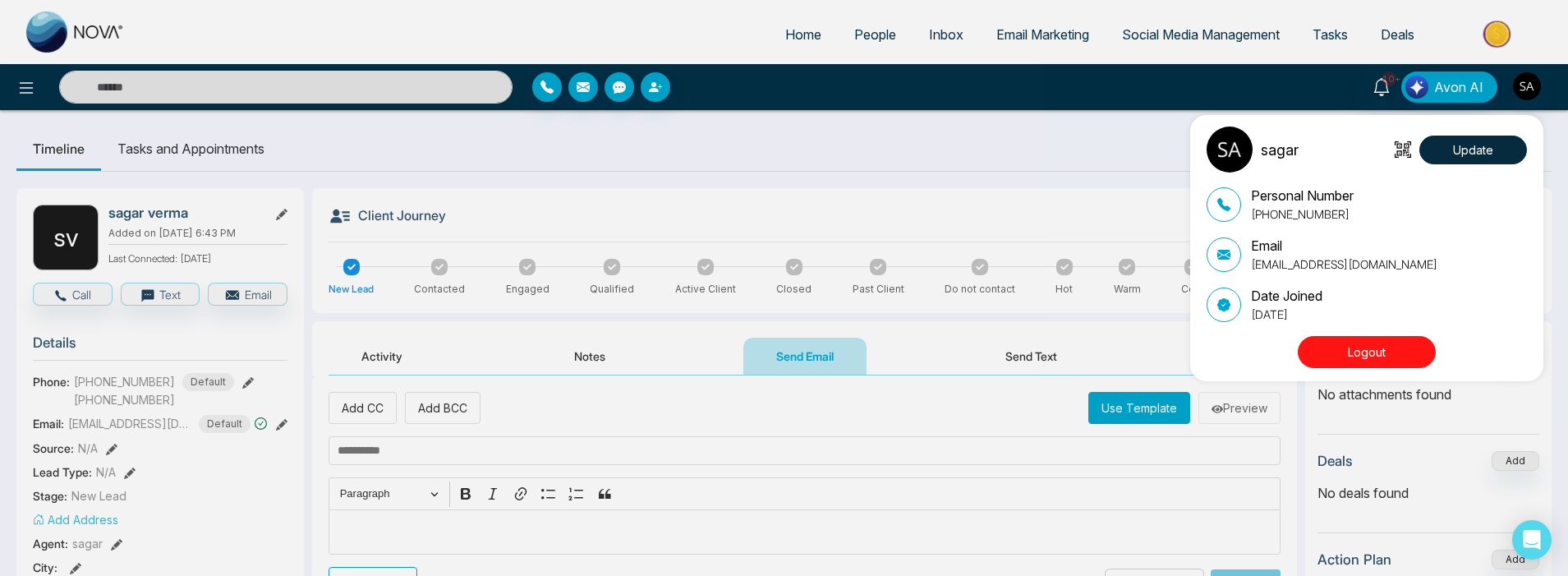
click at [1349, 359] on button "Logout" at bounding box center [1366, 351] width 138 height 32
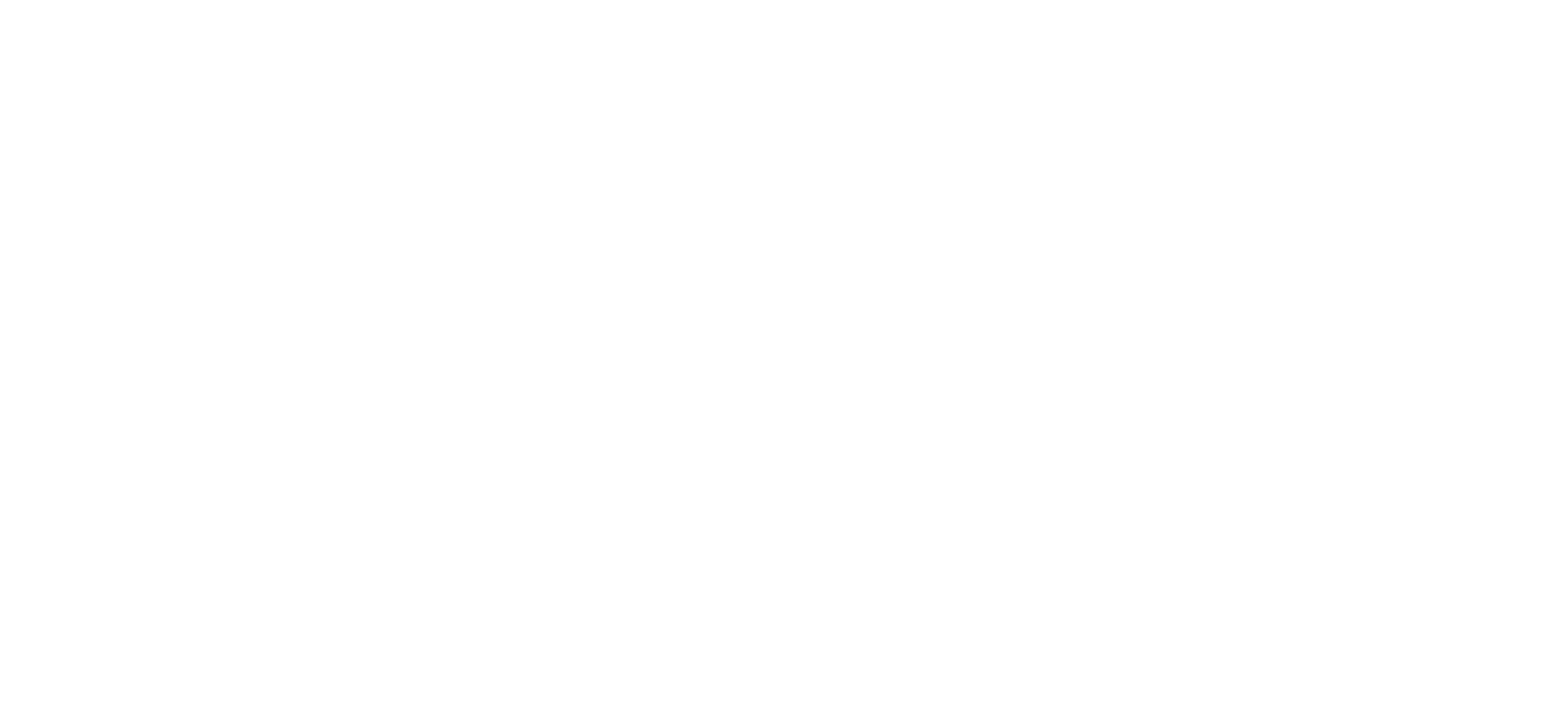
select select "*"
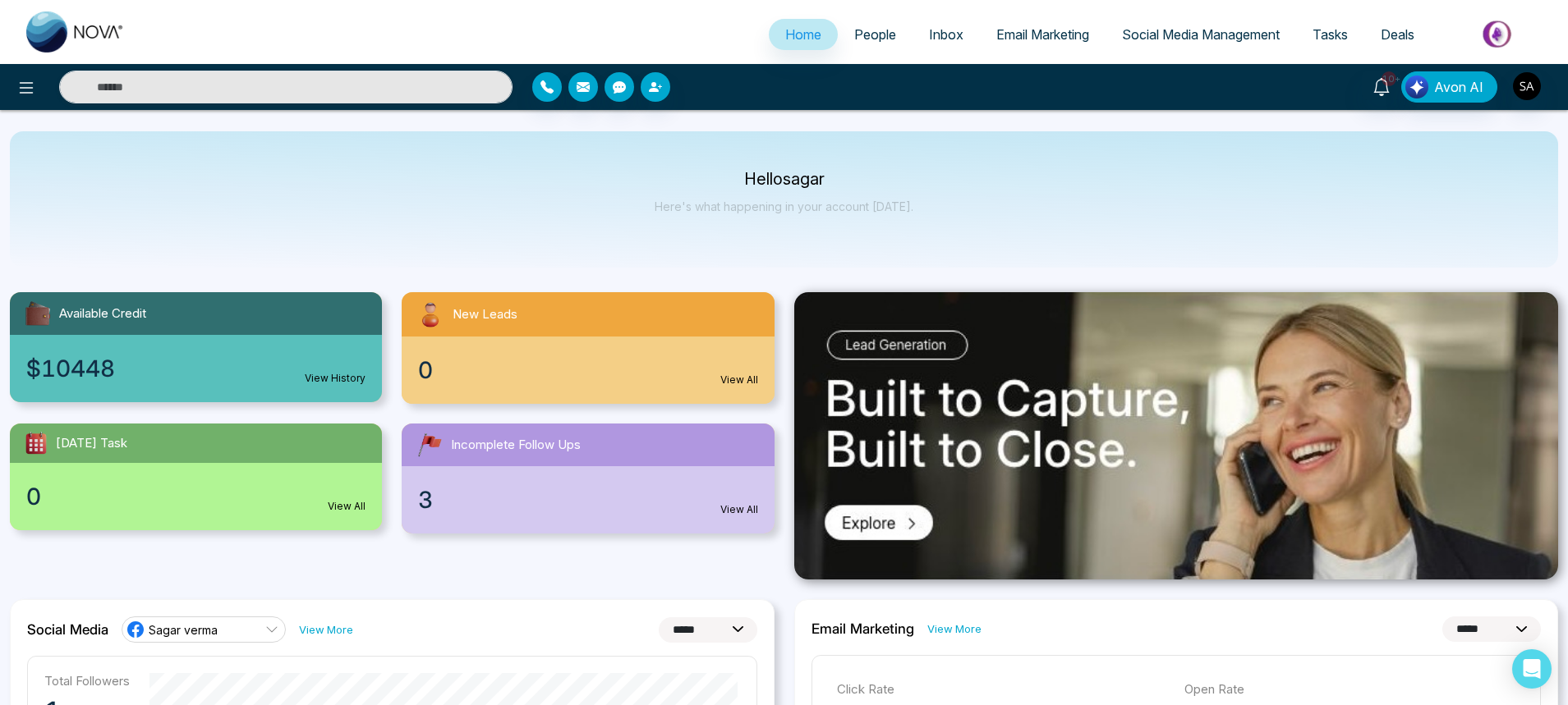
click at [884, 43] on link "People" at bounding box center [875, 34] width 74 height 31
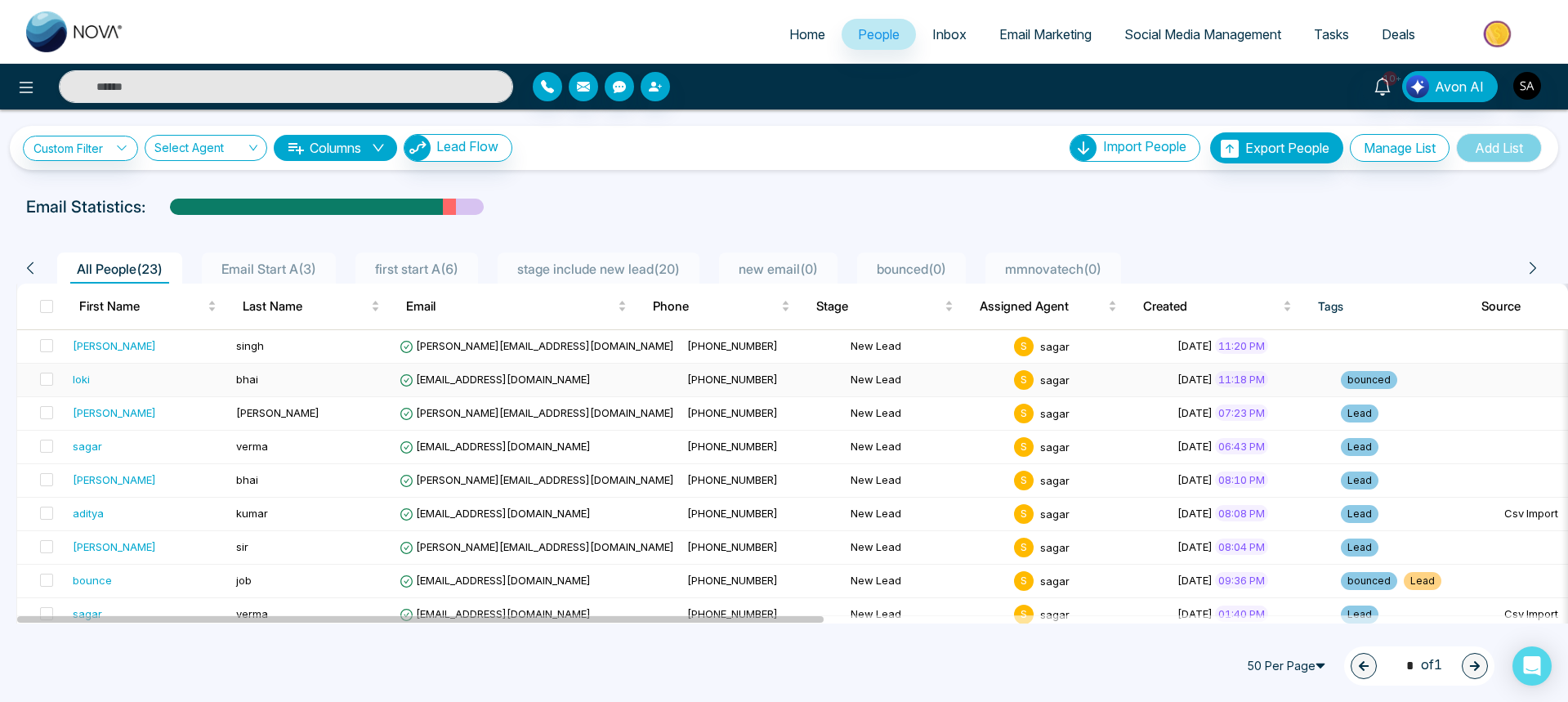
click at [111, 383] on div "loki" at bounding box center [147, 379] width 151 height 16
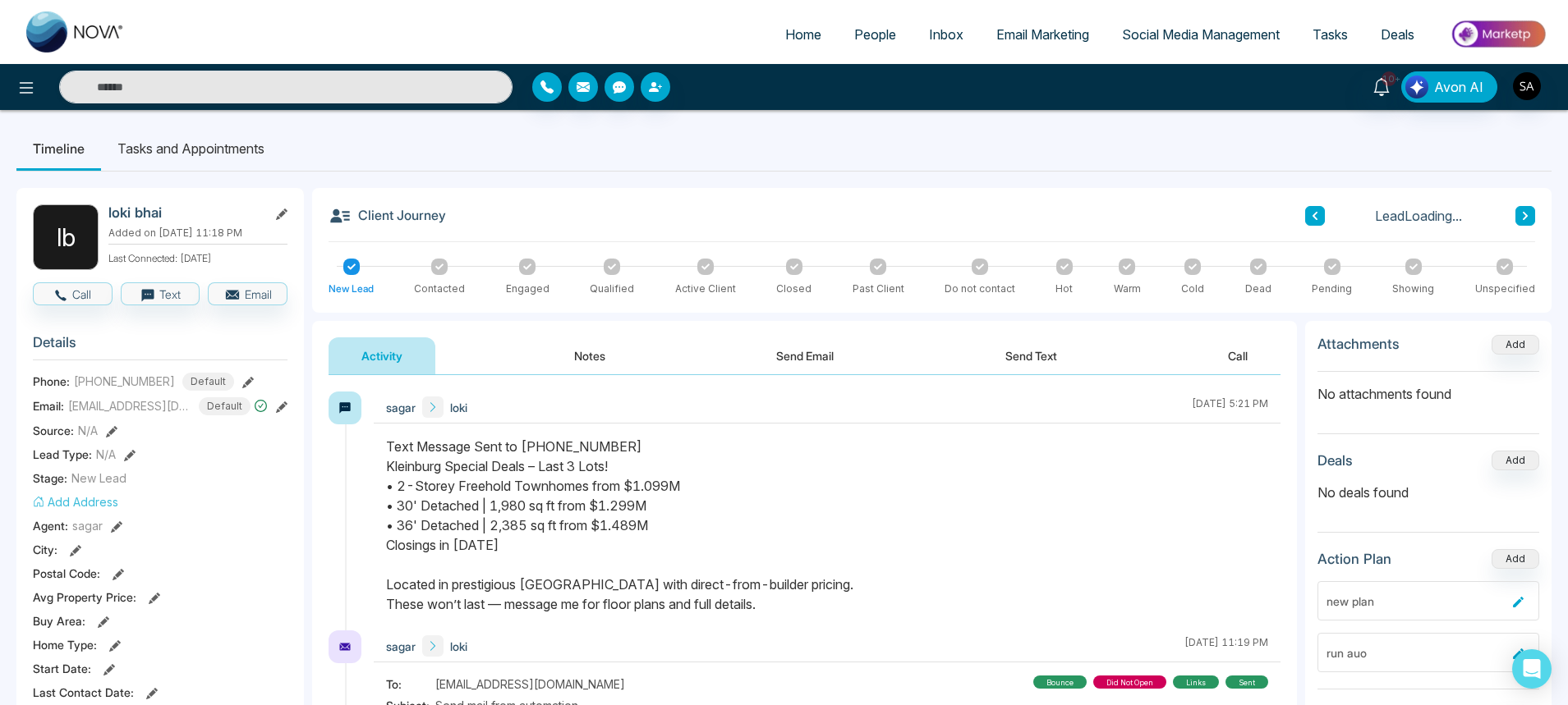
click at [849, 359] on button "Send Email" at bounding box center [805, 355] width 123 height 37
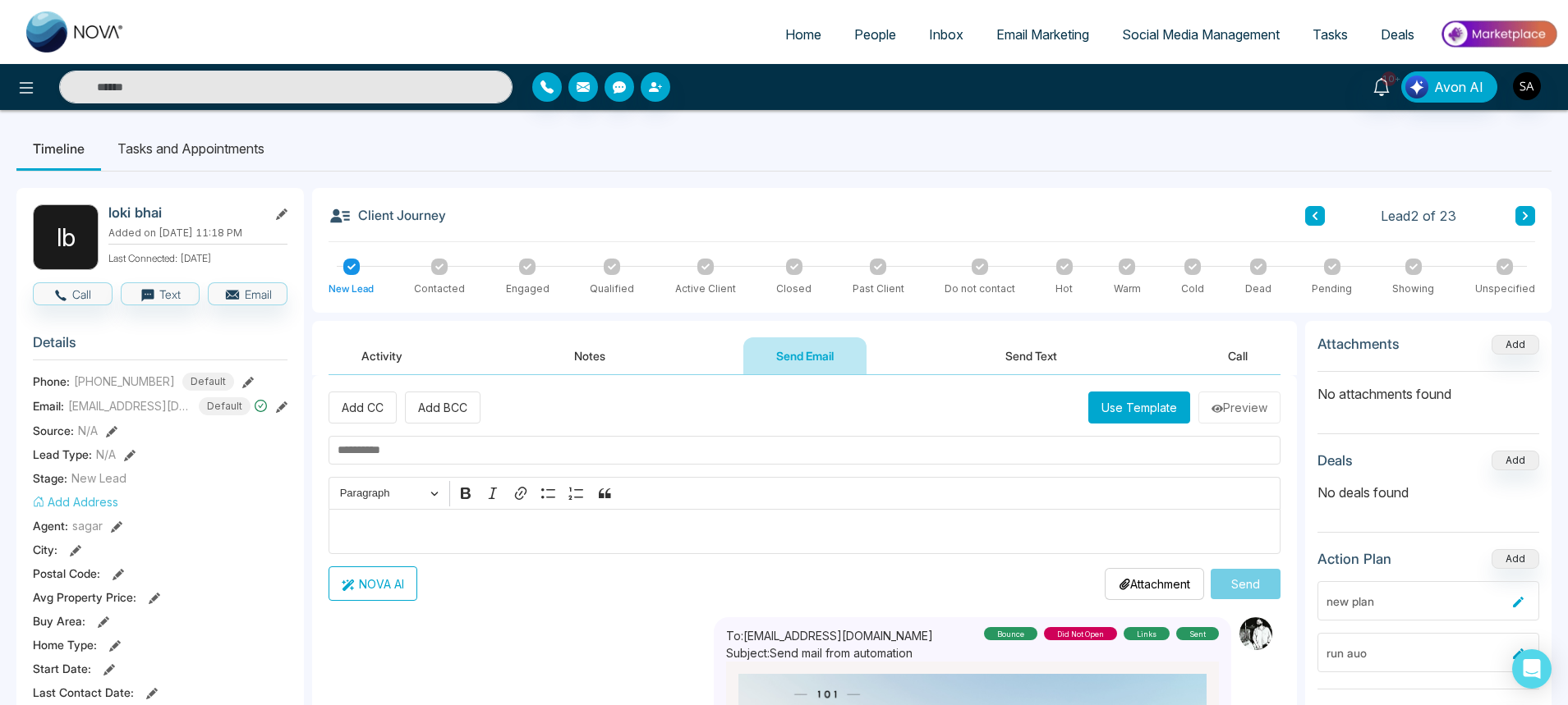
click at [1097, 415] on button "Use Template" at bounding box center [1138, 407] width 102 height 32
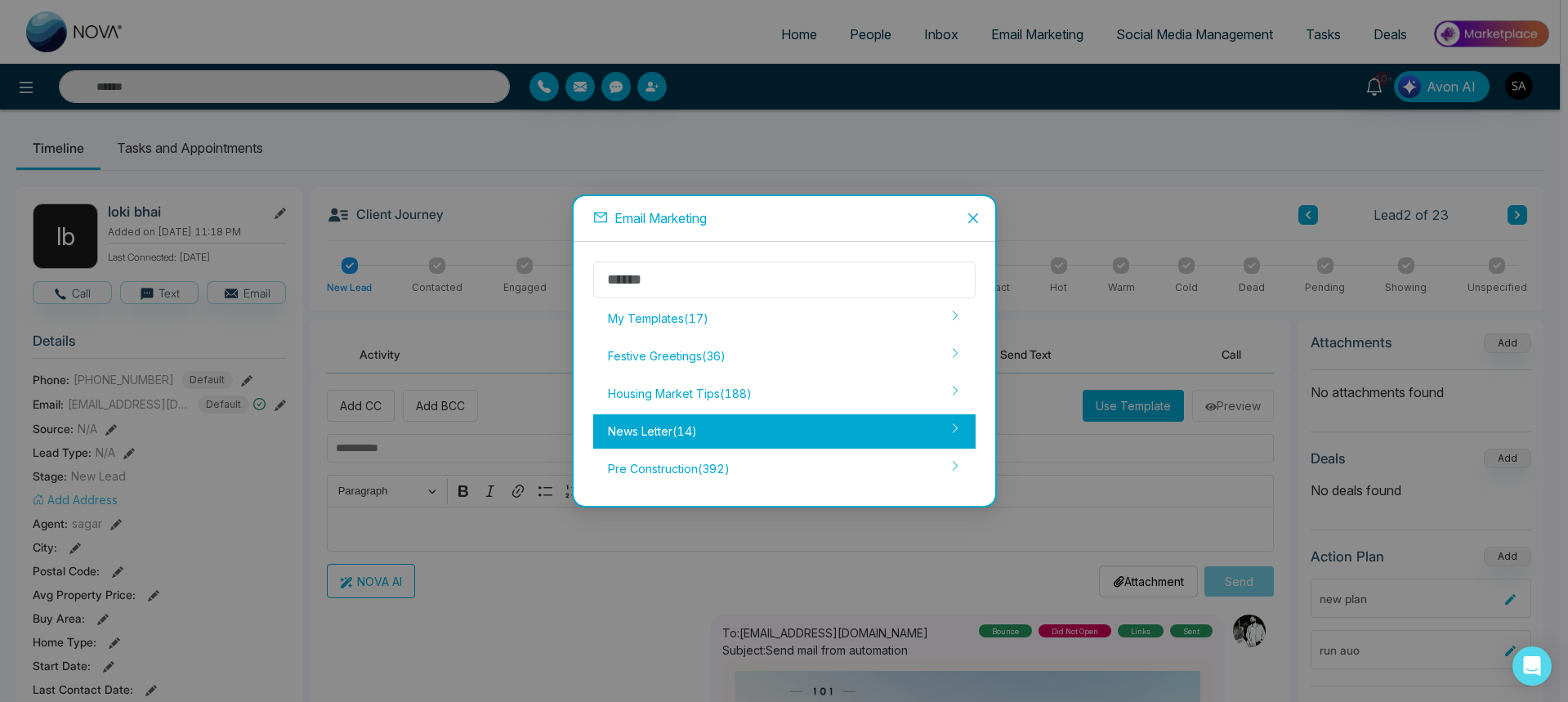
click at [677, 432] on div "News Letter ( 14 )" at bounding box center [784, 431] width 382 height 34
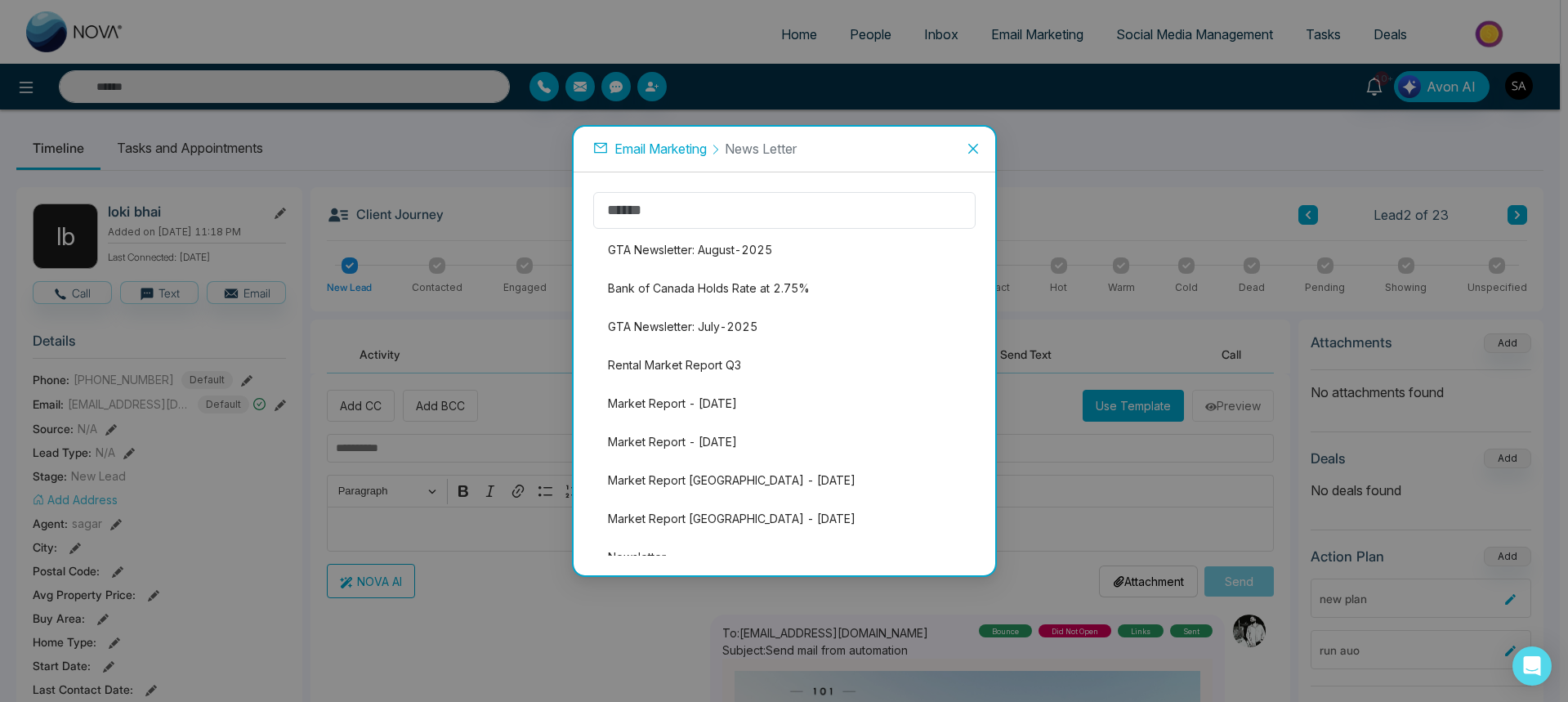
click at [967, 152] on icon "close" at bounding box center [973, 148] width 13 height 13
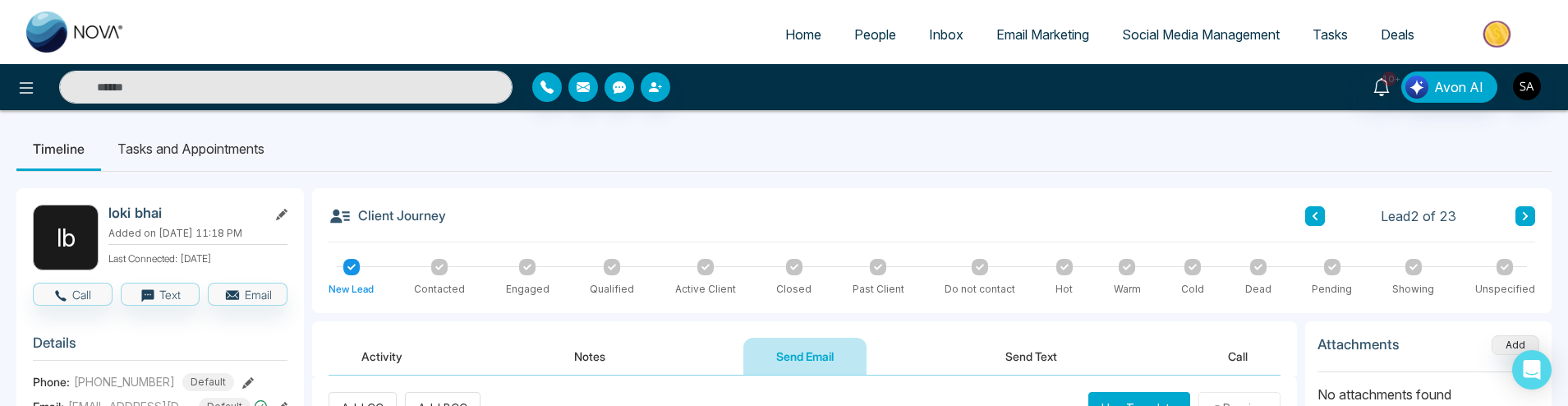
click at [1120, 392] on button "Use Template" at bounding box center [1138, 408] width 102 height 32
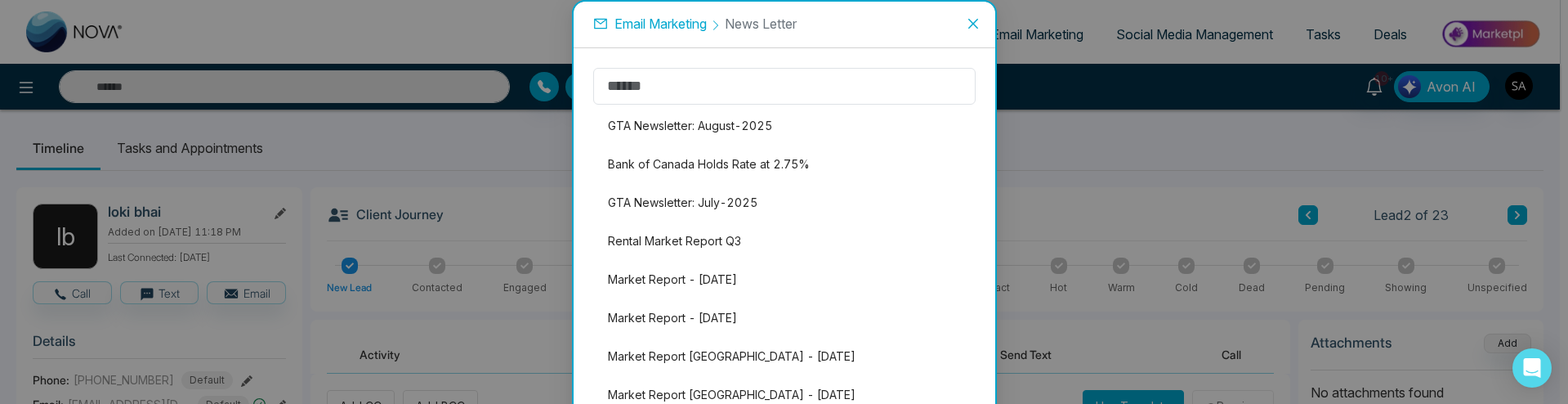
click at [673, 30] on span "Email Marketing" at bounding box center [661, 23] width 92 height 16
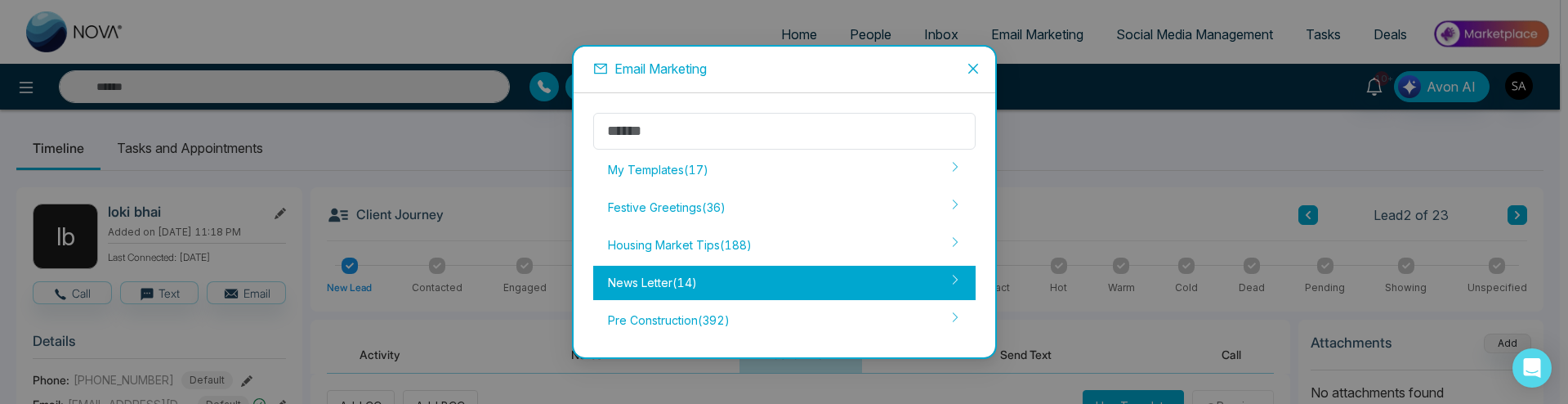
click at [655, 282] on div "News Letter ( 14 )" at bounding box center [784, 283] width 382 height 34
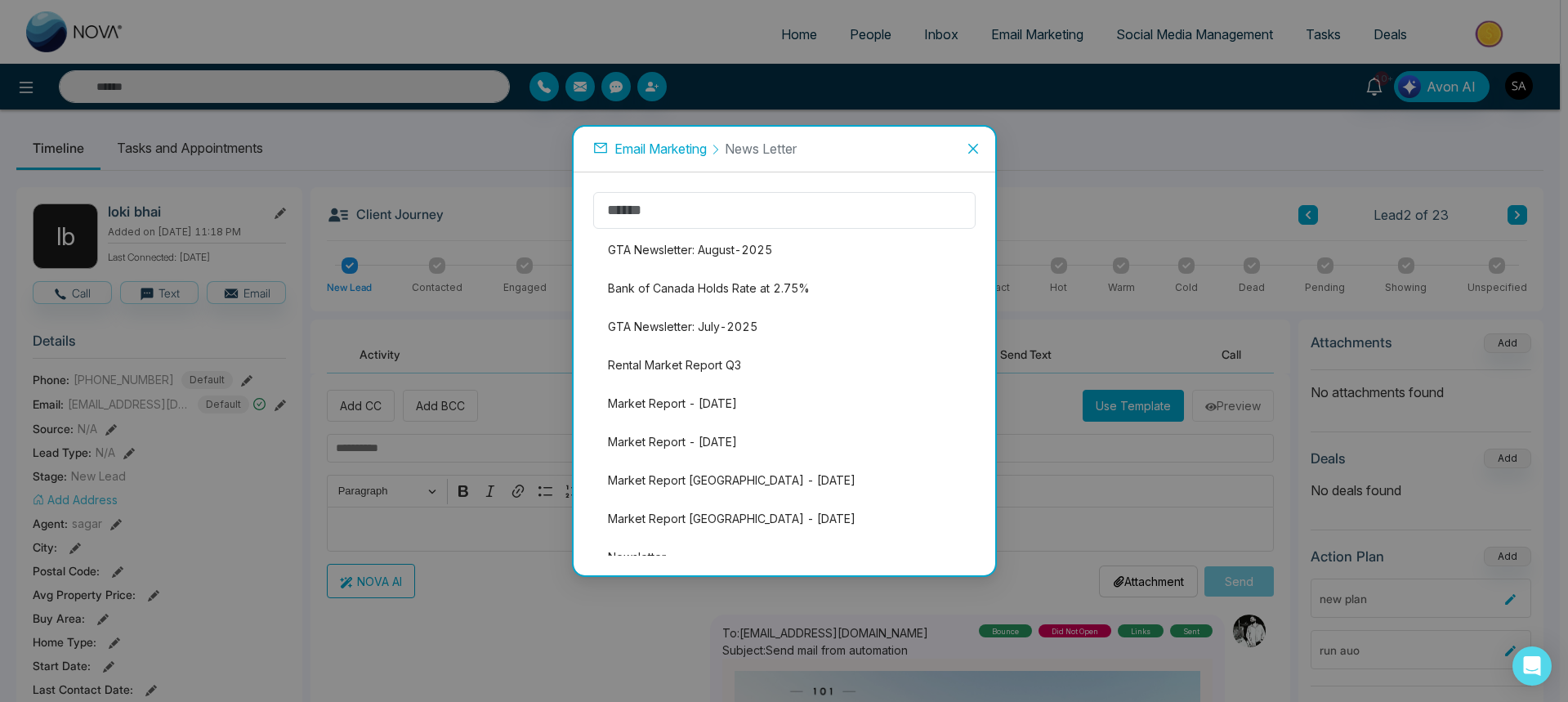
click at [974, 154] on icon "close" at bounding box center [973, 148] width 13 height 13
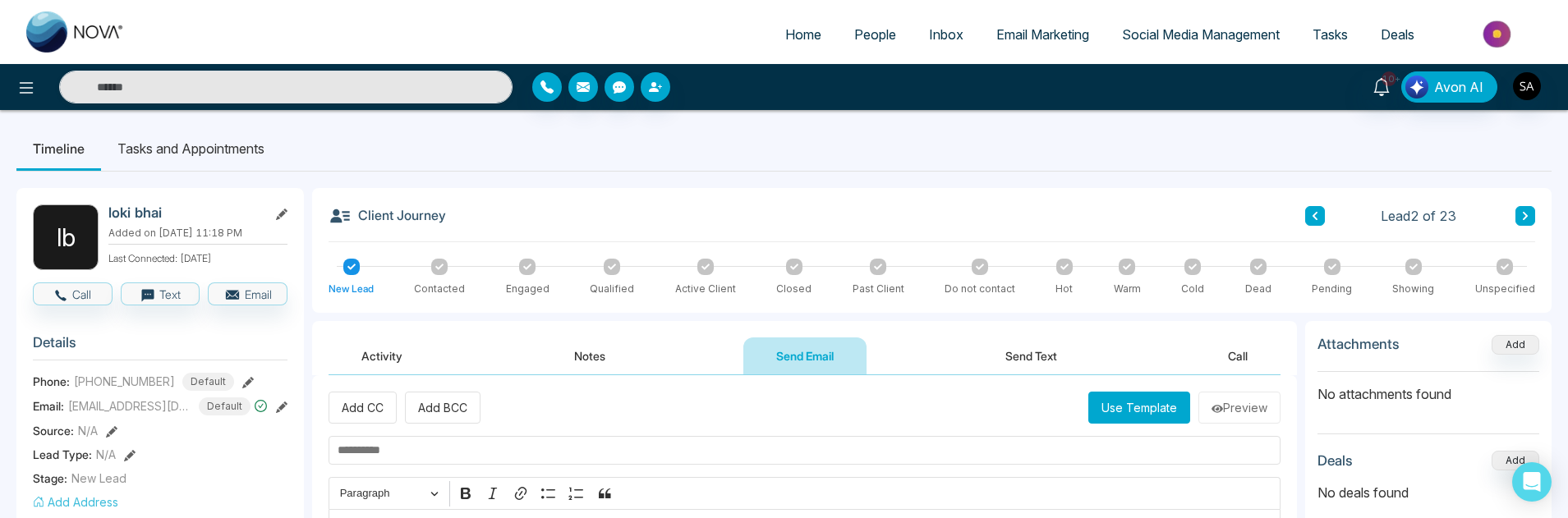
click at [1105, 394] on button "Use Template" at bounding box center [1138, 408] width 102 height 32
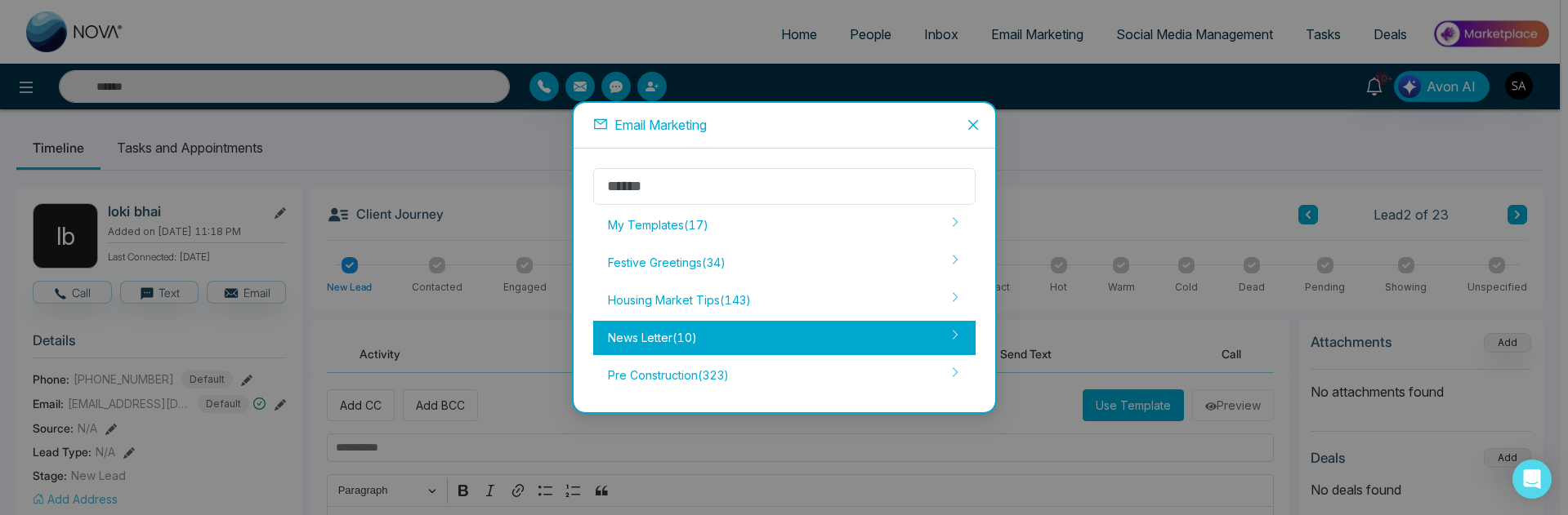
click at [727, 349] on div "News Letter ( 10 )" at bounding box center [784, 338] width 382 height 34
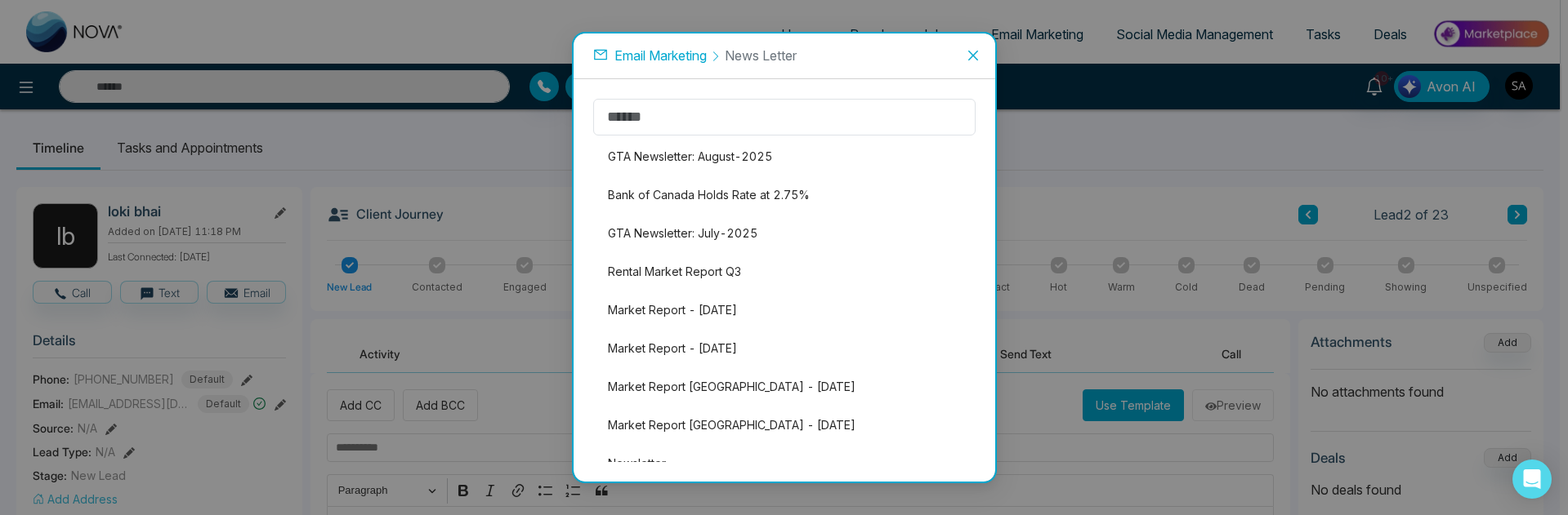
click at [969, 59] on icon "close" at bounding box center [973, 55] width 10 height 10
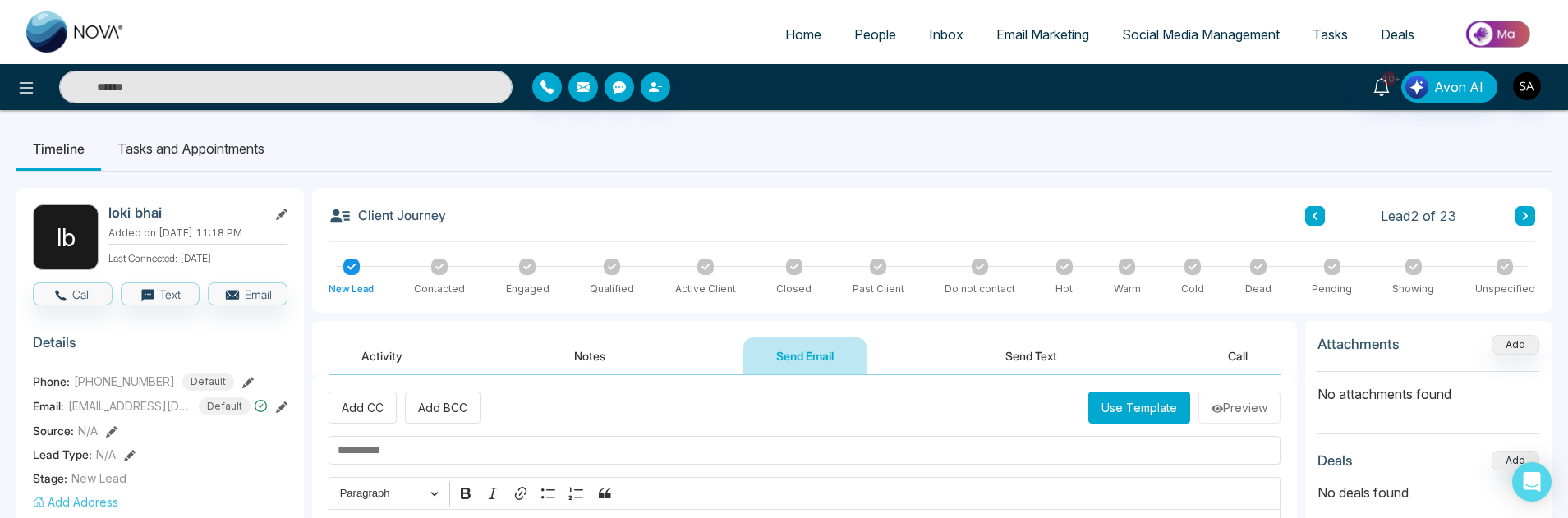
click at [1132, 419] on button "Use Template" at bounding box center [1138, 408] width 102 height 32
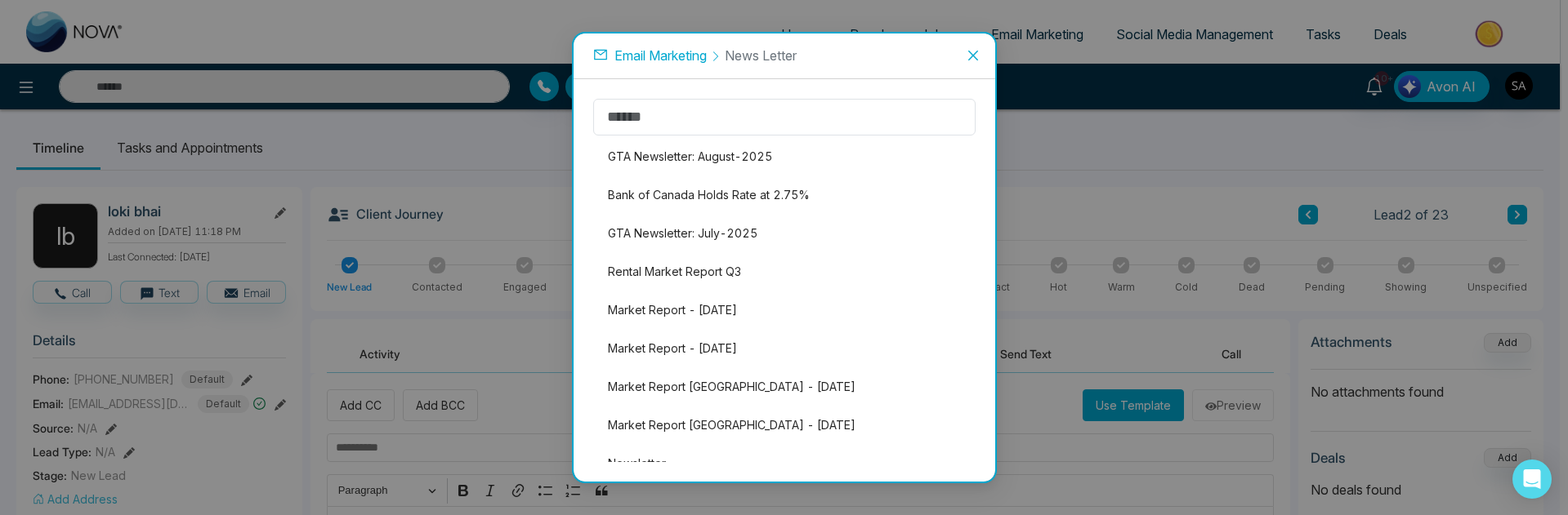
click at [666, 44] on div "Email Marketing News Letter" at bounding box center [784, 56] width 422 height 47
click at [656, 71] on div "Email Marketing News Letter" at bounding box center [784, 56] width 422 height 47
click at [654, 50] on span "Email Marketing" at bounding box center [661, 55] width 92 height 16
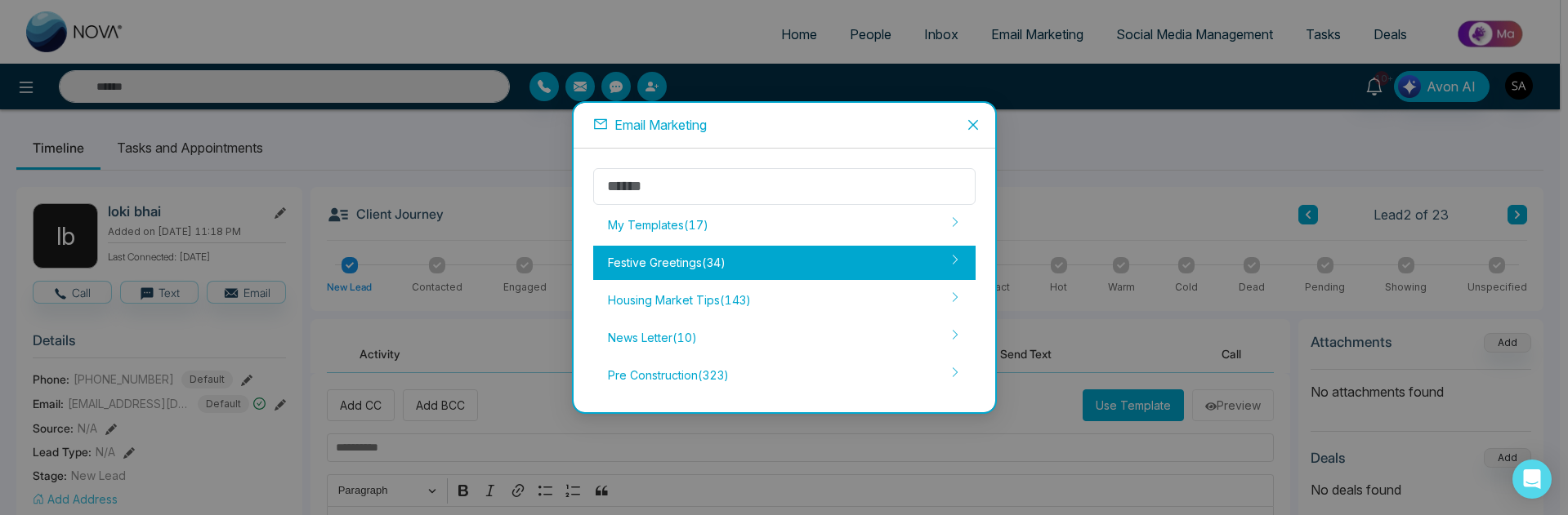
click at [700, 255] on div "Festive Greetings ( 34 )" at bounding box center [784, 263] width 382 height 34
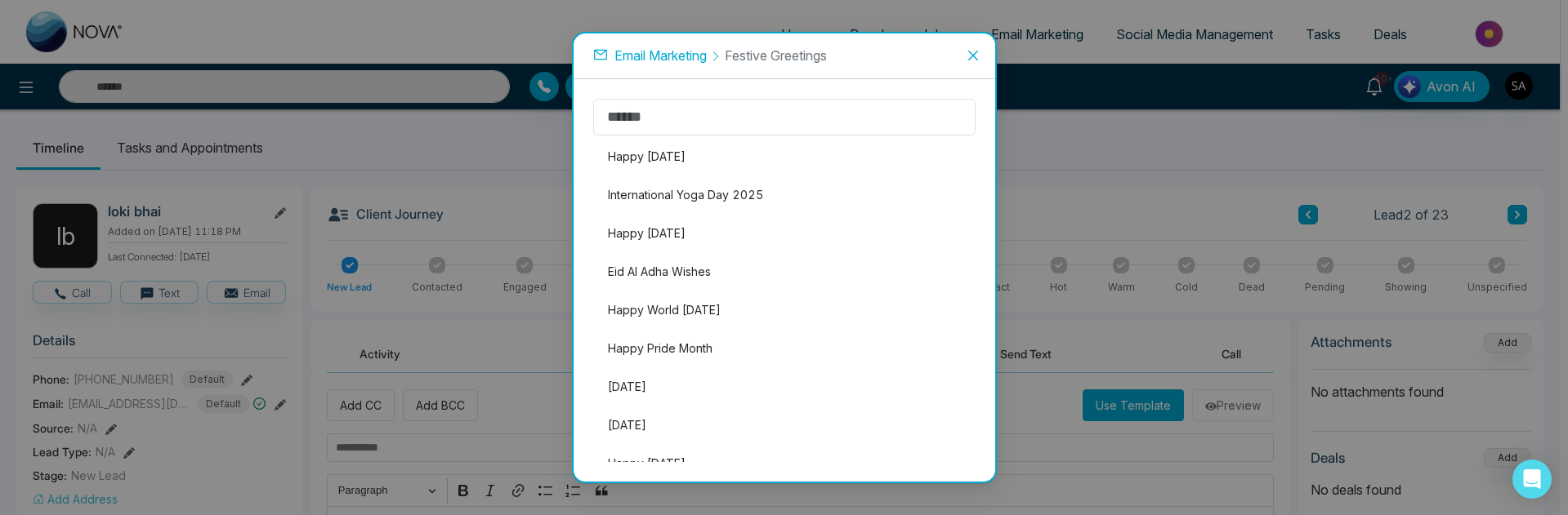
click at [975, 62] on span "Close" at bounding box center [974, 55] width 44 height 44
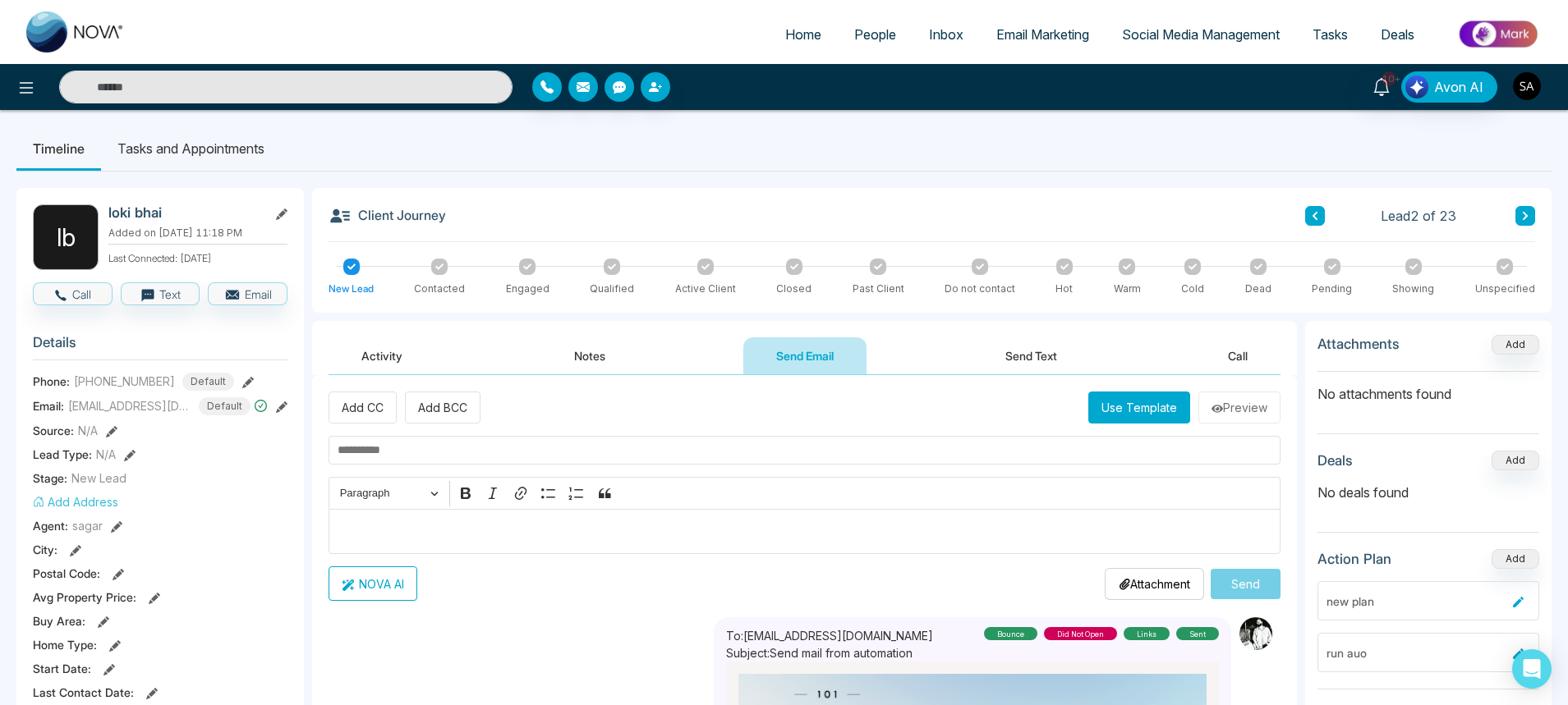
click at [1535, 91] on img "button" at bounding box center [1526, 86] width 28 height 28
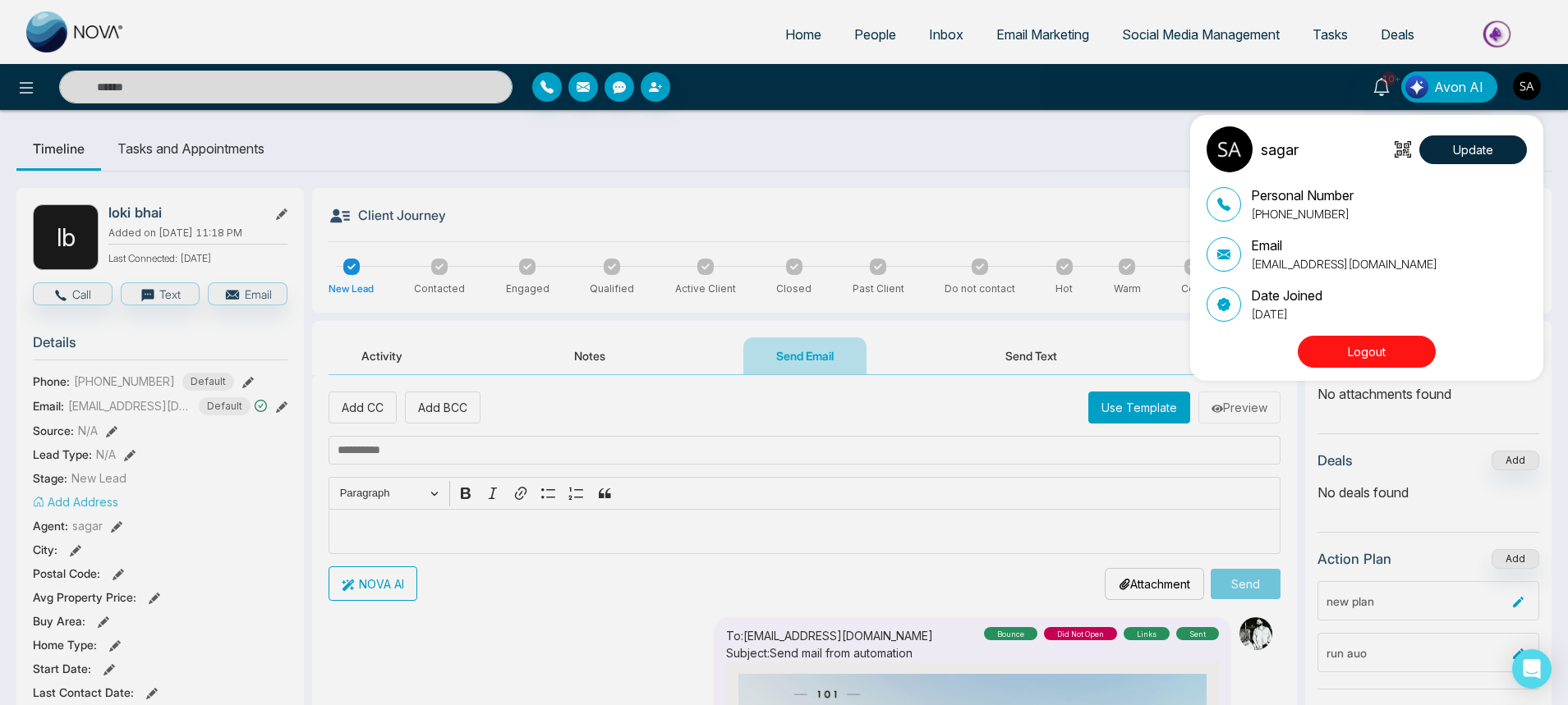
click at [1333, 355] on button "Logout" at bounding box center [1366, 351] width 138 height 32
